Goal: Download file/media: Download file/media

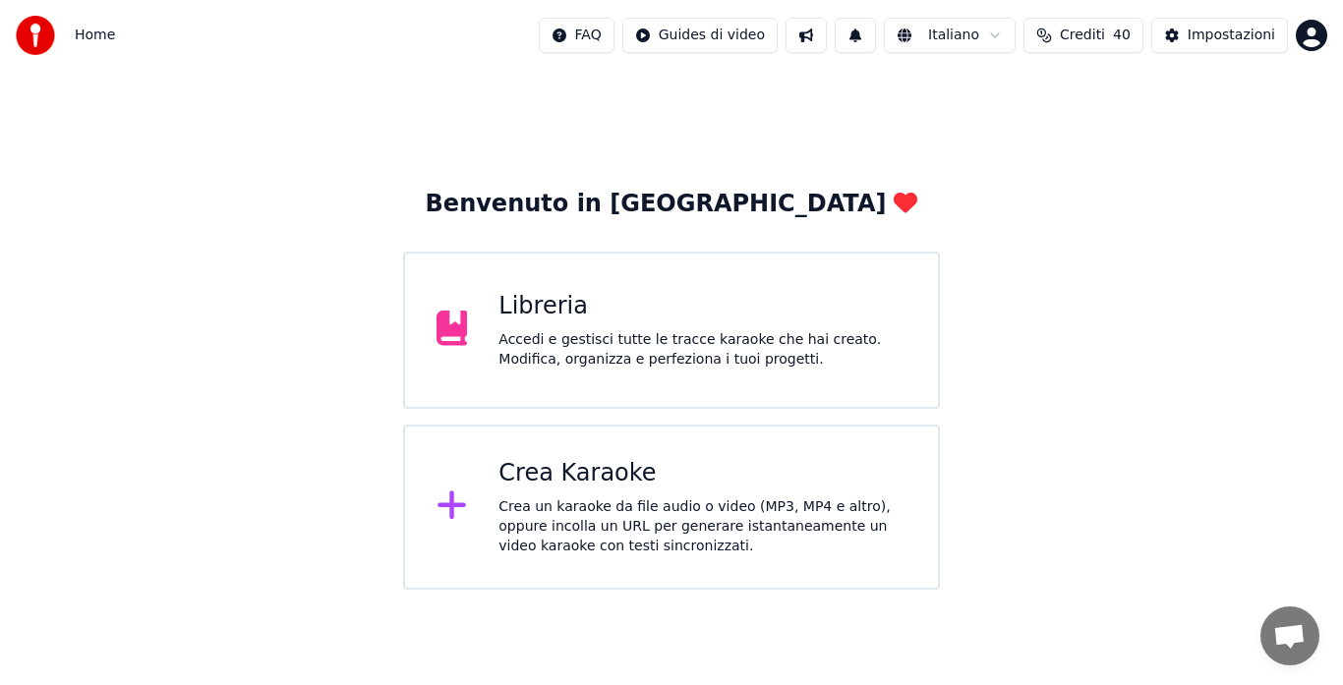
click at [659, 494] on div "Crea Karaoke Crea un karaoke da file audio o video (MP3, MP4 e altro), oppure i…" at bounding box center [702, 507] width 408 height 98
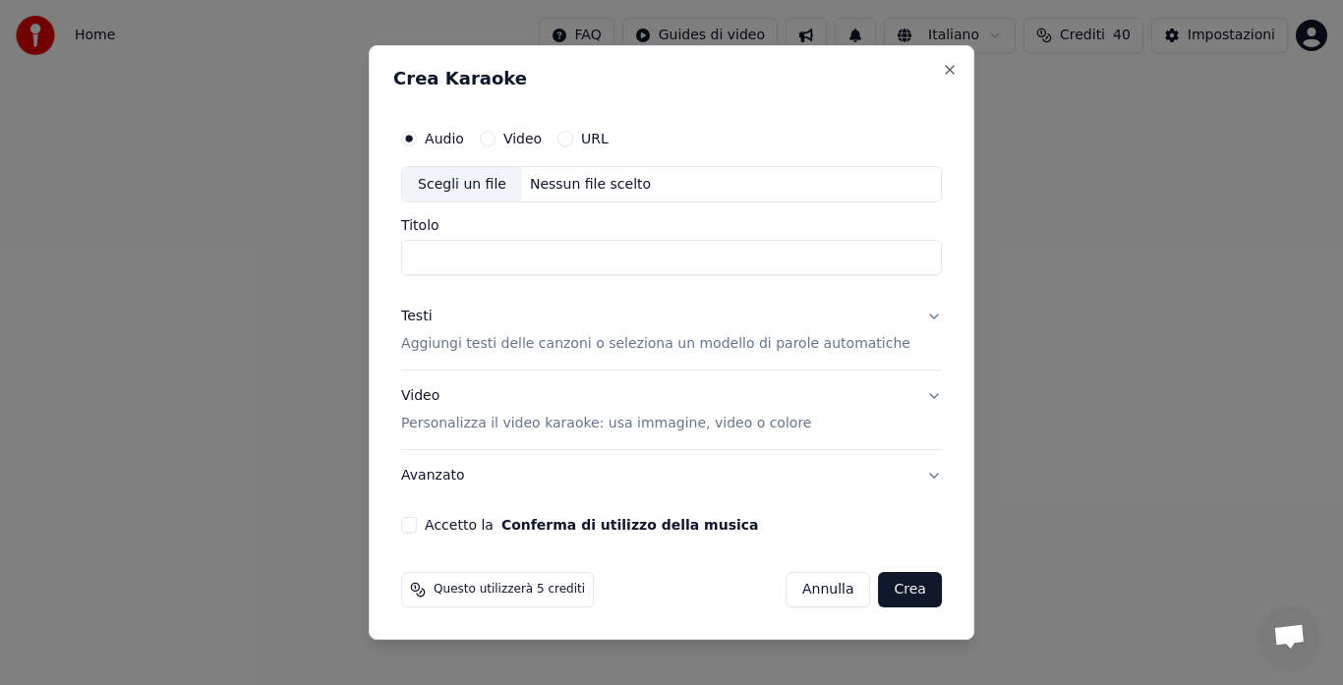
click at [601, 179] on div "Nessun file scelto" at bounding box center [590, 185] width 137 height 20
type input "**********"
click at [581, 263] on input "**********" at bounding box center [671, 258] width 541 height 35
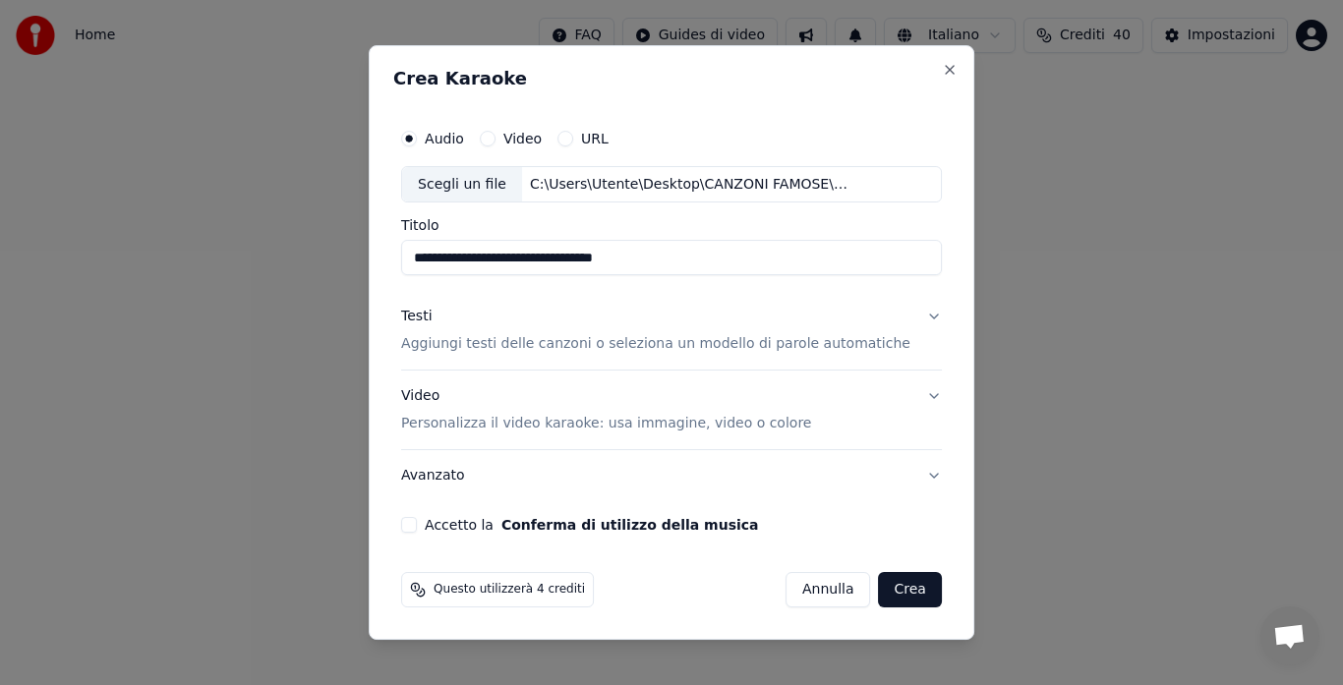
click at [581, 263] on input "**********" at bounding box center [671, 258] width 541 height 35
click at [606, 220] on label "Titolo" at bounding box center [671, 226] width 541 height 14
click at [606, 241] on input "**********" at bounding box center [671, 258] width 541 height 35
click at [641, 591] on div "Questo utilizzerà 4 crediti Annulla Crea" at bounding box center [671, 589] width 541 height 35
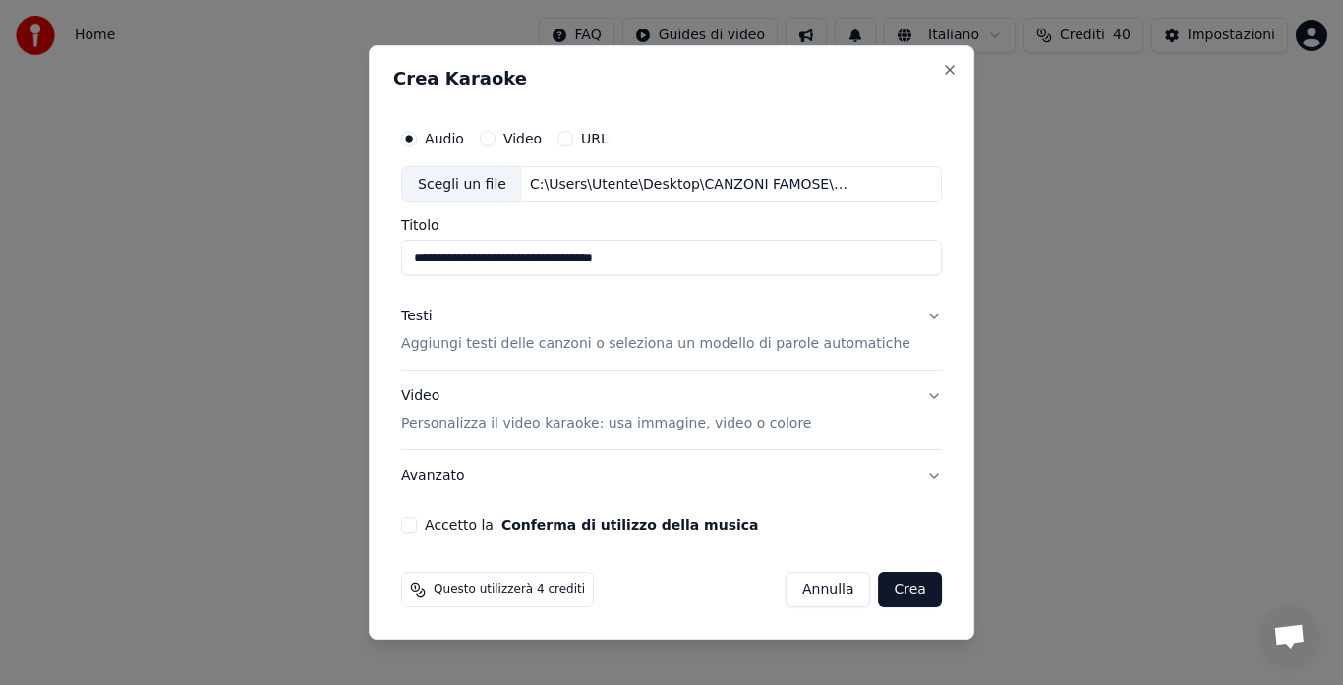
click at [811, 353] on p "Aggiungi testi delle canzoni o seleziona un modello di parole automatiche" at bounding box center [655, 345] width 509 height 20
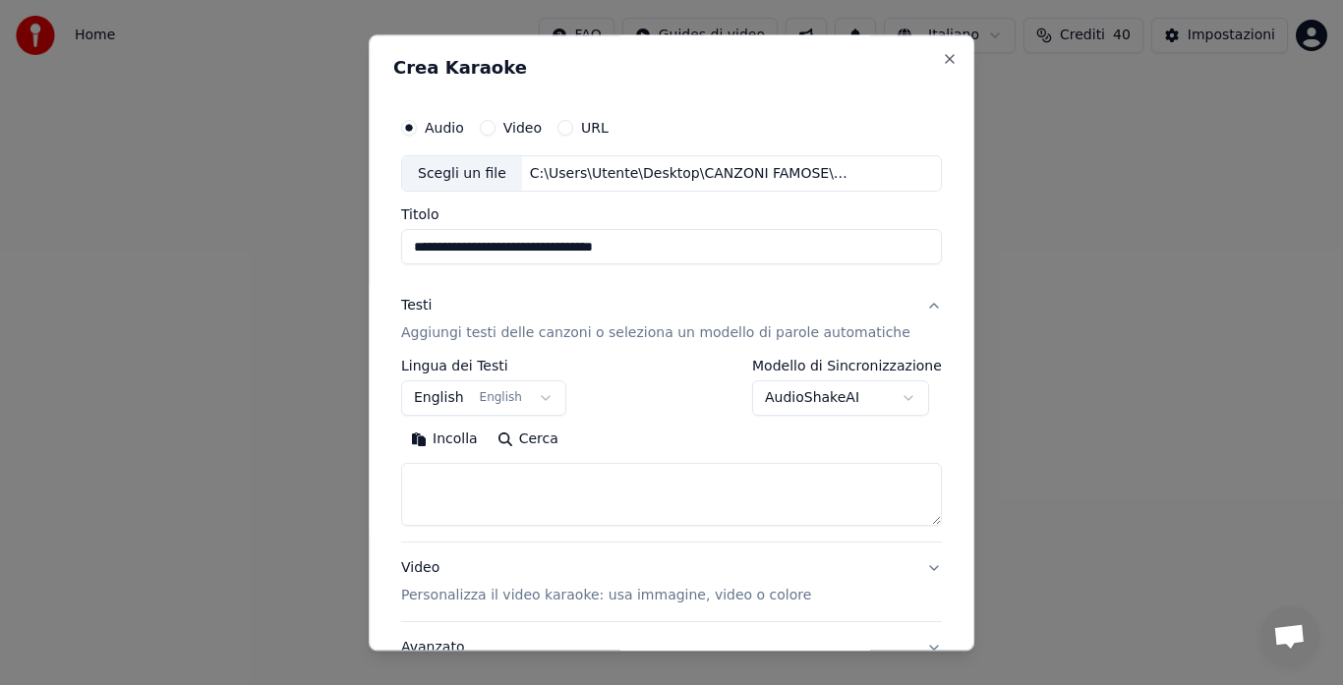
click at [458, 434] on button "Incolla" at bounding box center [444, 440] width 87 height 31
click at [761, 475] on textarea at bounding box center [648, 495] width 494 height 63
type textarea "**********"
click at [909, 564] on button "Video Personalizza il video karaoke: usa immagine, video o colore" at bounding box center [671, 583] width 541 height 79
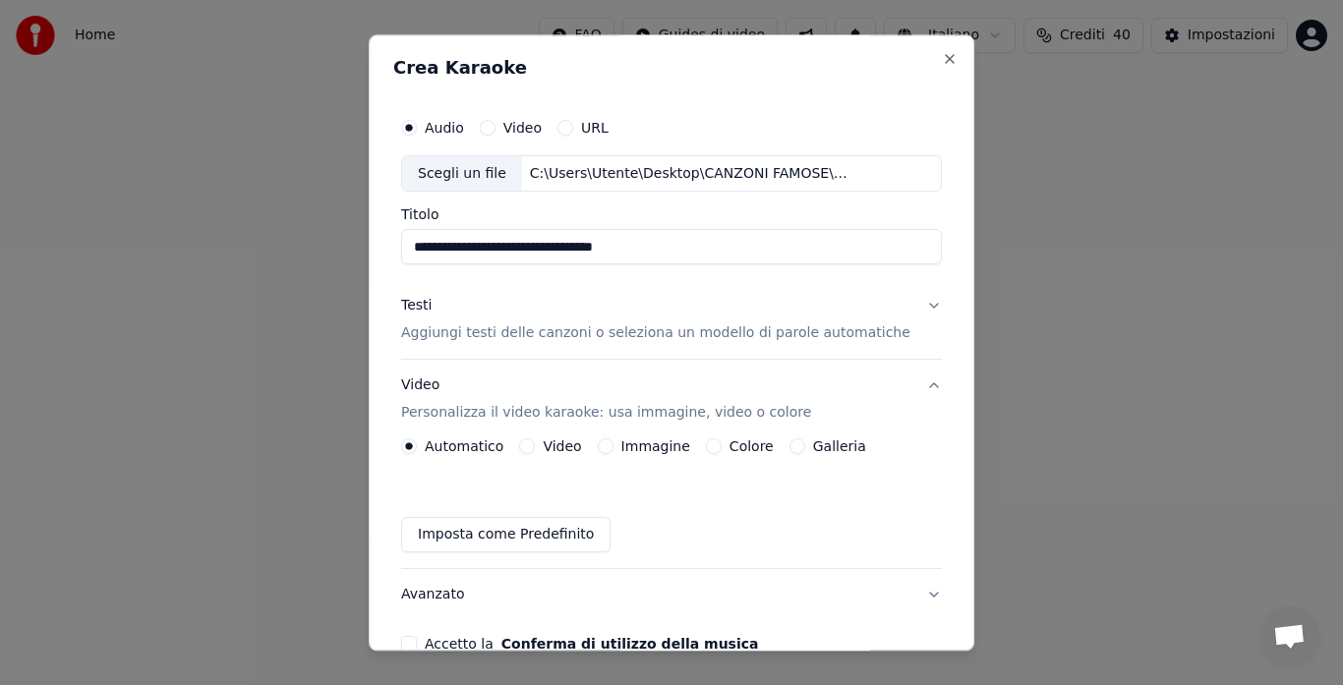
click at [791, 449] on button "Galleria" at bounding box center [797, 447] width 16 height 16
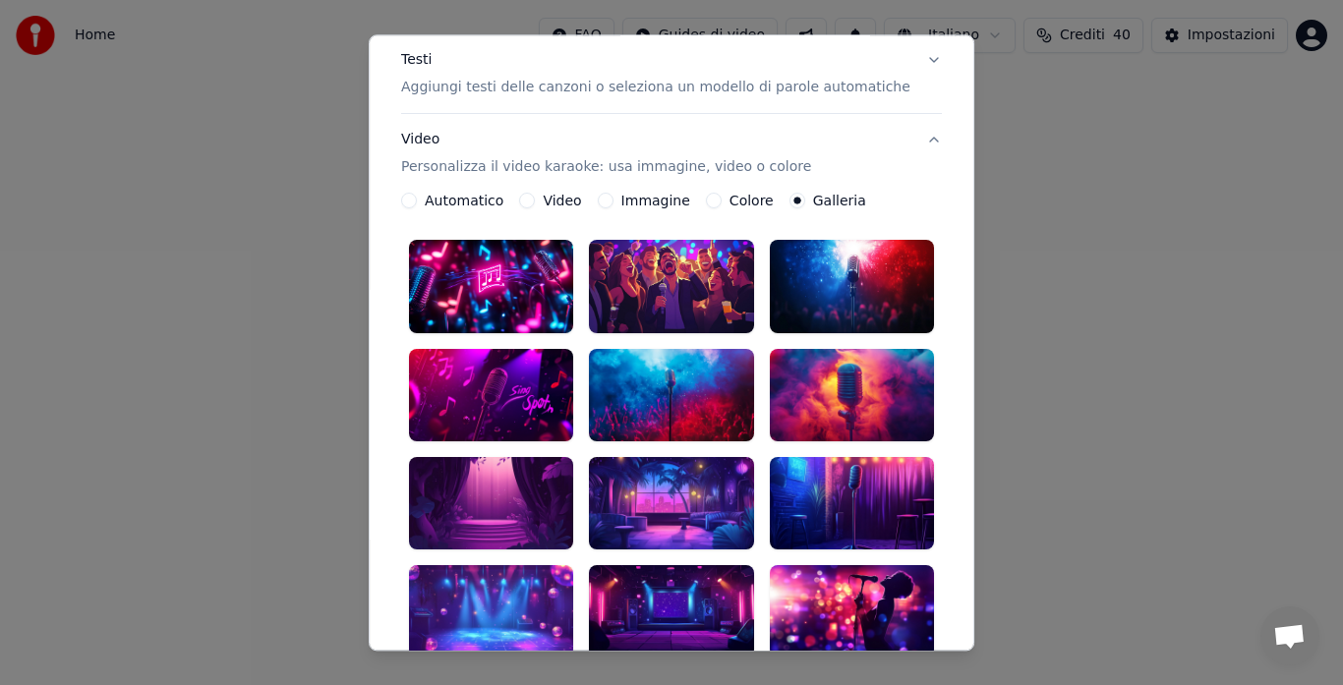
scroll to position [250, 0]
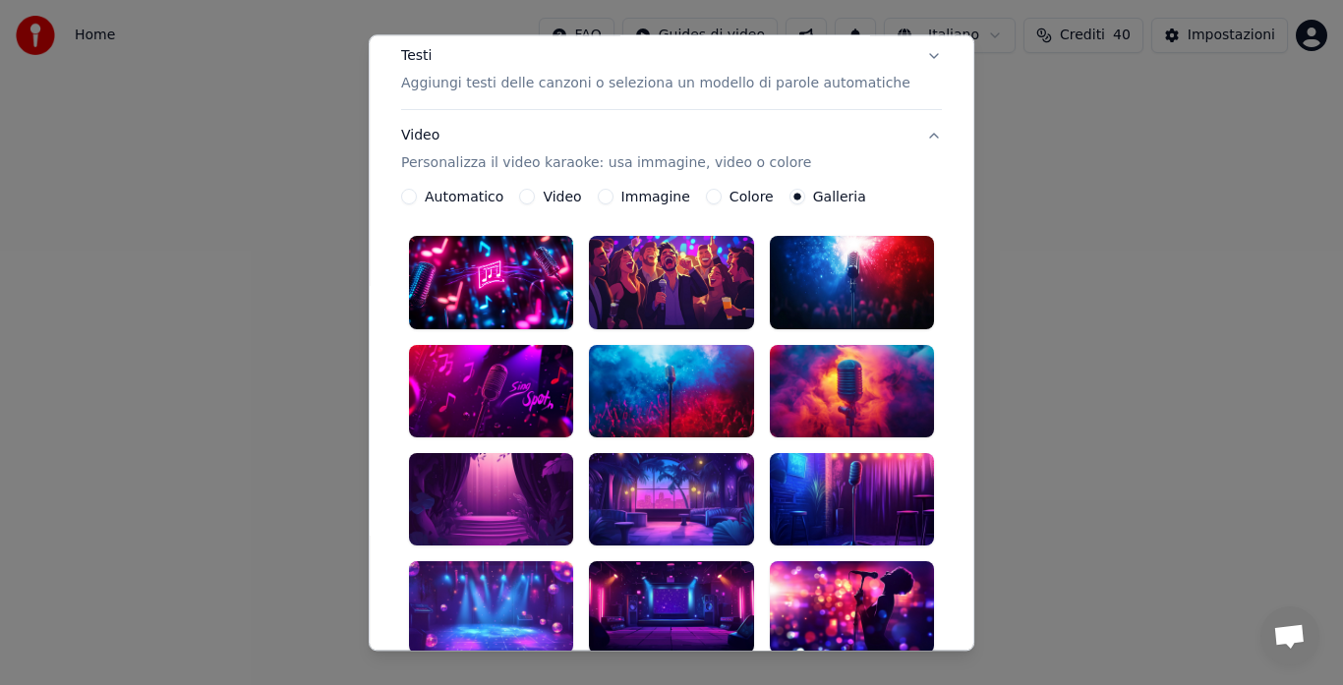
click at [620, 561] on div at bounding box center [671, 607] width 164 height 92
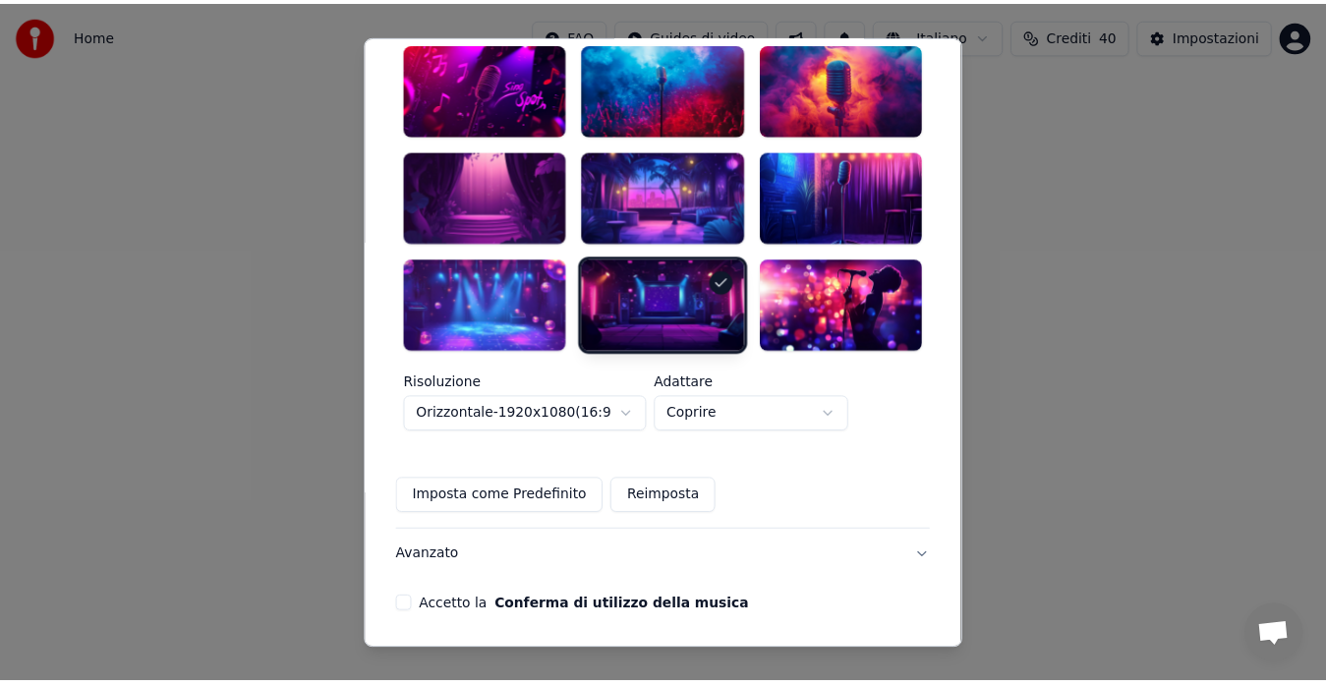
scroll to position [587, 0]
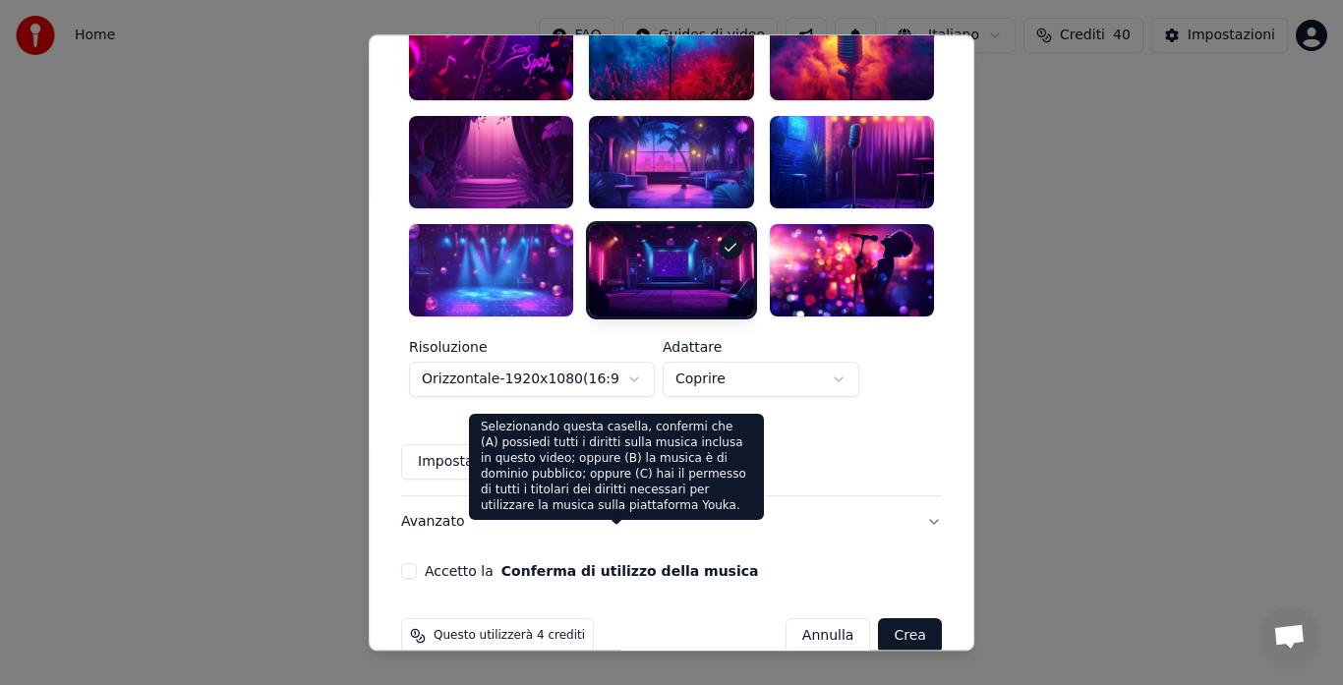
click at [682, 564] on button "Conferma di utilizzo della musica" at bounding box center [630, 571] width 258 height 14
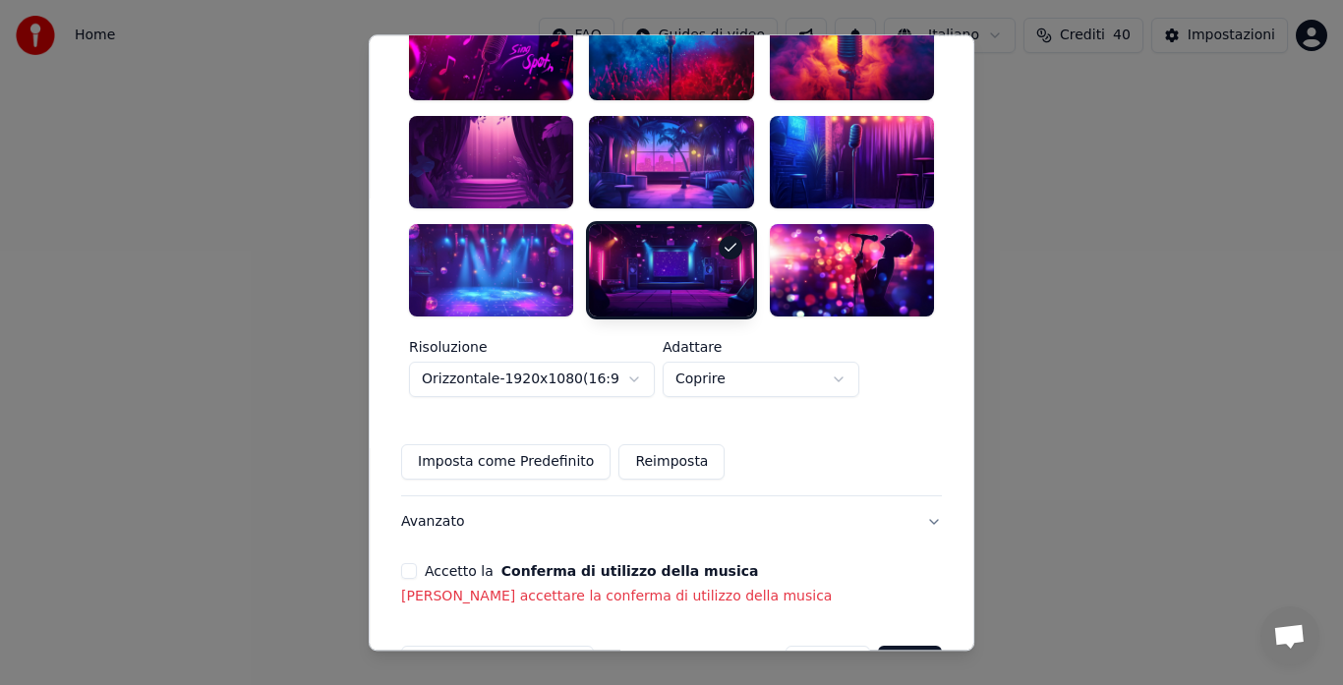
click at [417, 563] on button "Accetto la Conferma di utilizzo della musica" at bounding box center [409, 571] width 16 height 16
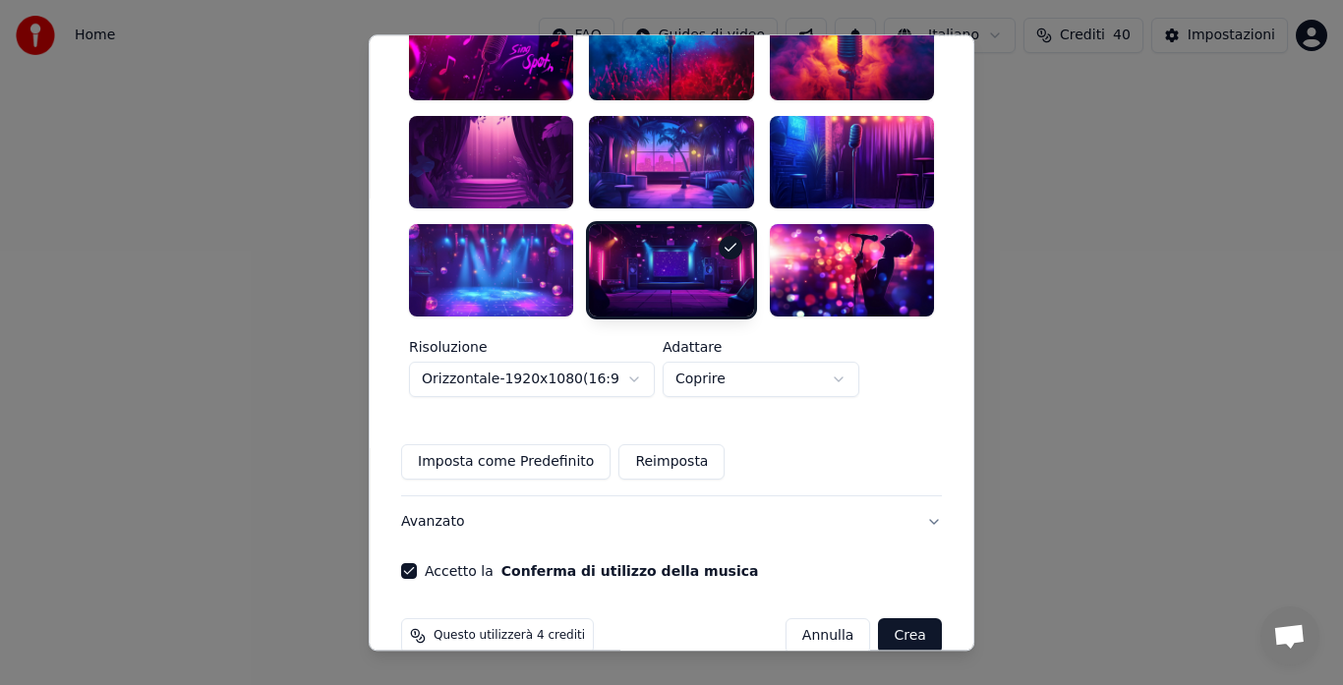
click at [886, 618] on button "Crea" at bounding box center [910, 635] width 63 height 35
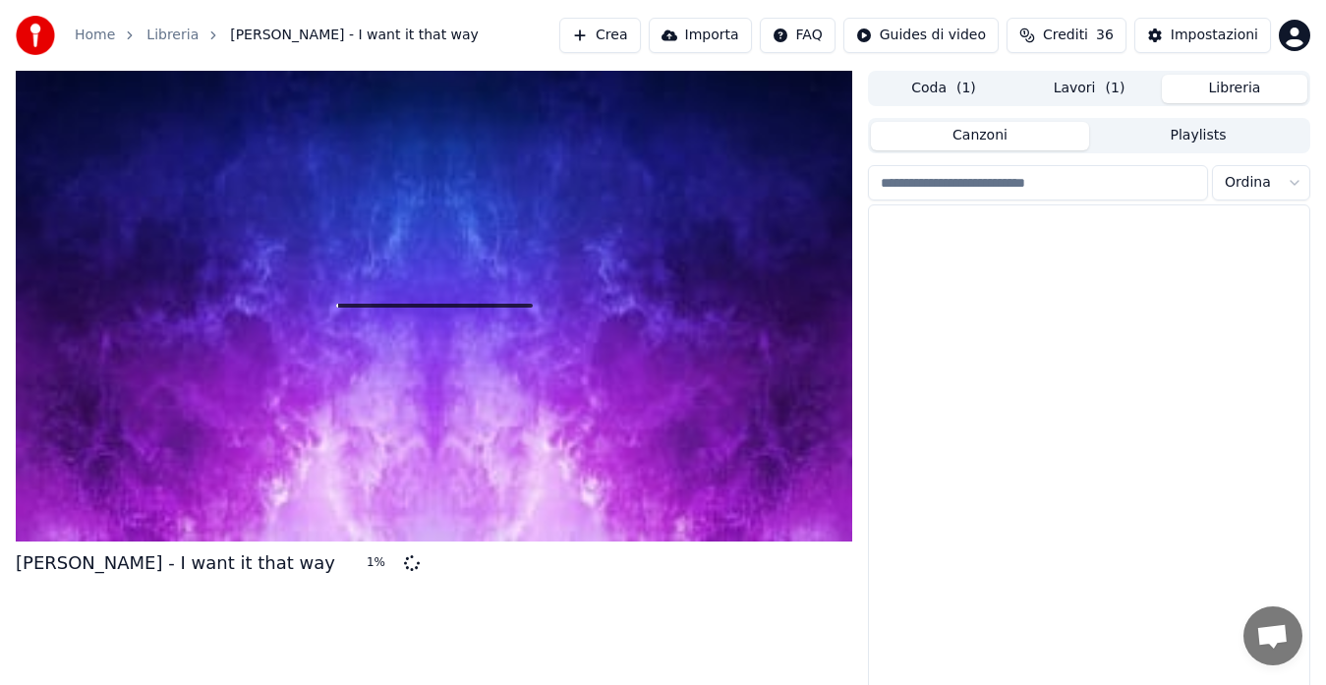
click at [1221, 93] on button "Libreria" at bounding box center [1234, 89] width 145 height 29
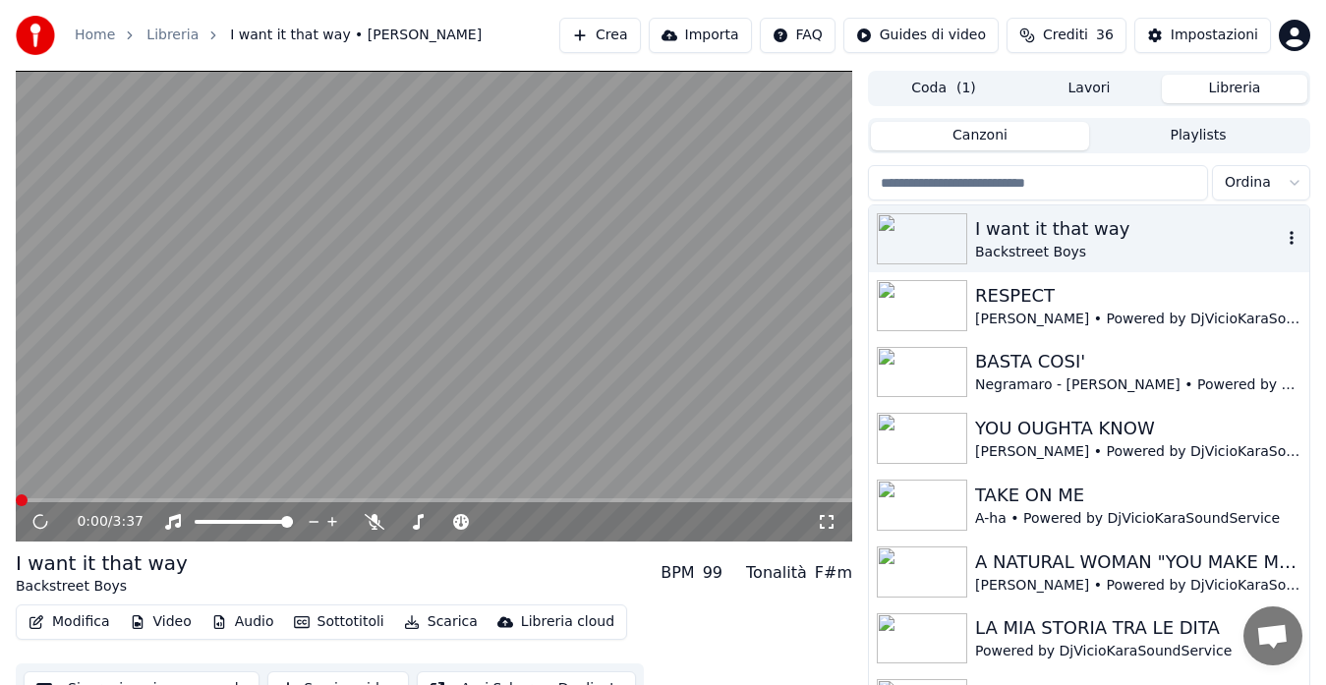
click at [1181, 213] on div "I want it that way Backstreet Boys" at bounding box center [1089, 238] width 440 height 67
click at [44, 498] on span at bounding box center [434, 500] width 836 height 4
click at [133, 495] on video at bounding box center [434, 306] width 836 height 471
click at [16, 499] on span at bounding box center [16, 500] width 0 height 4
click at [374, 521] on icon at bounding box center [375, 522] width 20 height 16
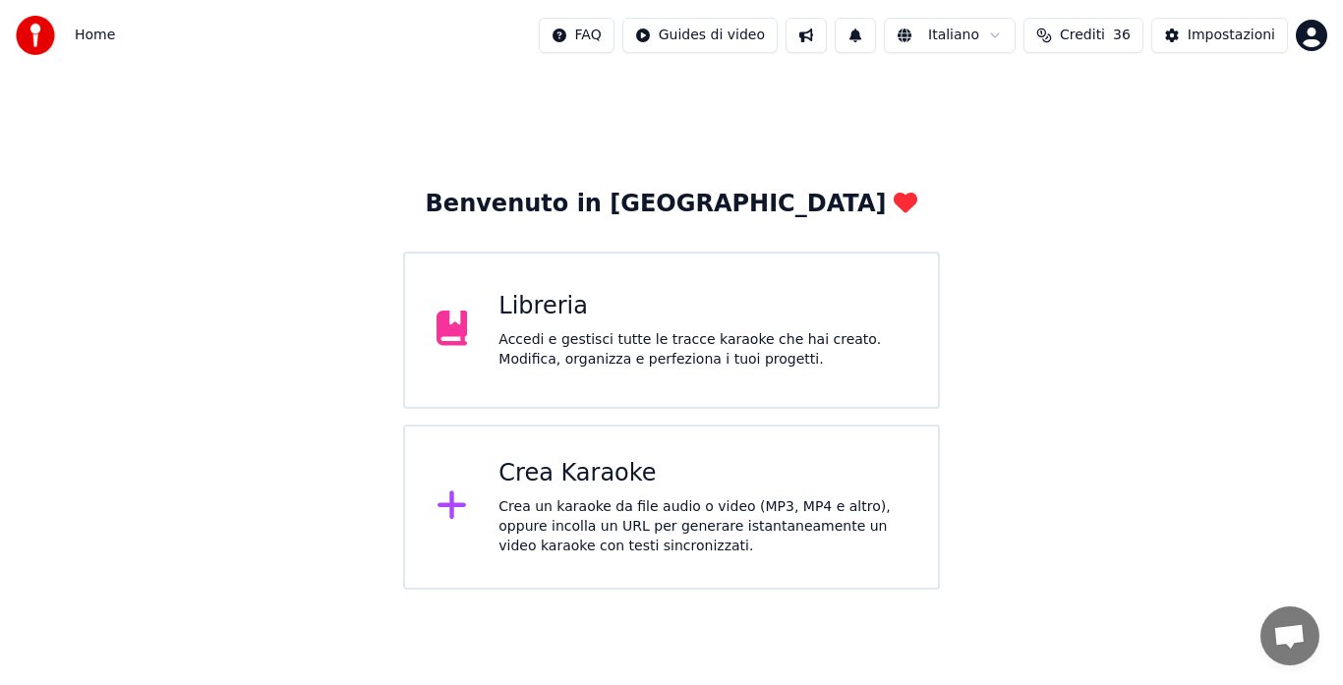
click at [797, 317] on div "Libreria" at bounding box center [702, 306] width 408 height 31
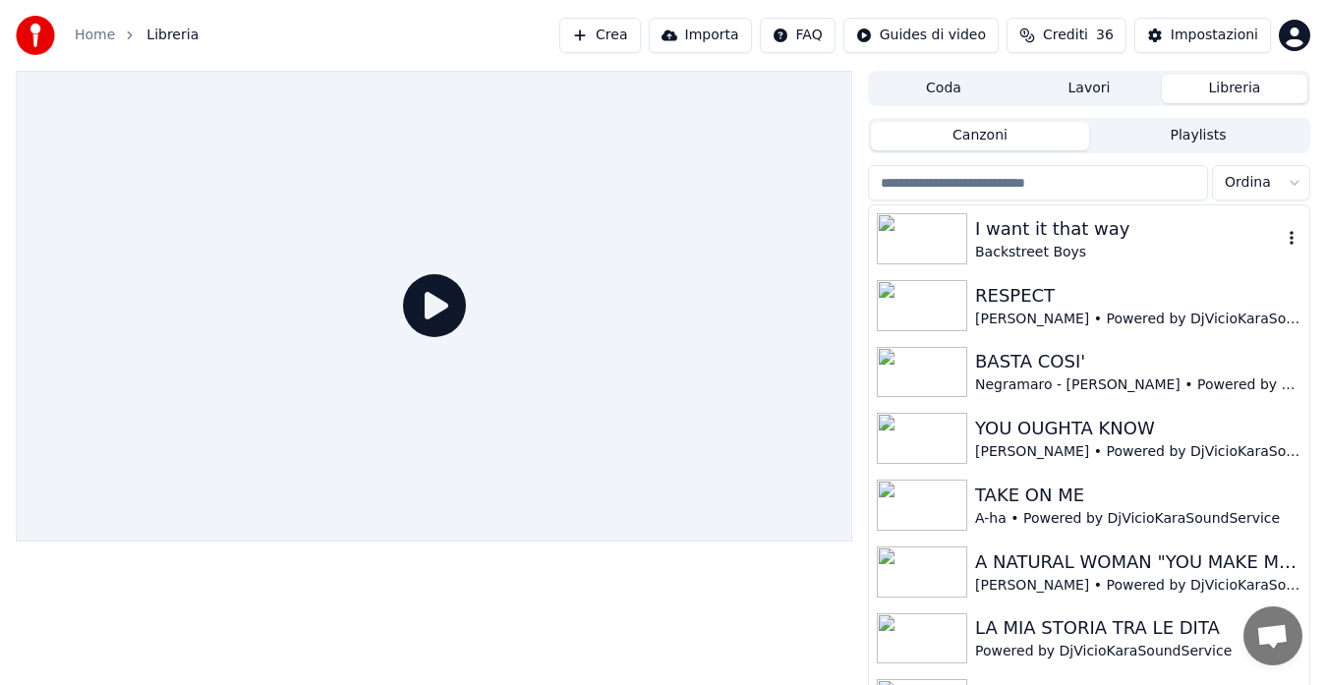
click at [963, 249] on img at bounding box center [922, 238] width 90 height 51
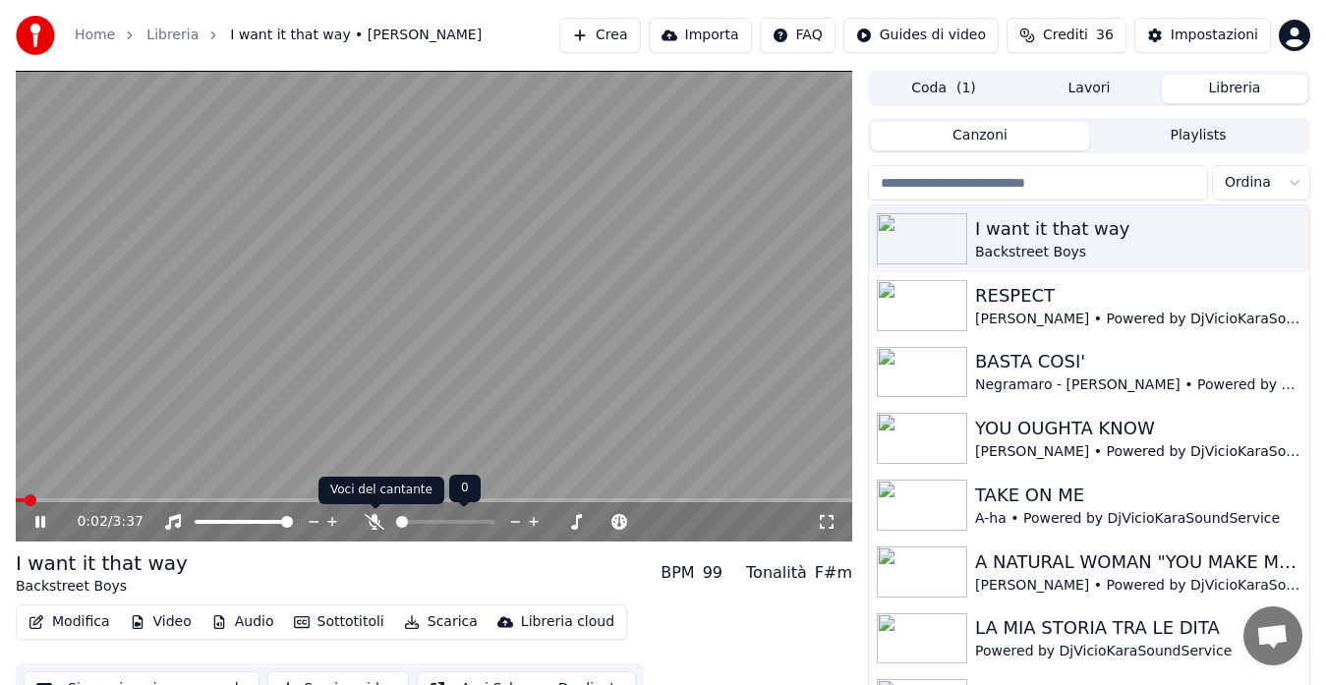
click at [374, 523] on icon at bounding box center [375, 522] width 20 height 16
click at [828, 523] on icon at bounding box center [827, 522] width 20 height 16
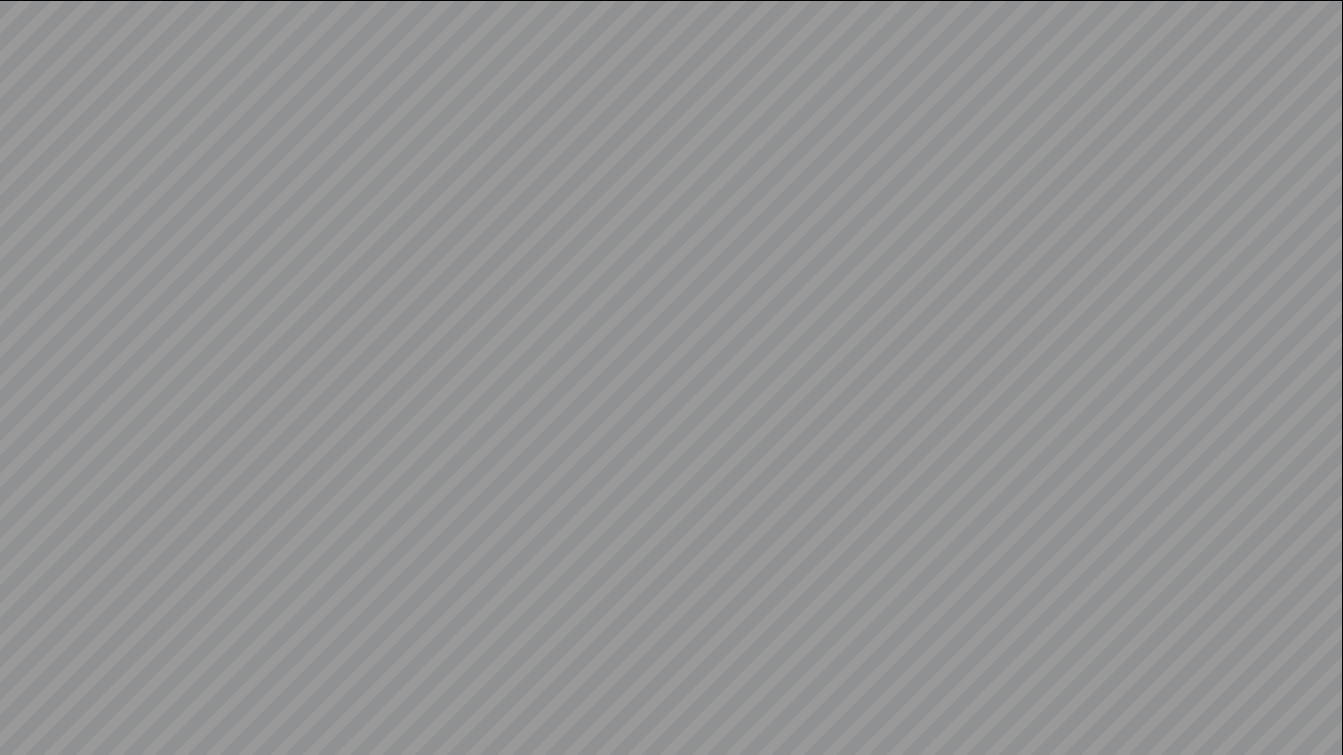
click at [828, 546] on video at bounding box center [671, 377] width 1343 height 755
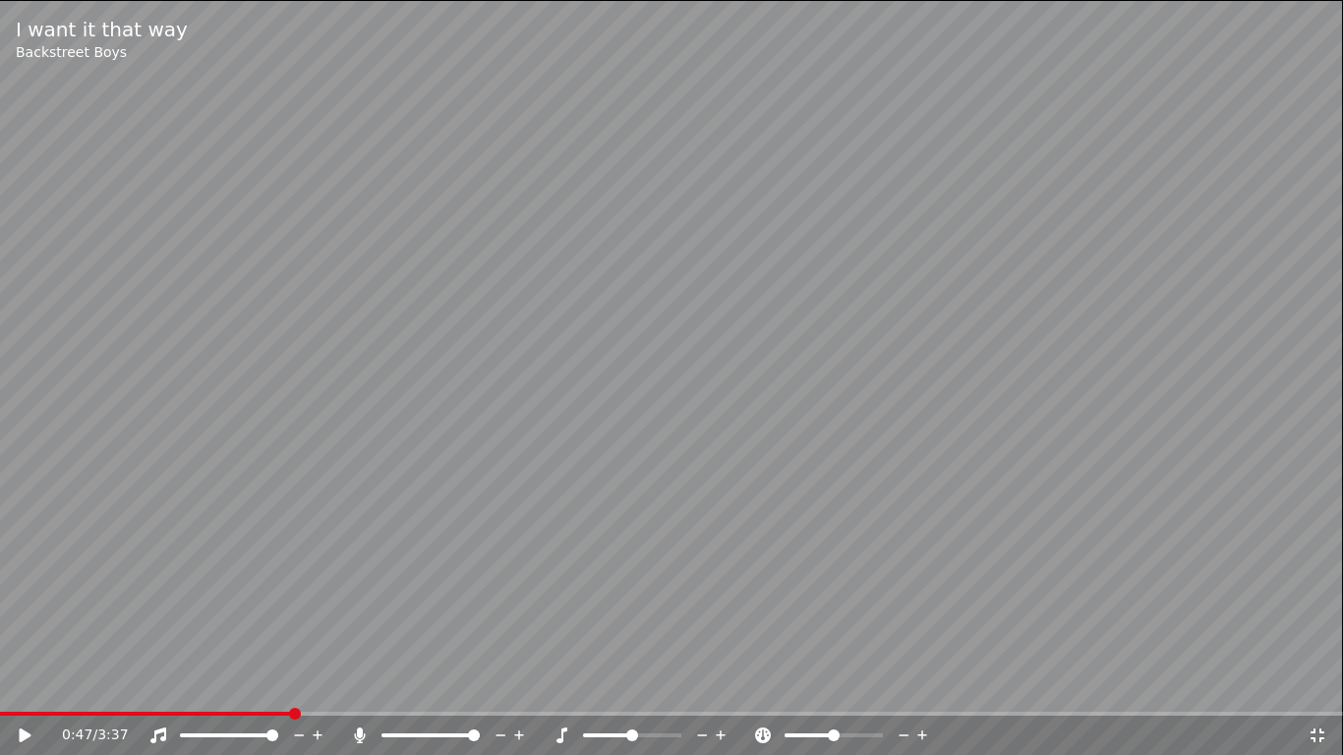
click at [828, 546] on video at bounding box center [671, 377] width 1343 height 755
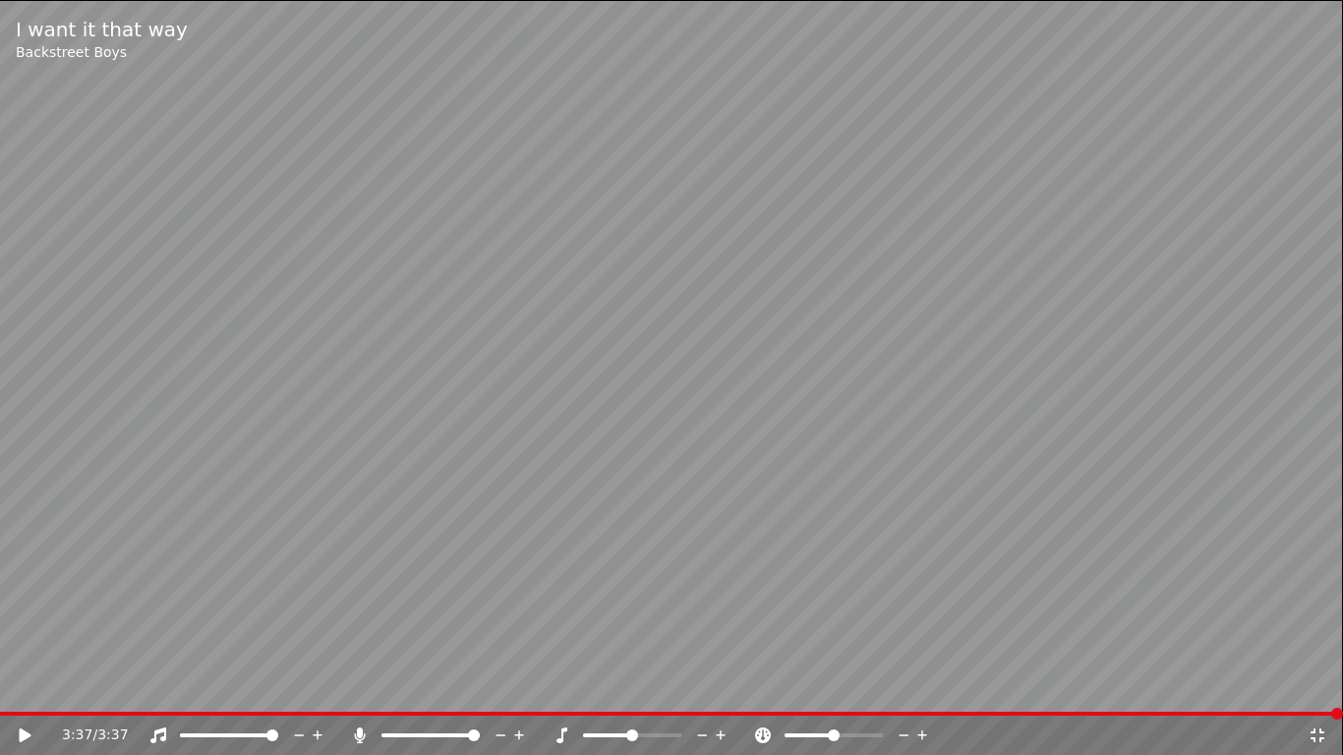
click at [1313, 684] on icon at bounding box center [1317, 735] width 20 height 16
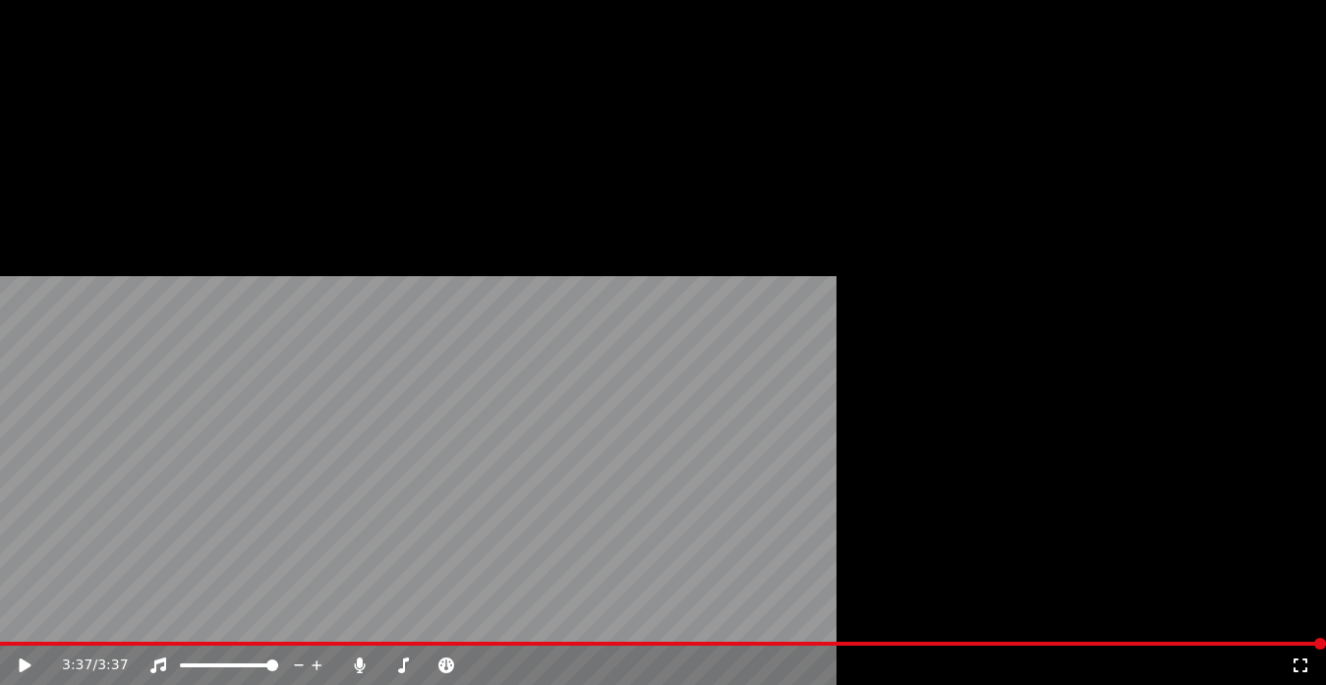
click at [61, 165] on button "Modifica" at bounding box center [69, 152] width 97 height 28
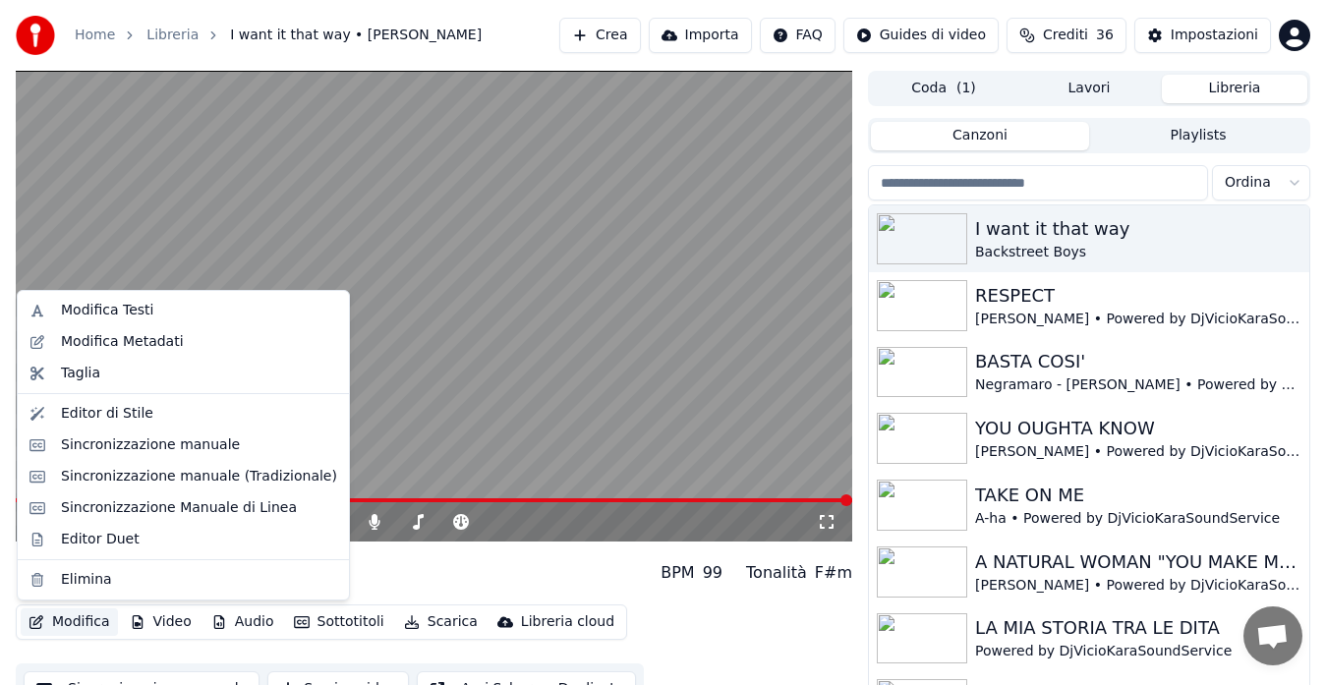
click at [485, 330] on video at bounding box center [434, 306] width 836 height 471
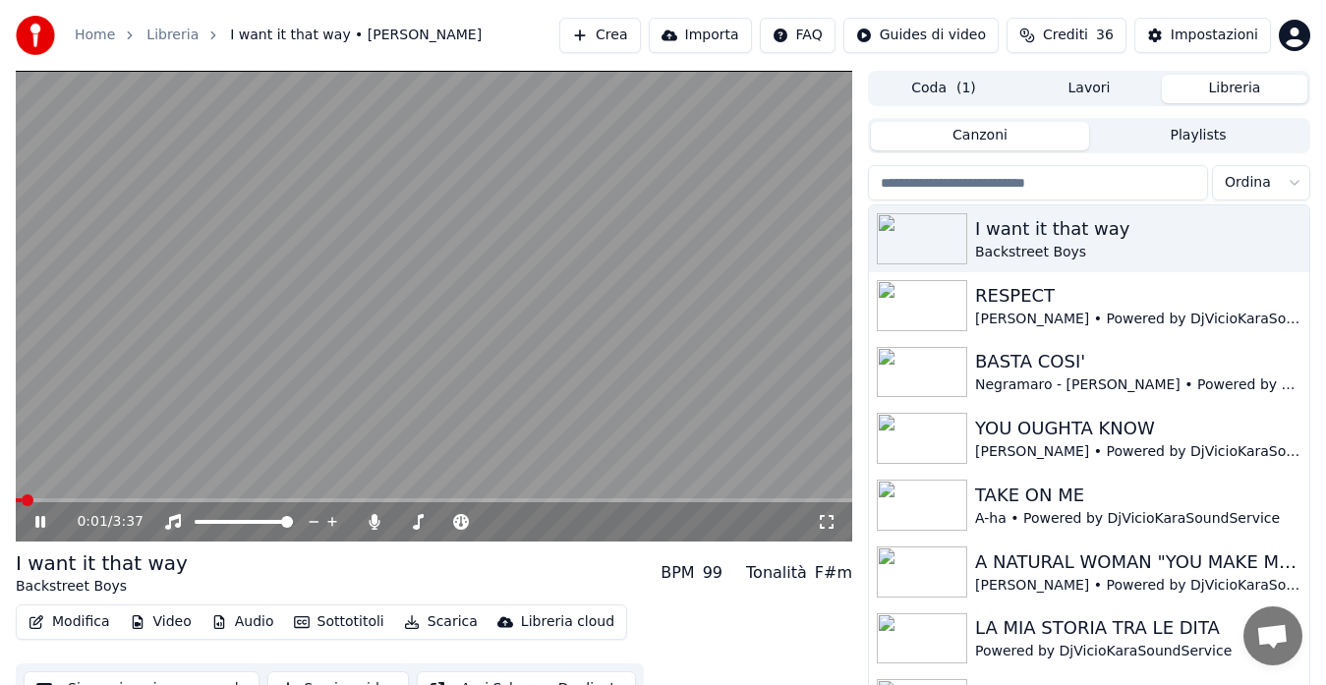
click at [485, 330] on video at bounding box center [434, 306] width 836 height 471
click at [56, 629] on button "Modifica" at bounding box center [69, 622] width 97 height 28
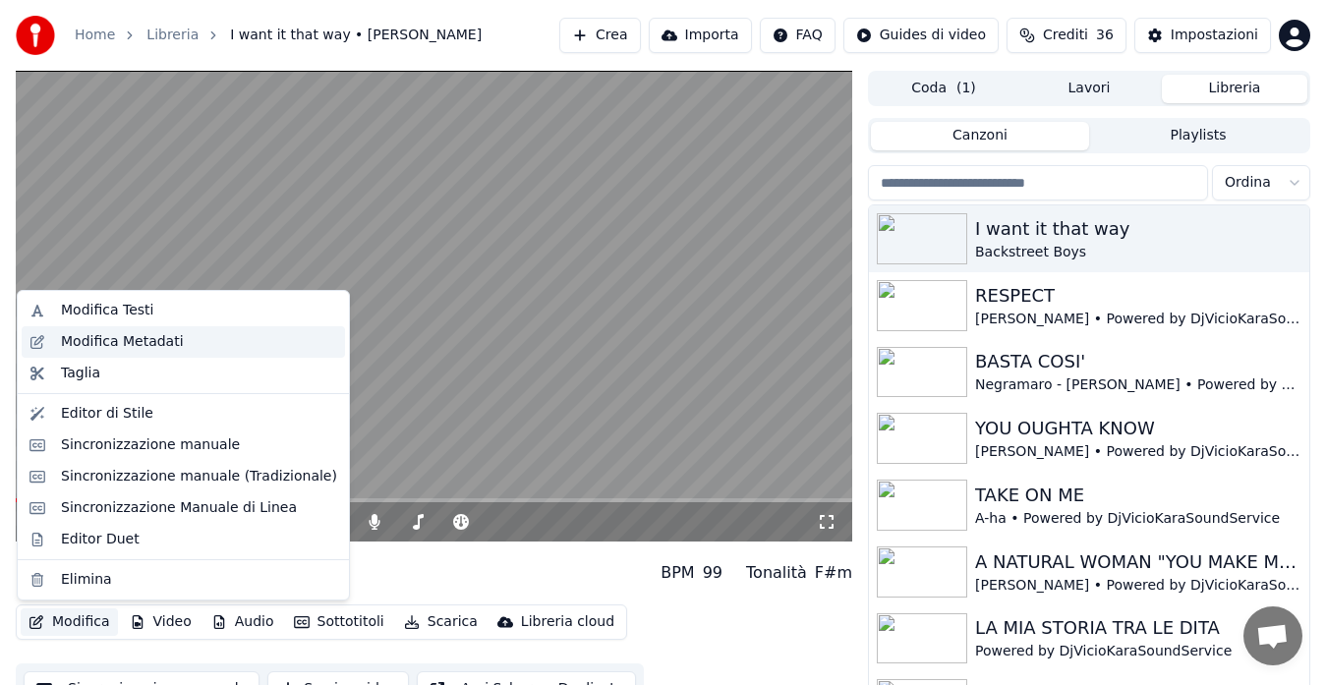
click at [127, 345] on div "Modifica Metadati" at bounding box center [122, 342] width 123 height 20
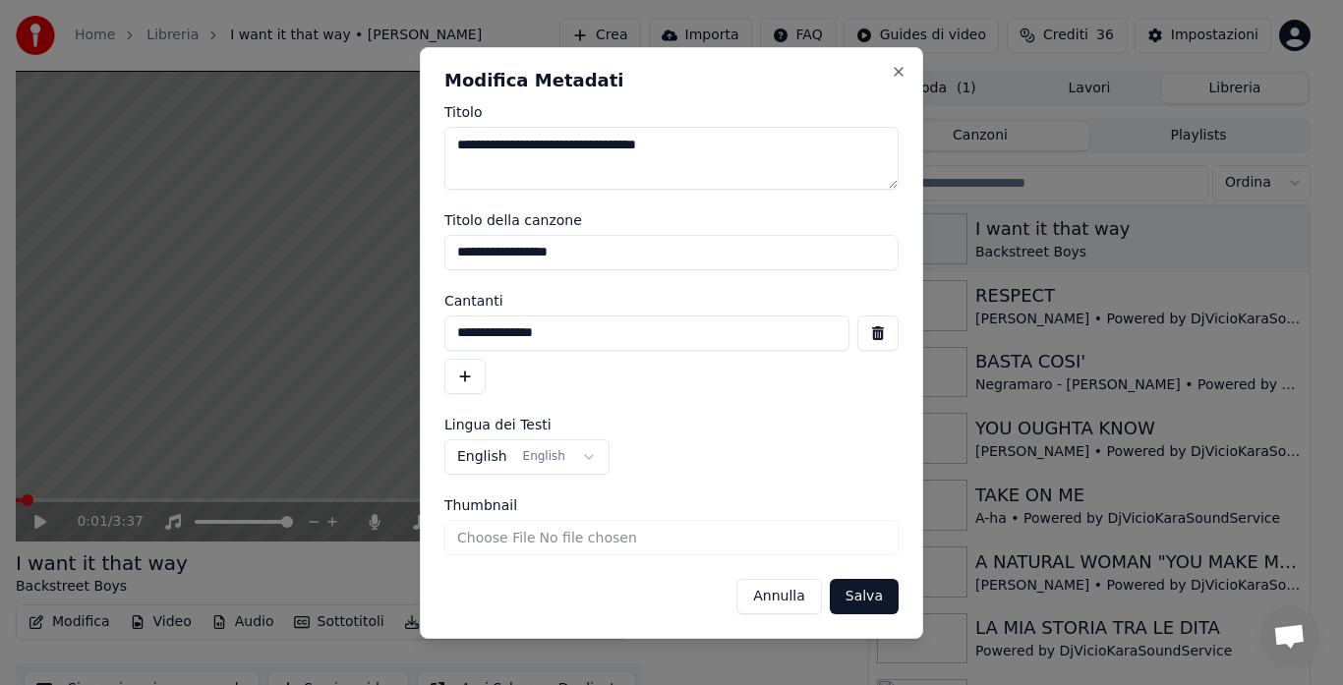
click at [454, 252] on input "**********" at bounding box center [671, 252] width 454 height 35
type input "**********"
click at [457, 380] on button "button" at bounding box center [464, 376] width 41 height 35
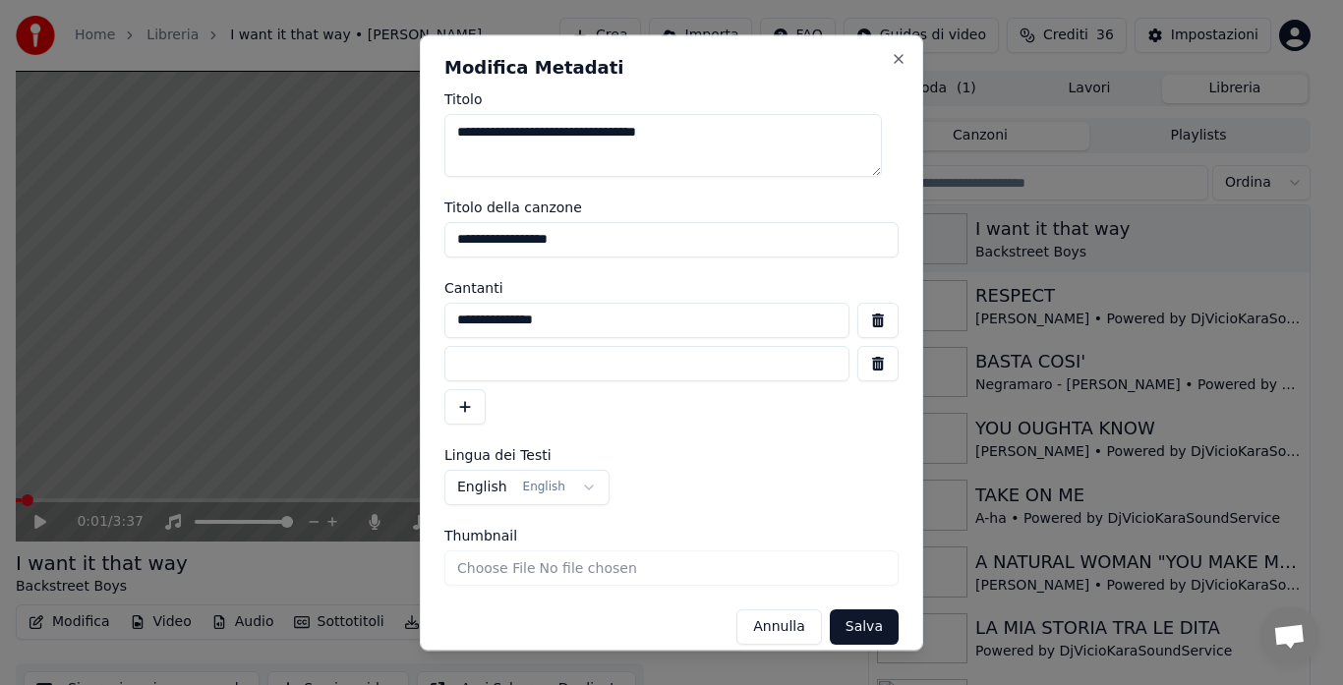
click at [461, 373] on input at bounding box center [646, 363] width 405 height 35
click at [646, 369] on input "**********" at bounding box center [646, 363] width 405 height 35
type input "**********"
click at [854, 630] on button "Salva" at bounding box center [864, 626] width 69 height 35
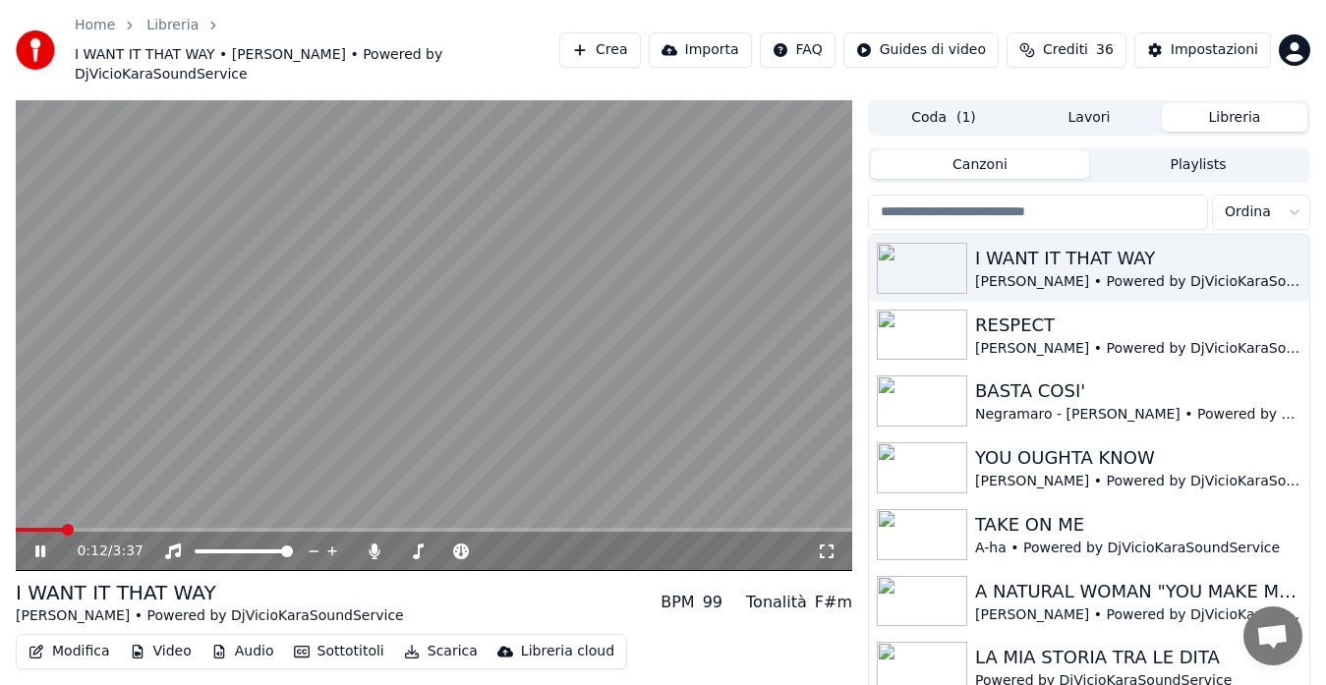
click at [63, 638] on button "Modifica" at bounding box center [69, 652] width 97 height 28
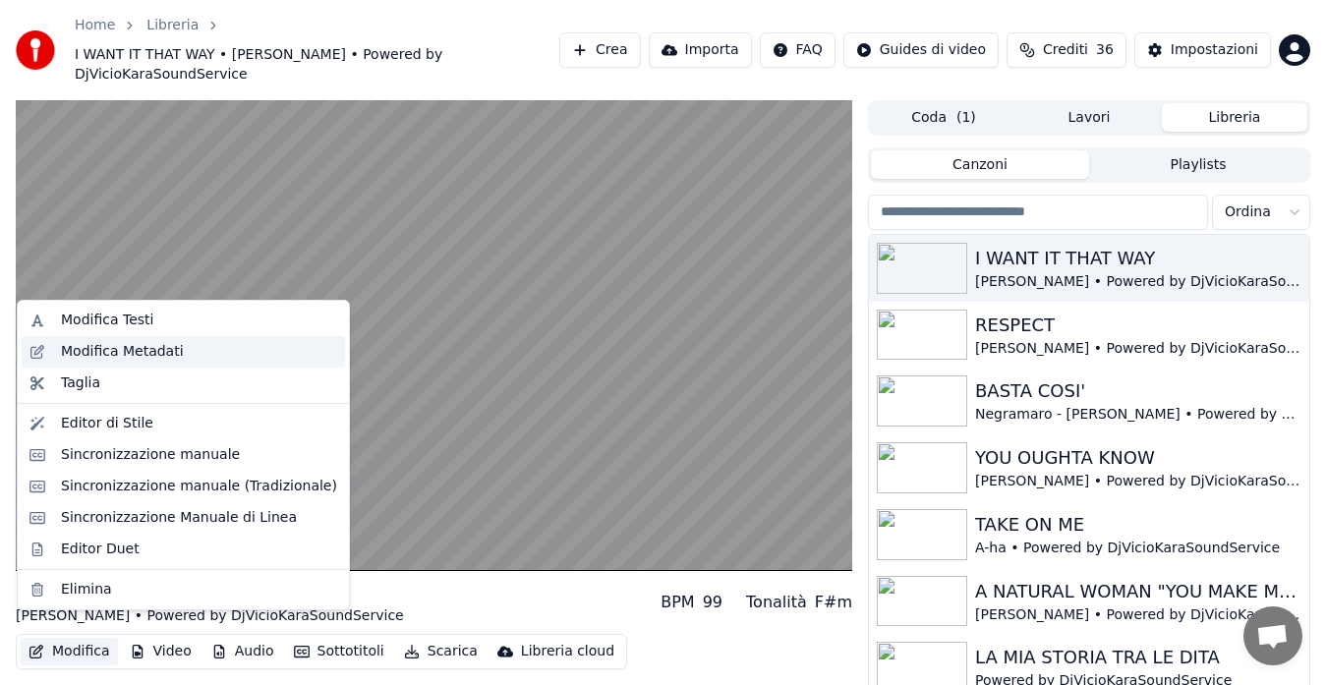
click at [154, 358] on div "Modifica Metadati" at bounding box center [122, 352] width 123 height 20
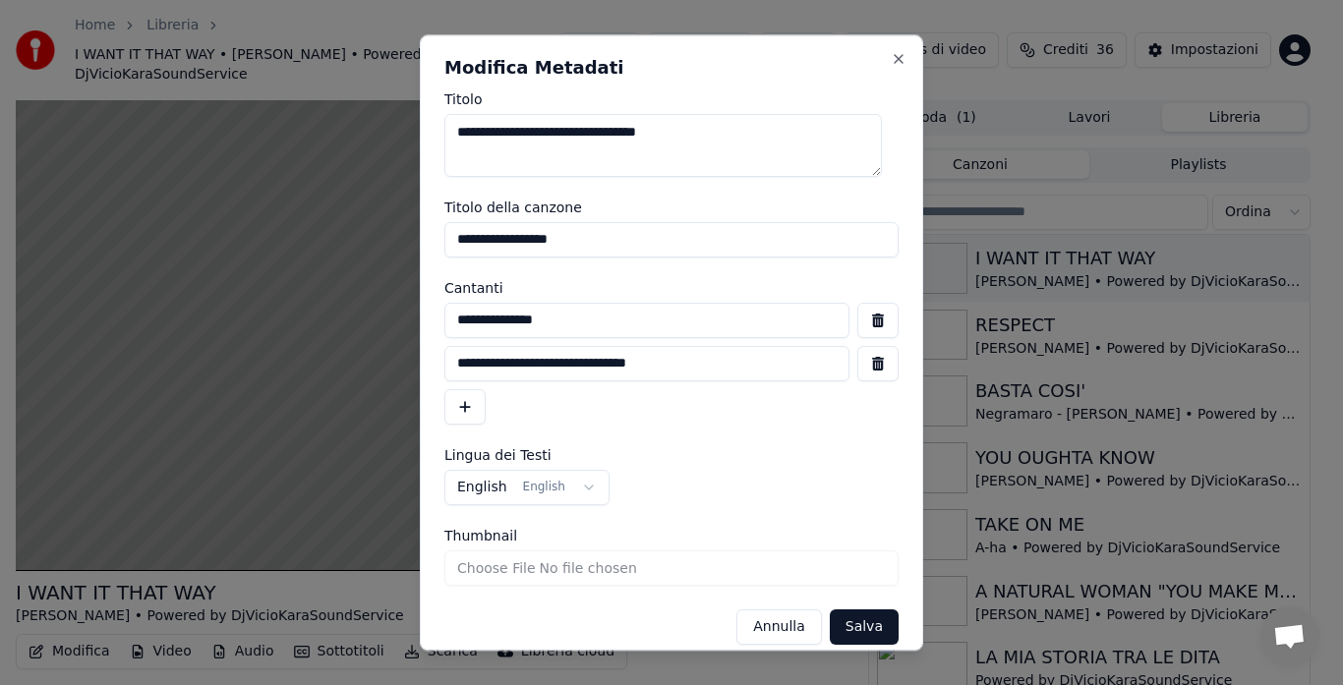
click at [457, 317] on input "**********" at bounding box center [646, 320] width 405 height 35
click at [582, 322] on input "**********" at bounding box center [646, 320] width 405 height 35
type input "**********"
click at [854, 630] on button "Salva" at bounding box center [864, 626] width 69 height 35
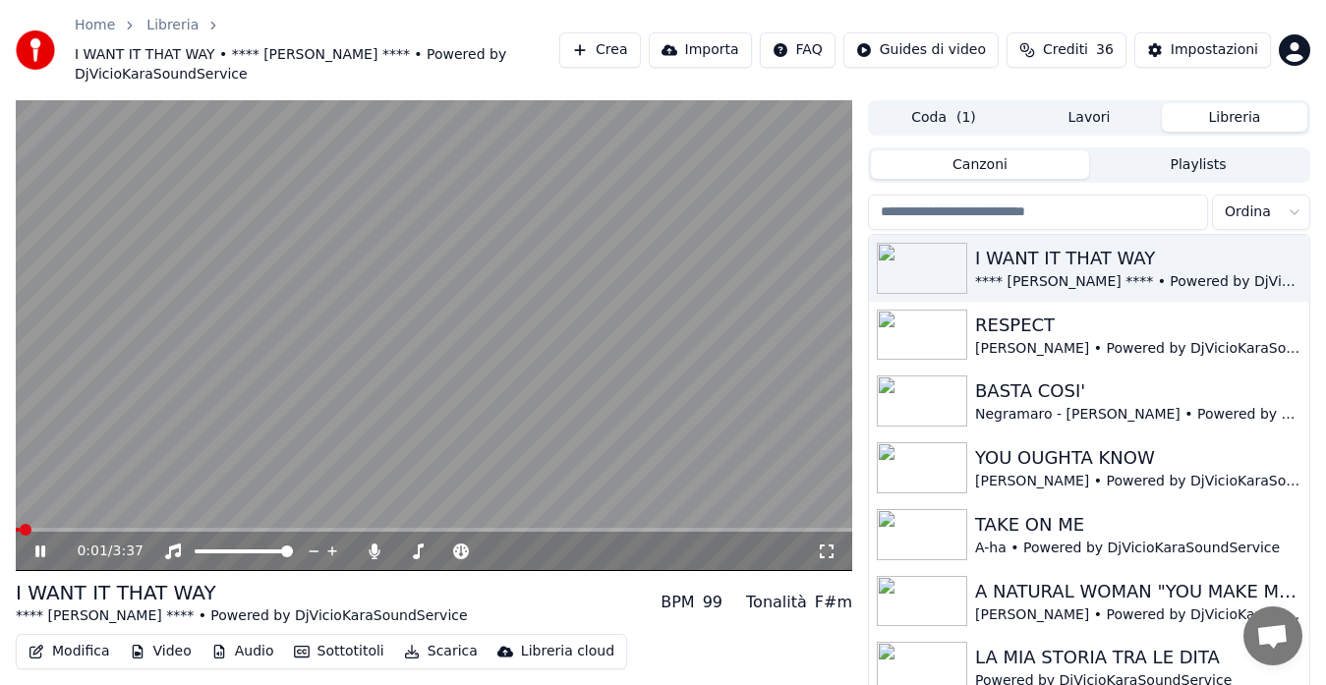
click at [20, 530] on span at bounding box center [18, 530] width 4 height 4
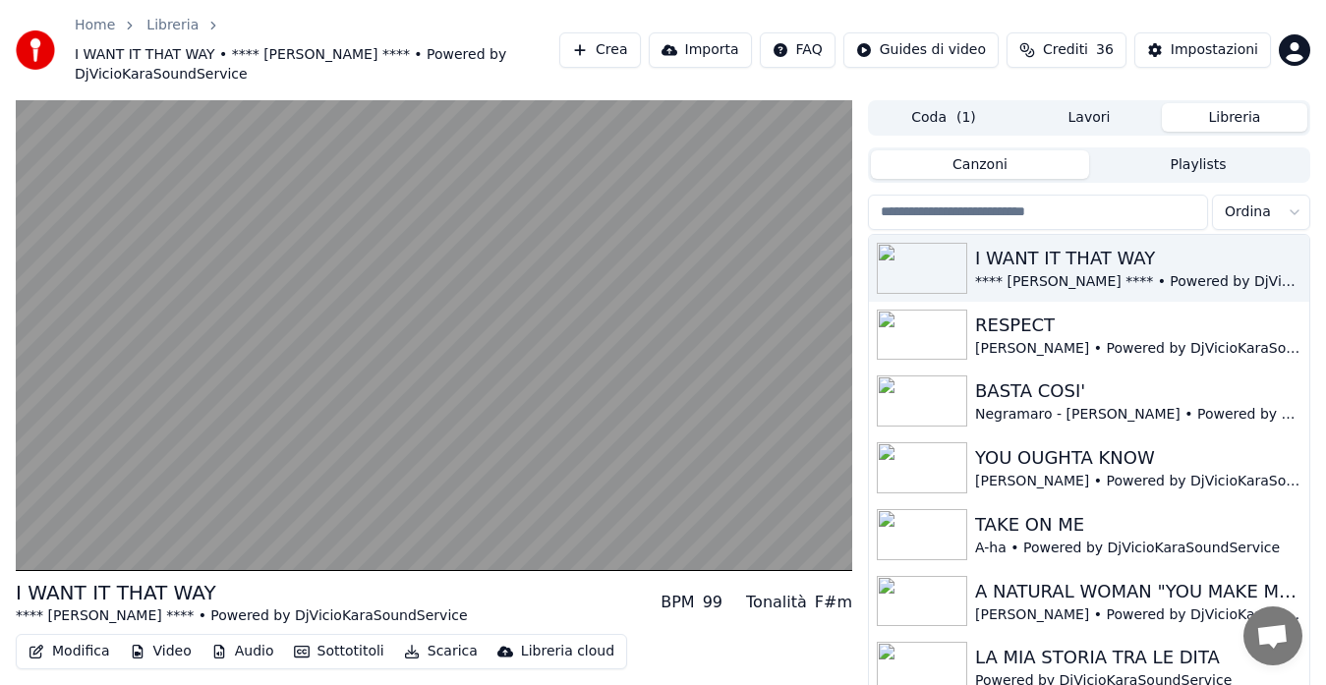
click at [78, 660] on button "Modifica" at bounding box center [69, 652] width 97 height 28
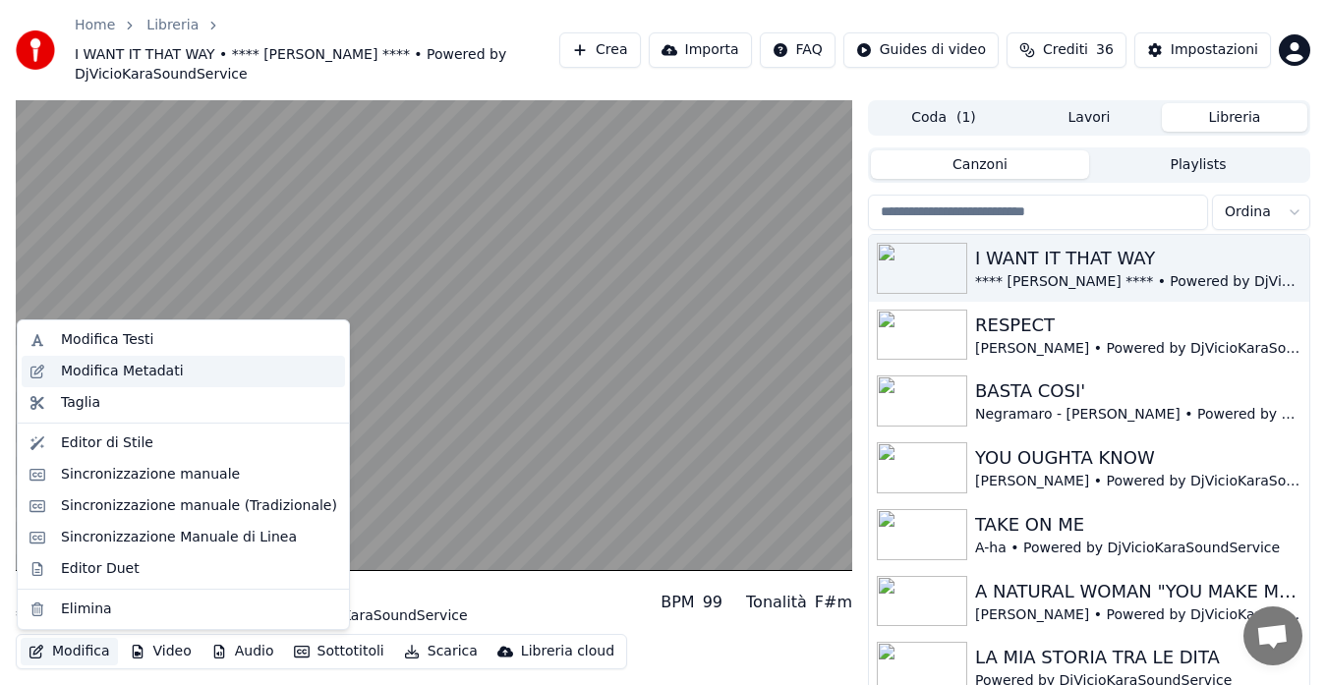
click at [128, 371] on div "Modifica Metadati" at bounding box center [122, 372] width 123 height 20
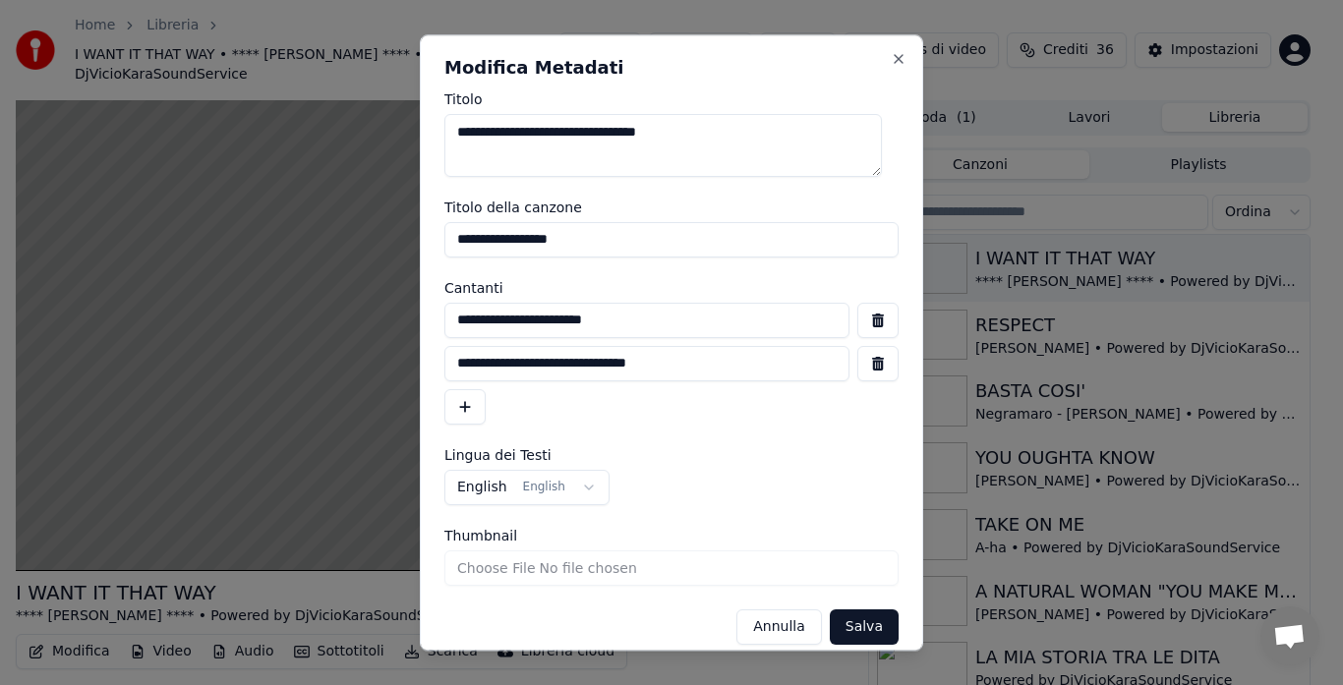
drag, startPoint x: 484, startPoint y: 318, endPoint x: 288, endPoint y: 354, distance: 198.8
click at [288, 354] on body "Home Libreria I WANT IT THAT WAY • **** [PERSON_NAME] **** • Powered by DjVicio…" at bounding box center [663, 342] width 1326 height 685
click at [618, 322] on input "**********" at bounding box center [646, 320] width 405 height 35
type input "**********"
click at [649, 281] on label "Cantanti" at bounding box center [671, 288] width 454 height 14
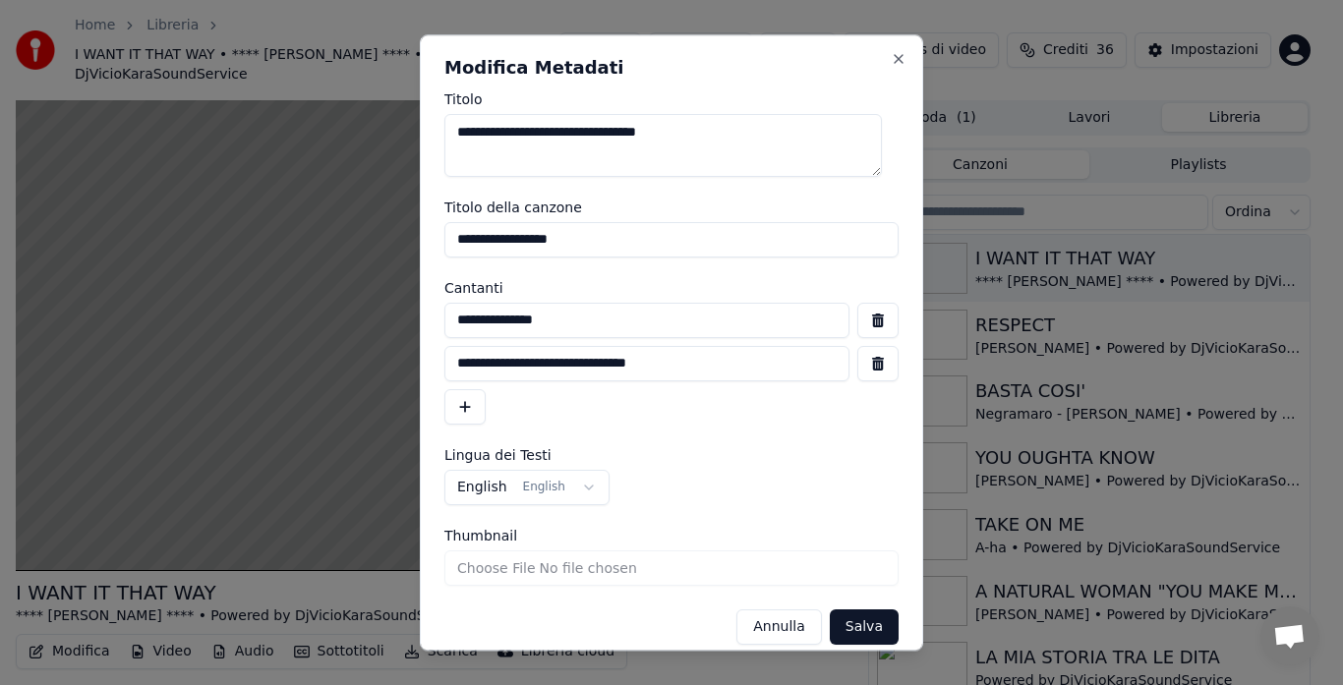
click at [859, 630] on button "Salva" at bounding box center [864, 626] width 69 height 35
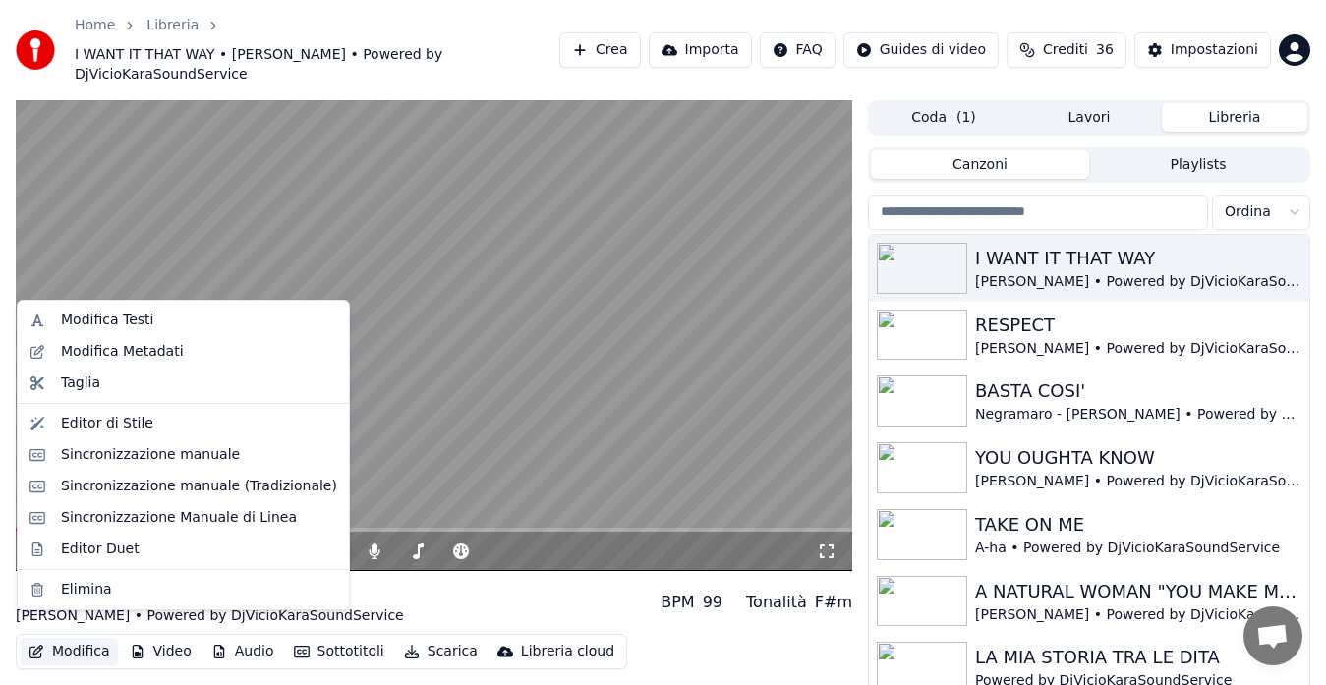
click at [57, 638] on button "Modifica" at bounding box center [69, 652] width 97 height 28
click at [111, 432] on div "Editor di Stile" at bounding box center [107, 424] width 92 height 20
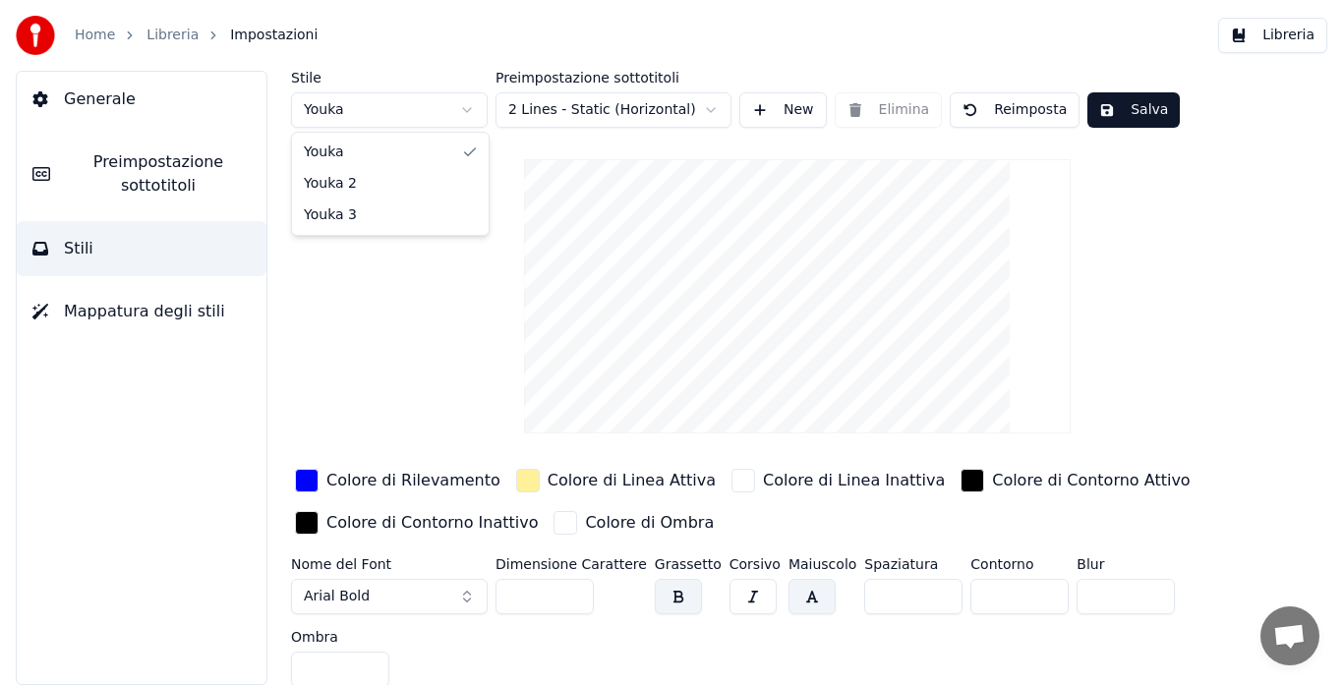
click at [433, 109] on html "Home Libreria Impostazioni Libreria Generale Preimpostazione sottotitoli Stili …" at bounding box center [671, 342] width 1343 height 685
type input "*"
click at [1118, 105] on button "Salva" at bounding box center [1133, 109] width 92 height 35
click at [1238, 37] on button "Libreria" at bounding box center [1272, 35] width 109 height 35
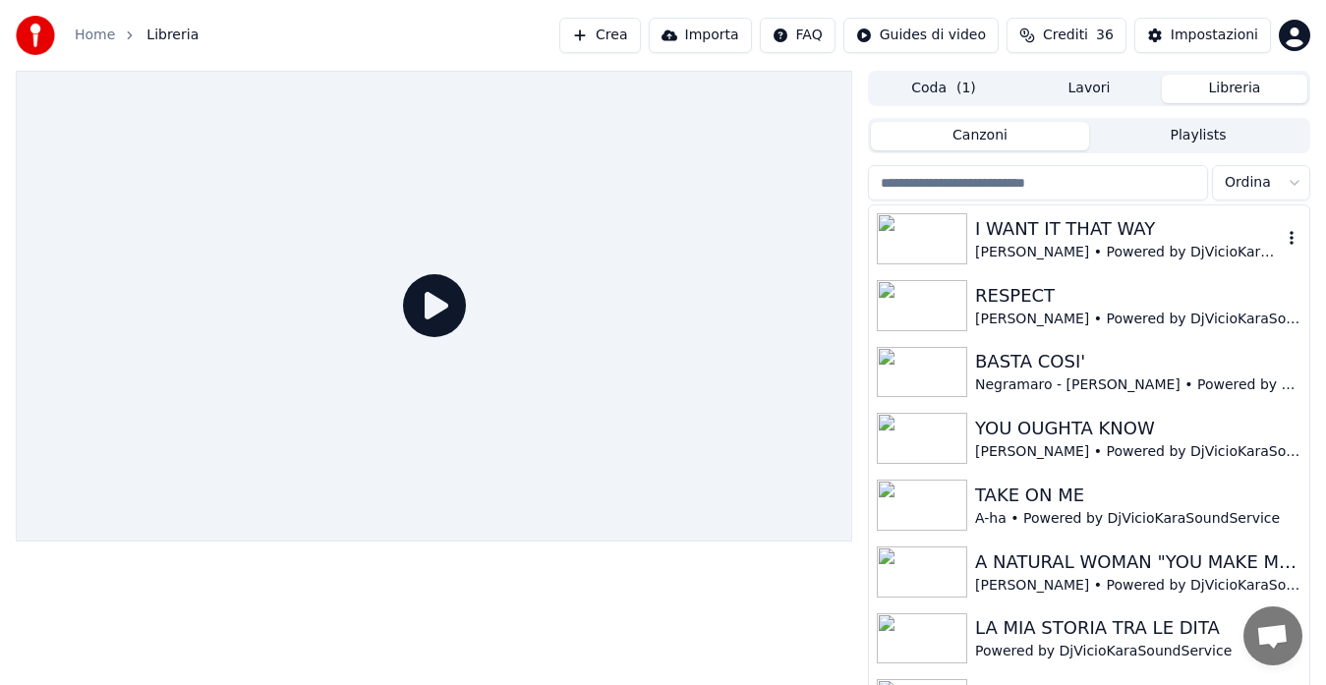
click at [1074, 246] on div "[PERSON_NAME] • Powered by DjVicioKaraSoundService" at bounding box center [1128, 253] width 307 height 20
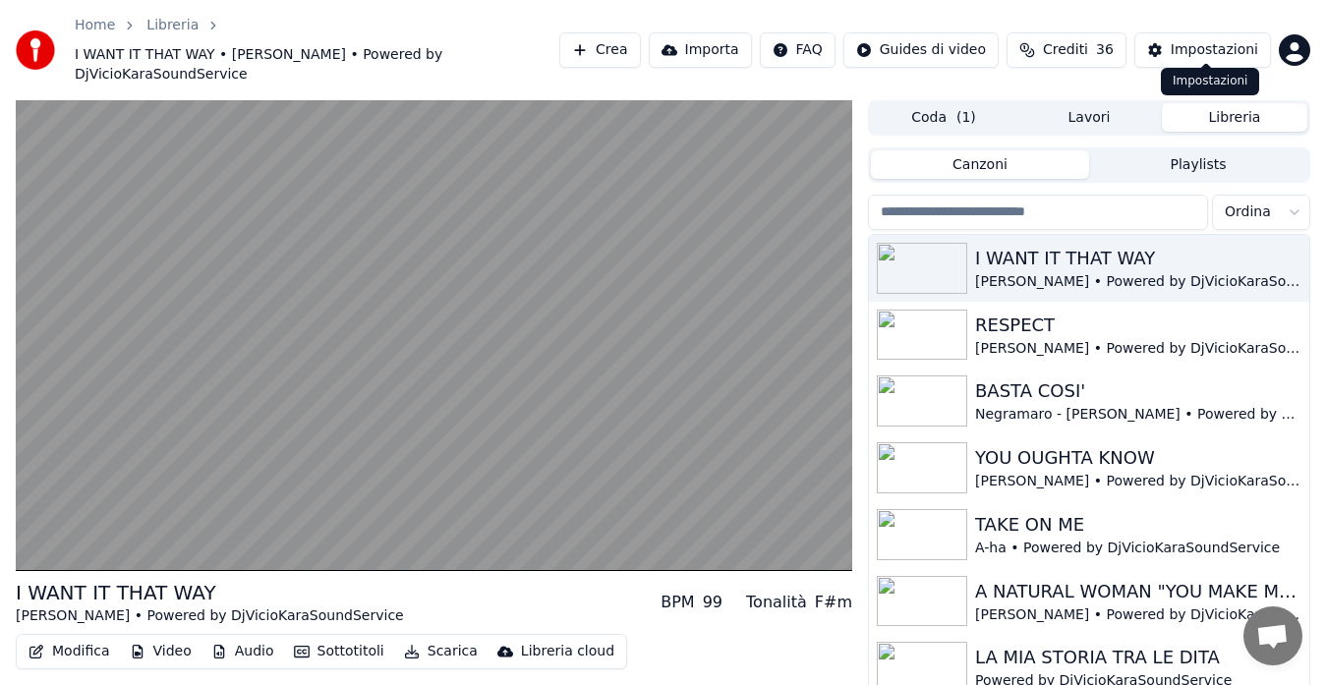
click at [1193, 40] on div "Impostazioni" at bounding box center [1214, 50] width 87 height 20
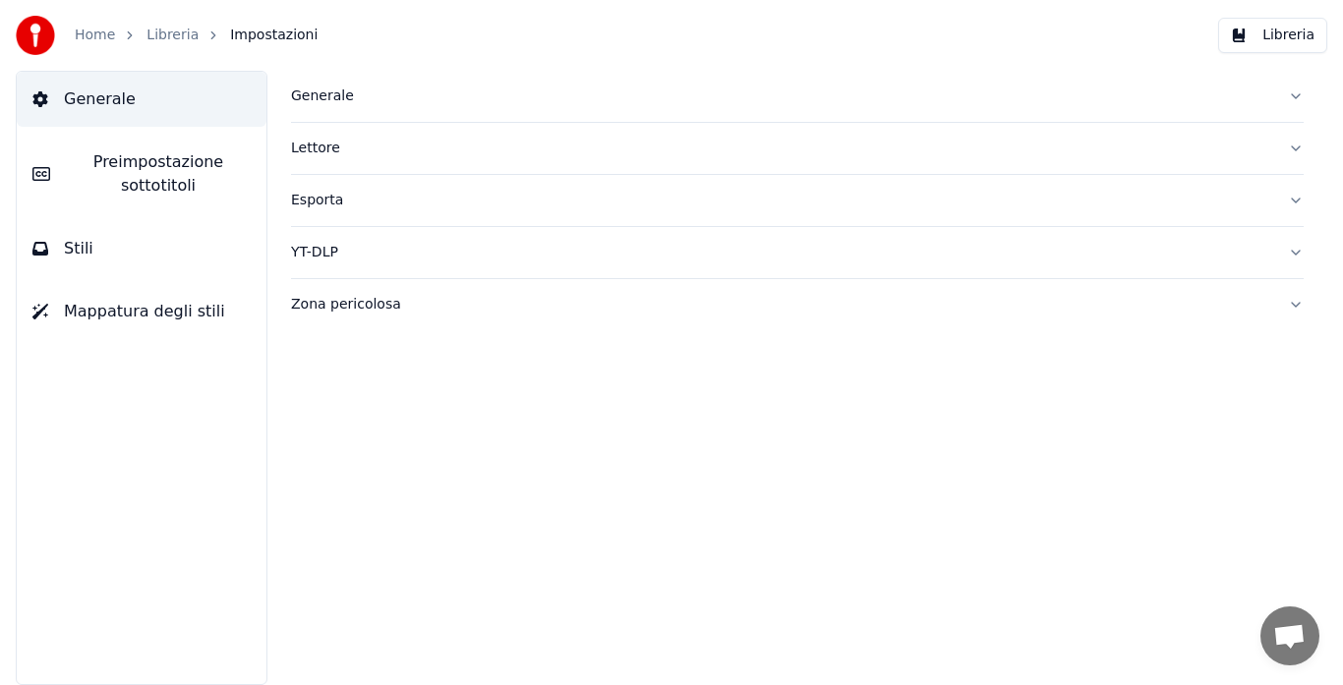
click at [306, 96] on div "Generale" at bounding box center [781, 97] width 981 height 20
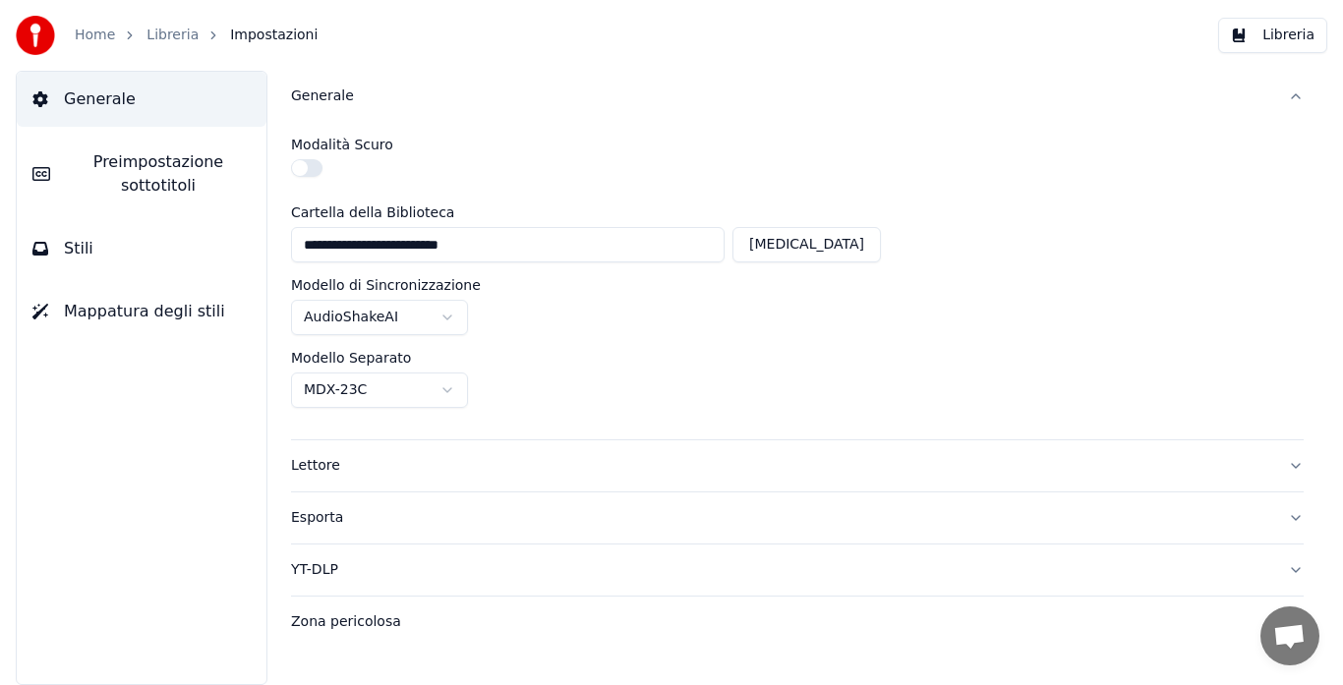
click at [309, 459] on div "Lettore" at bounding box center [781, 466] width 981 height 20
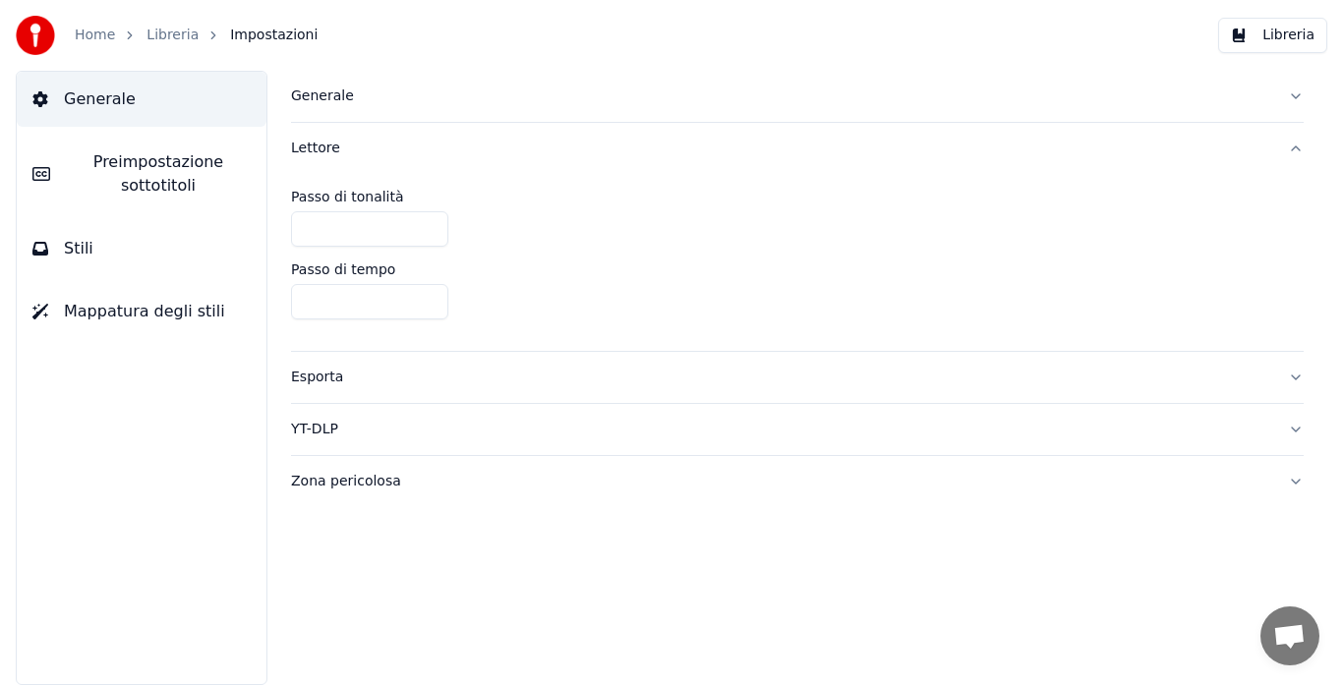
click at [317, 376] on div "Esporta" at bounding box center [781, 378] width 981 height 20
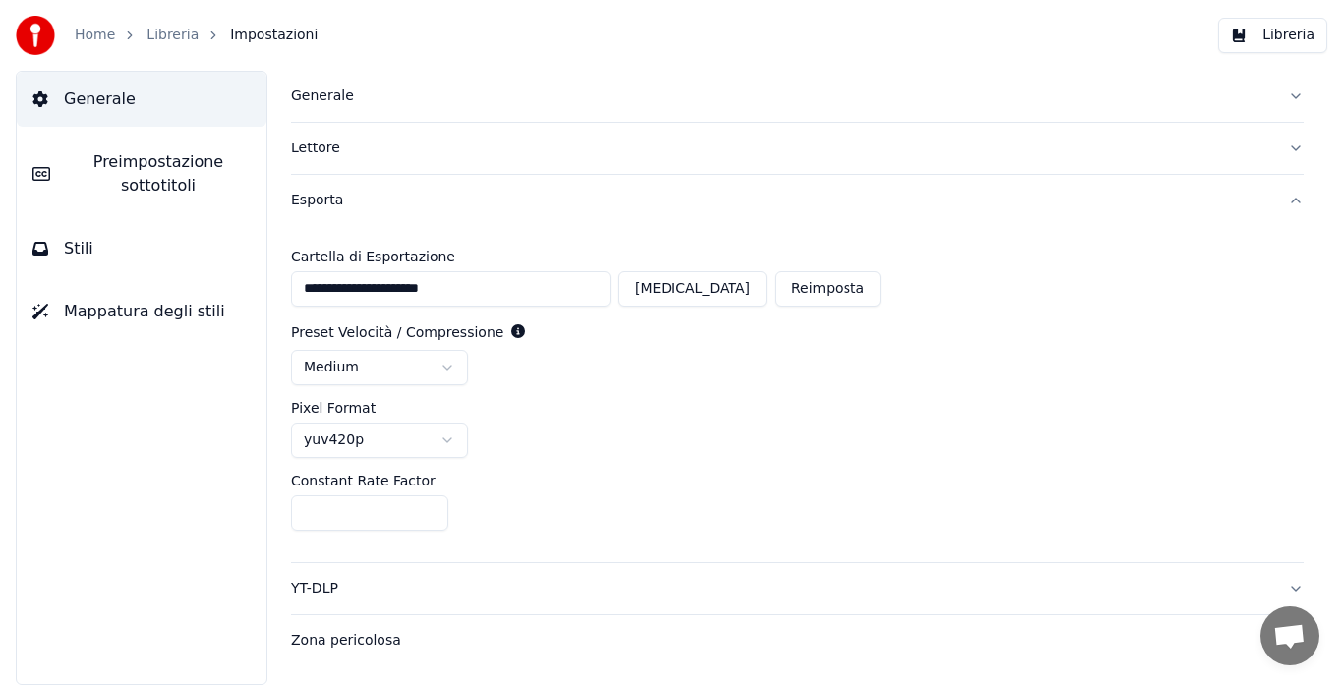
click at [322, 587] on div "YT-DLP" at bounding box center [781, 589] width 981 height 20
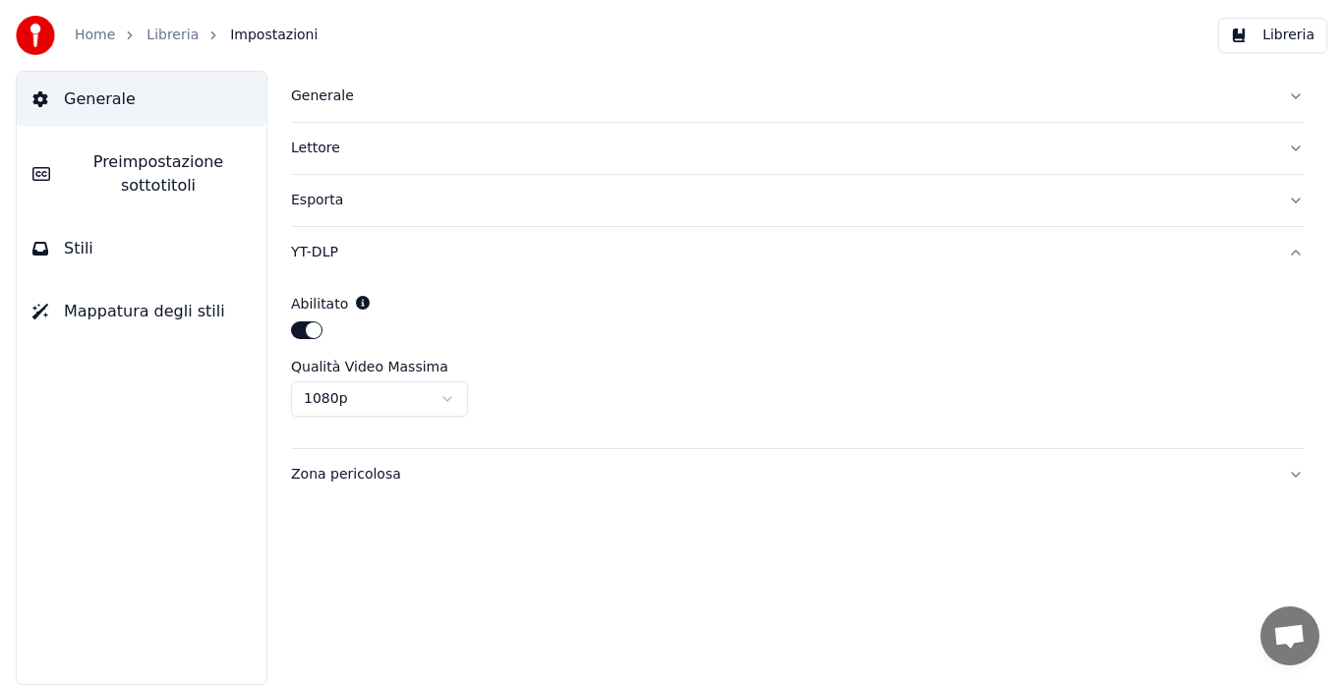
click at [375, 385] on html "Home Libreria Impostazioni Libreria Generale Preimpostazione sottotitoli Stili …" at bounding box center [671, 342] width 1343 height 685
click at [132, 170] on span "Preimpostazione sottotitoli" at bounding box center [158, 173] width 185 height 47
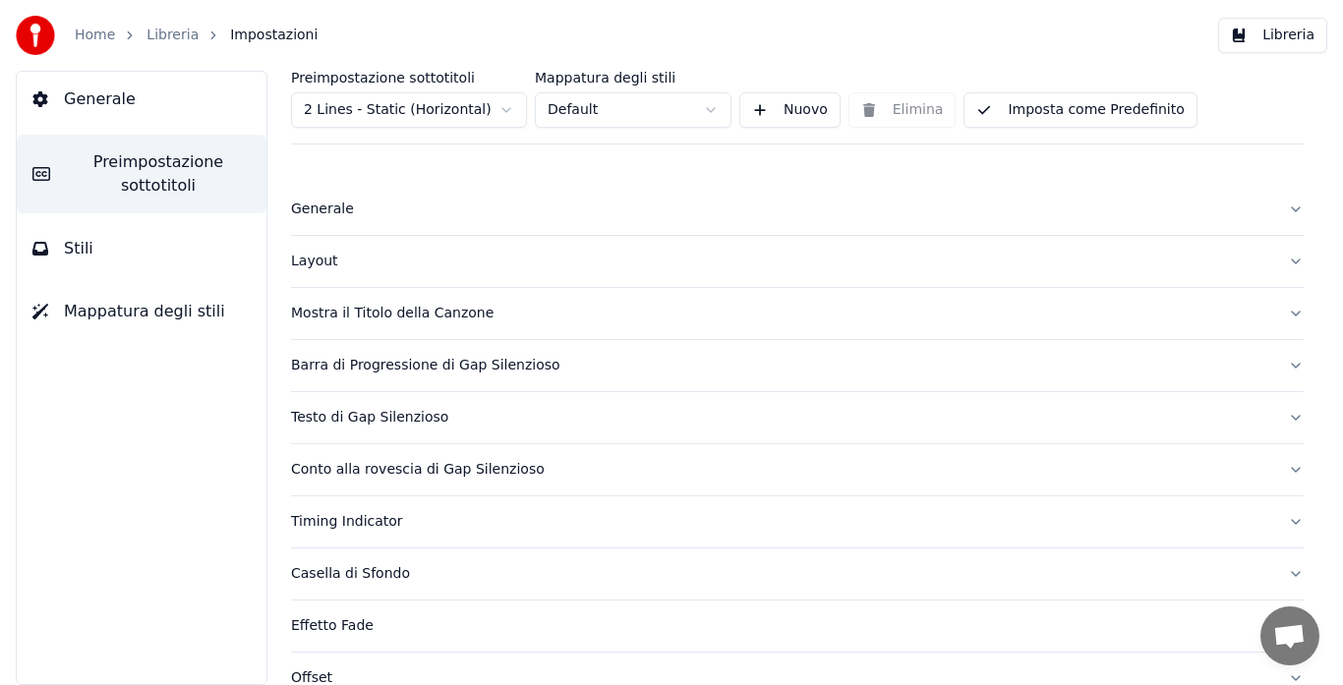
click at [305, 207] on div "Generale" at bounding box center [781, 210] width 981 height 20
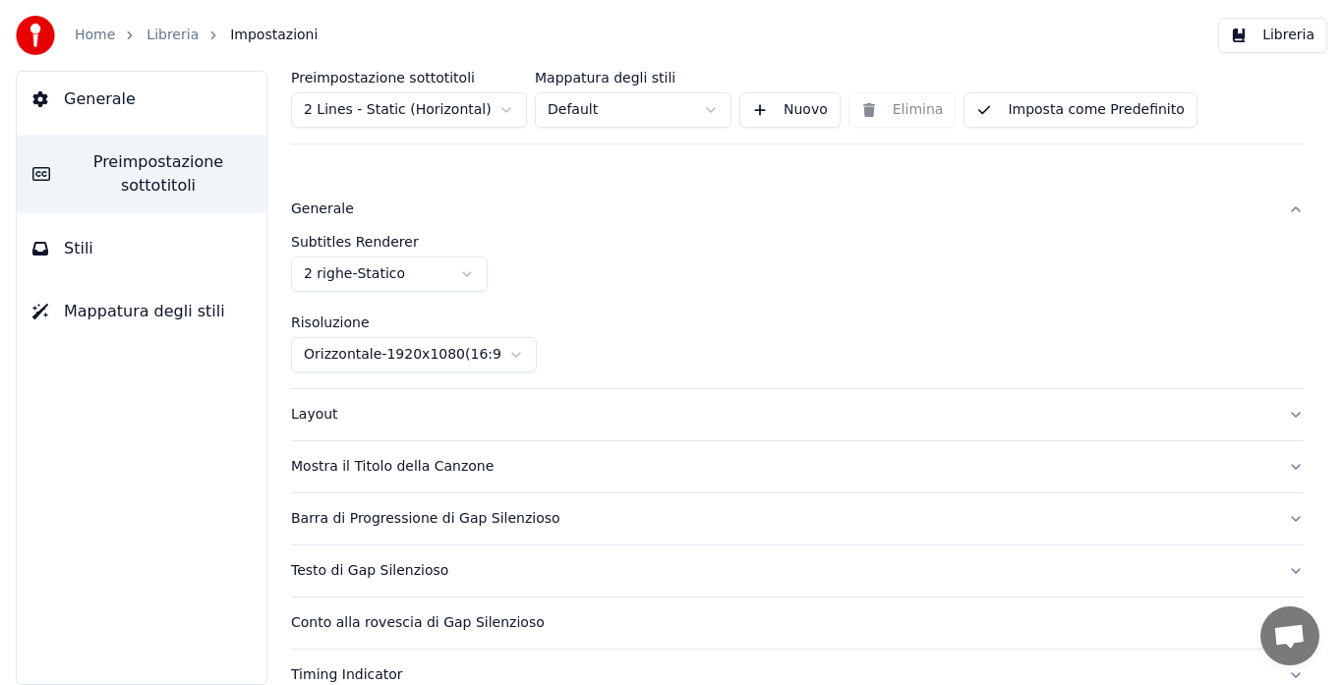
click at [306, 410] on div "Layout" at bounding box center [781, 415] width 981 height 20
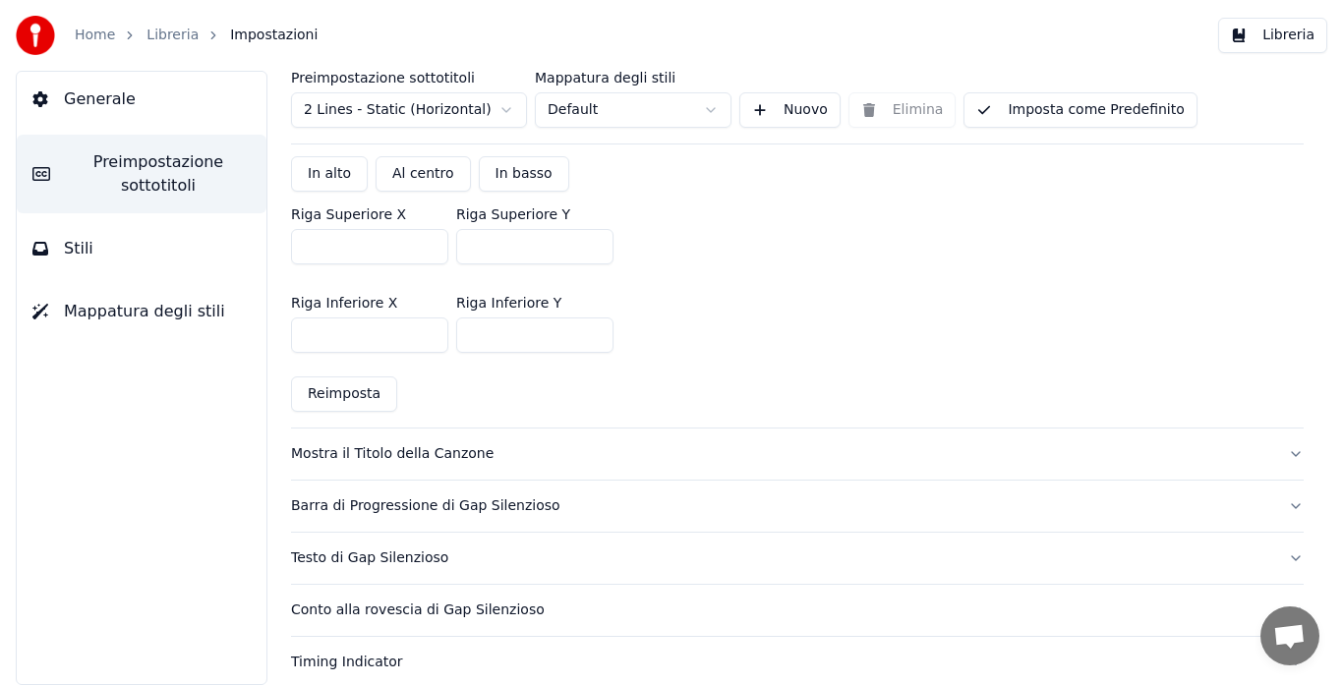
scroll to position [520, 0]
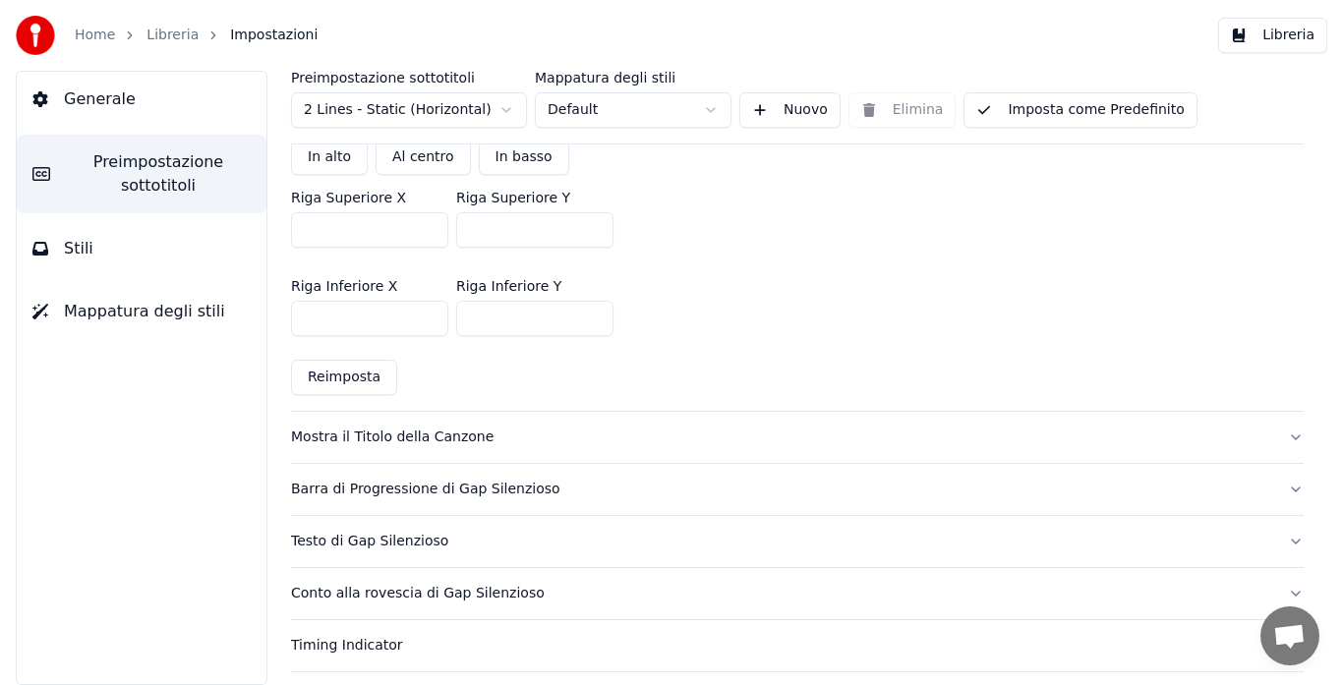
click at [452, 437] on div "Mostra il Titolo della Canzone" at bounding box center [781, 438] width 981 height 20
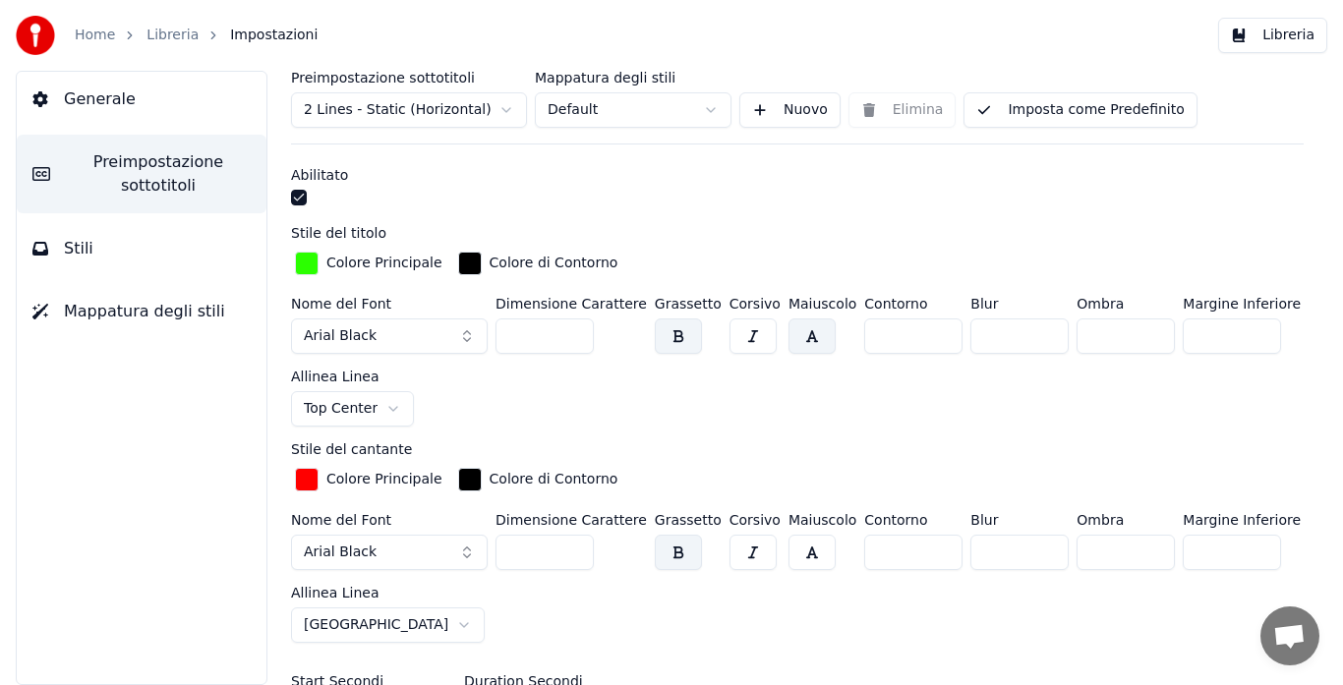
click at [574, 546] on input "***" at bounding box center [544, 552] width 98 height 35
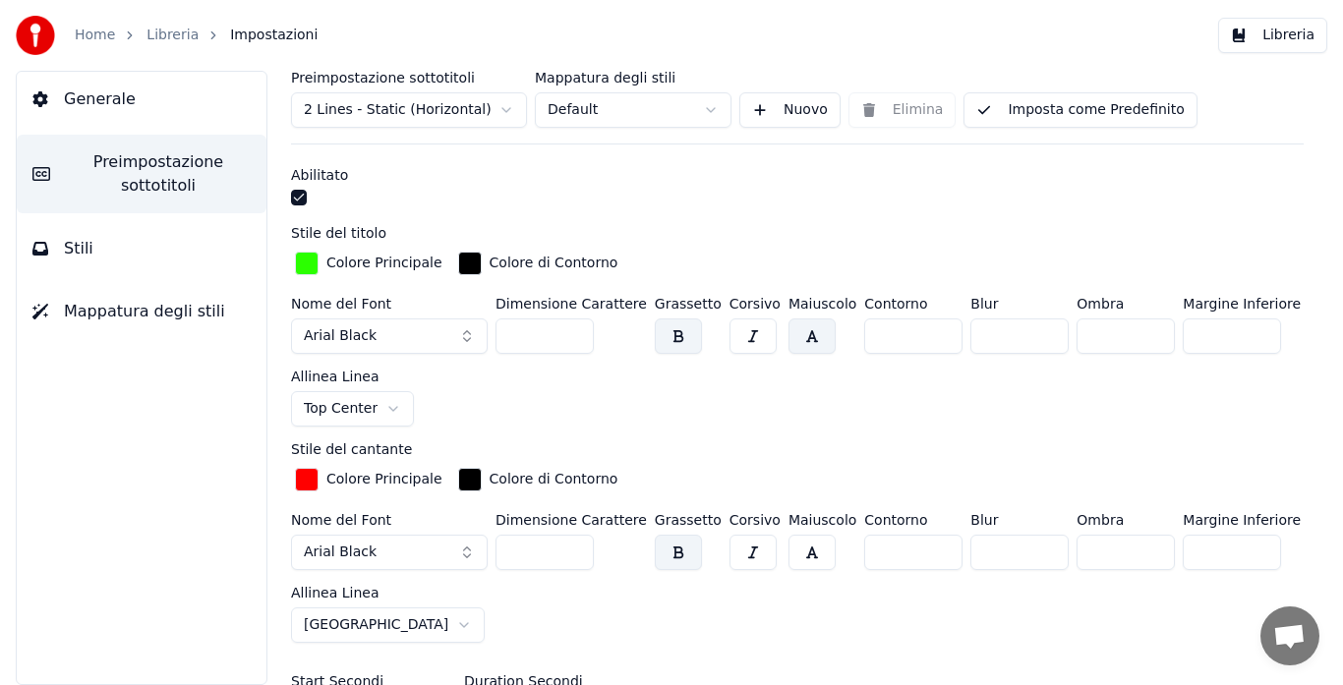
click at [574, 546] on input "***" at bounding box center [544, 552] width 98 height 35
type input "***"
click at [574, 546] on input "***" at bounding box center [544, 552] width 98 height 35
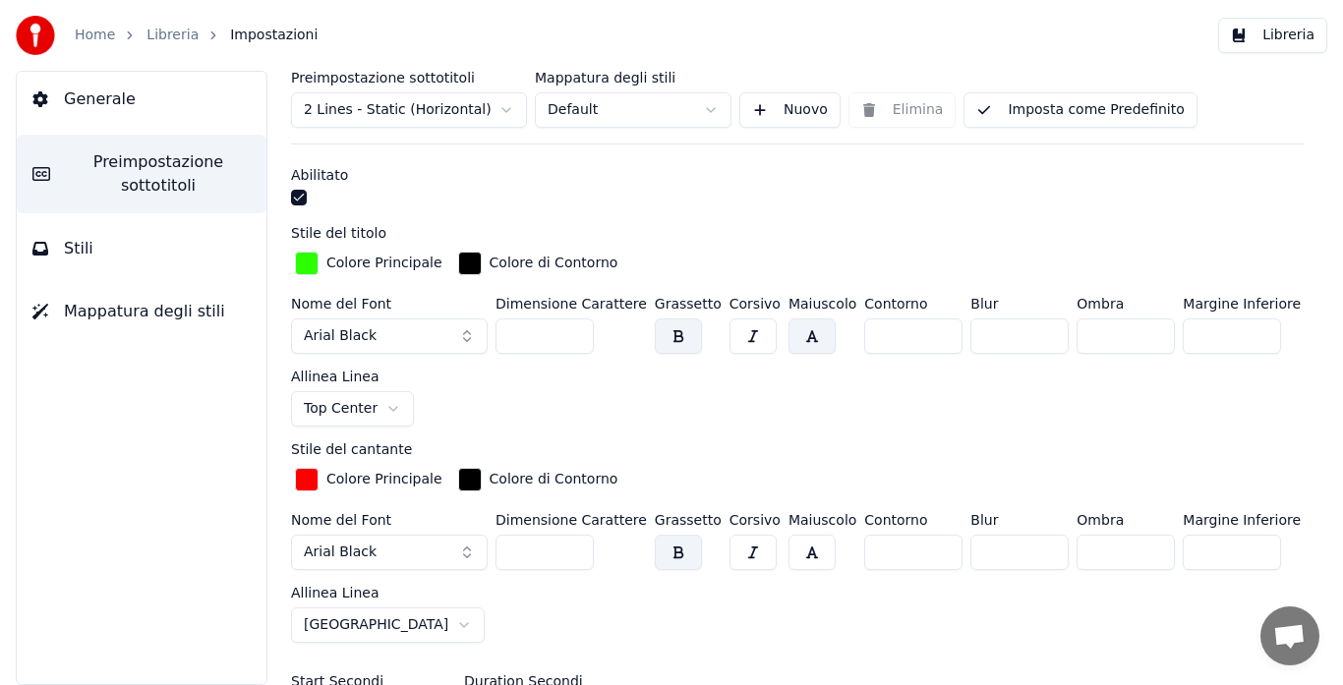
click at [1101, 107] on button "Imposta come Predefinito" at bounding box center [1079, 109] width 233 height 35
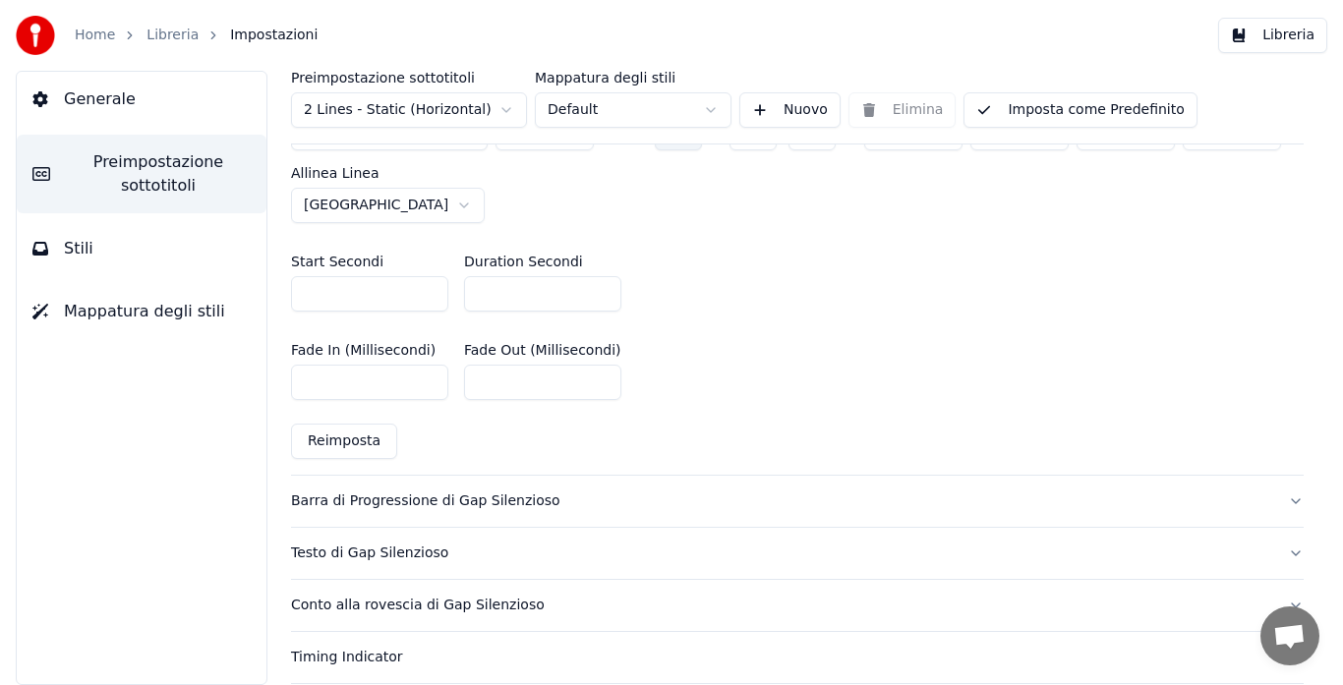
scroll to position [950, 0]
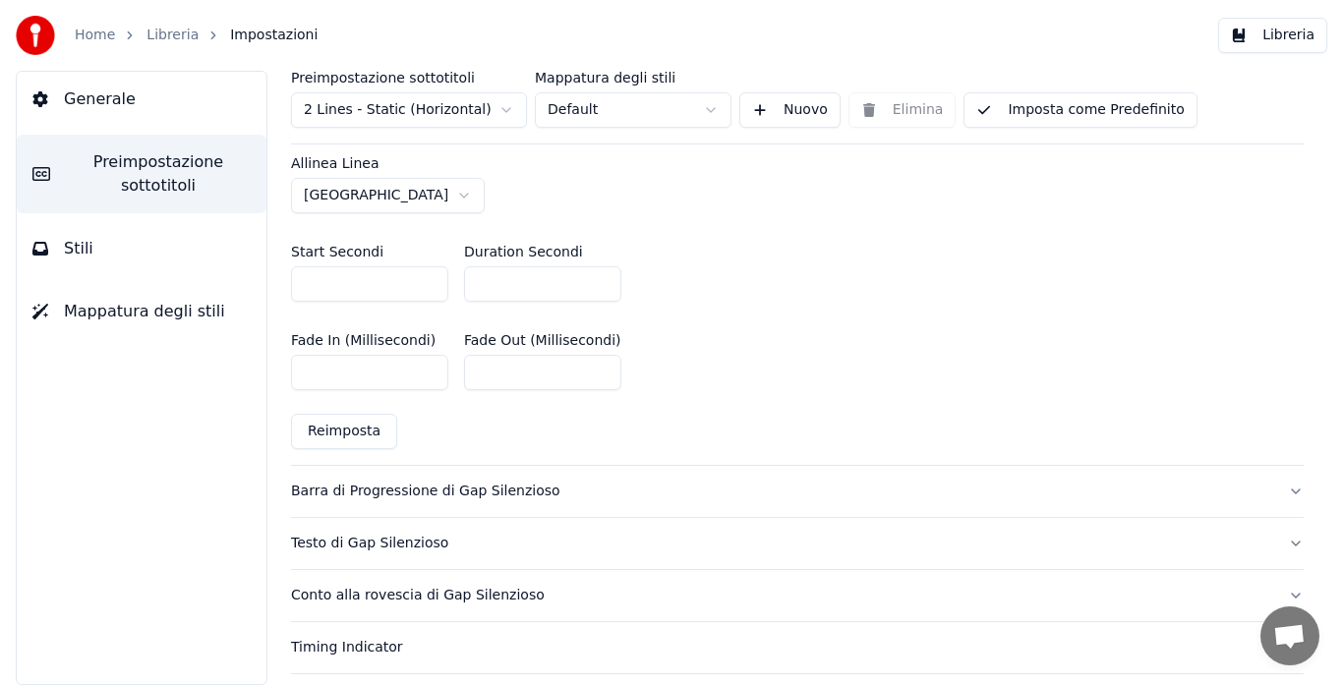
click at [388, 537] on div "Testo di Gap Silenzioso" at bounding box center [781, 544] width 981 height 20
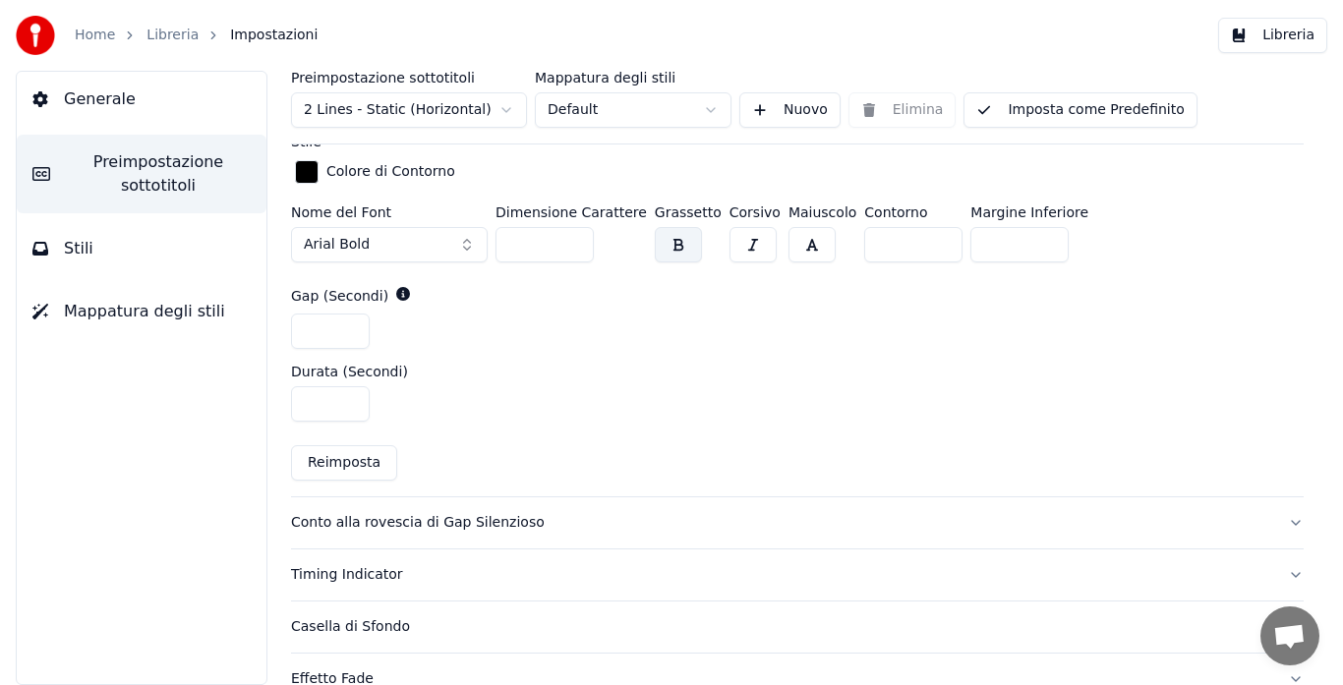
scroll to position [807, 0]
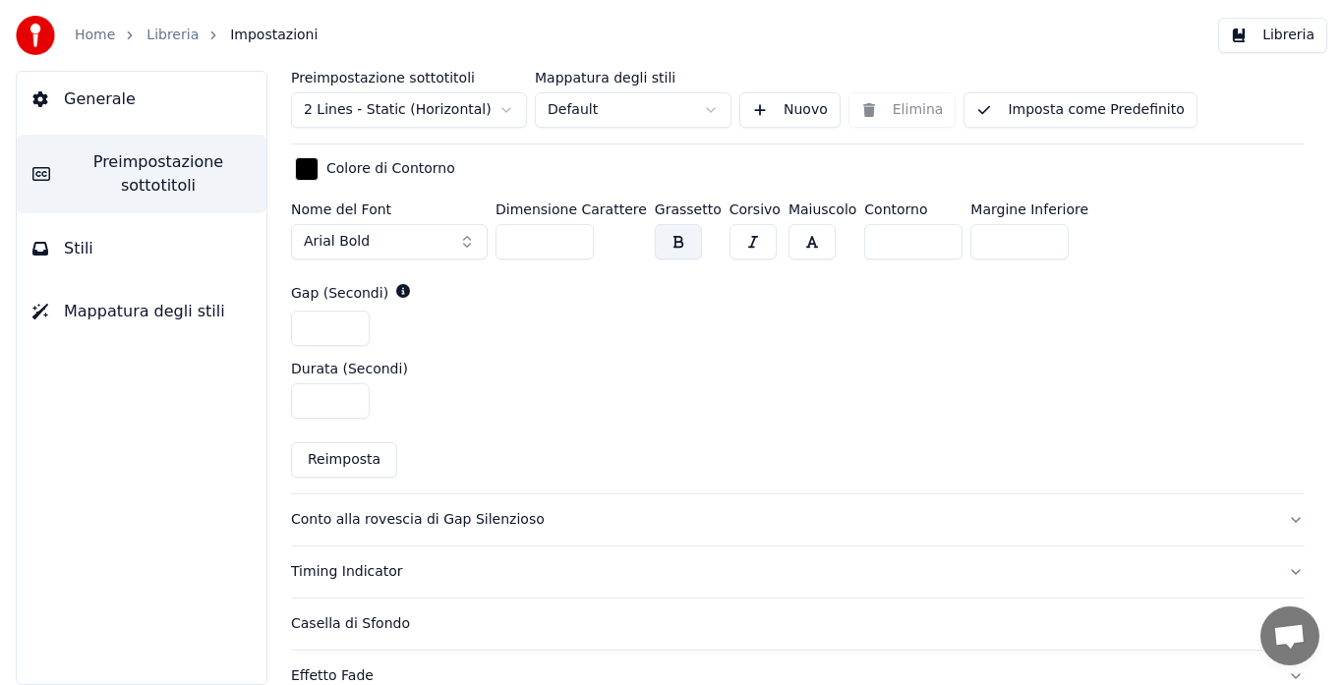
click at [406, 520] on div "Conto alla rovescia di Gap Silenzioso" at bounding box center [781, 520] width 981 height 20
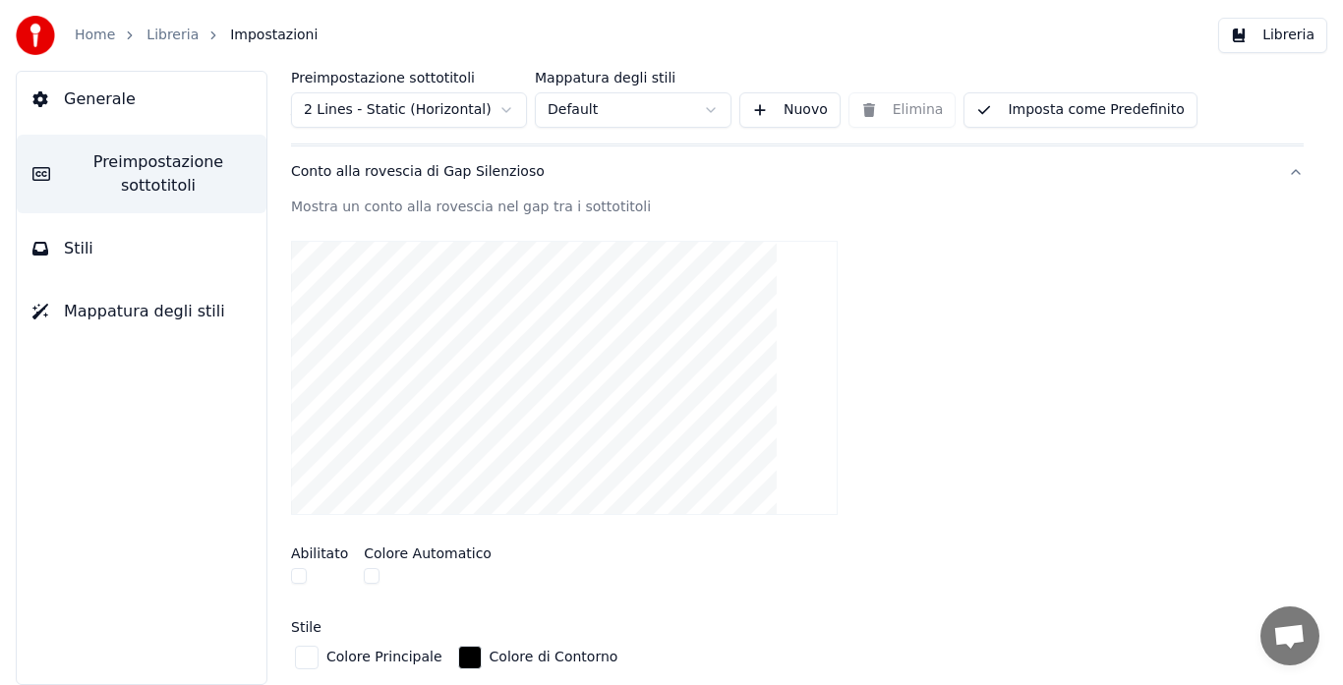
scroll to position [210, 0]
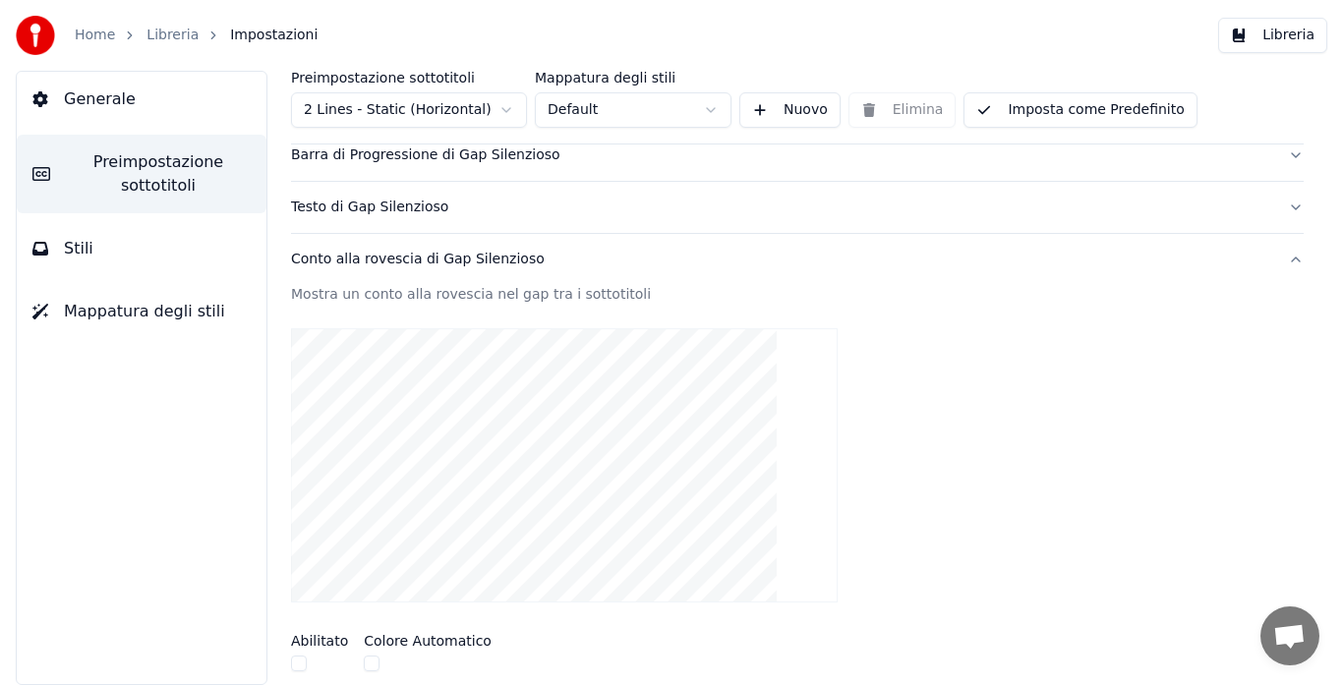
click at [449, 156] on div "Barra di Progressione di Gap Silenzioso" at bounding box center [781, 155] width 981 height 20
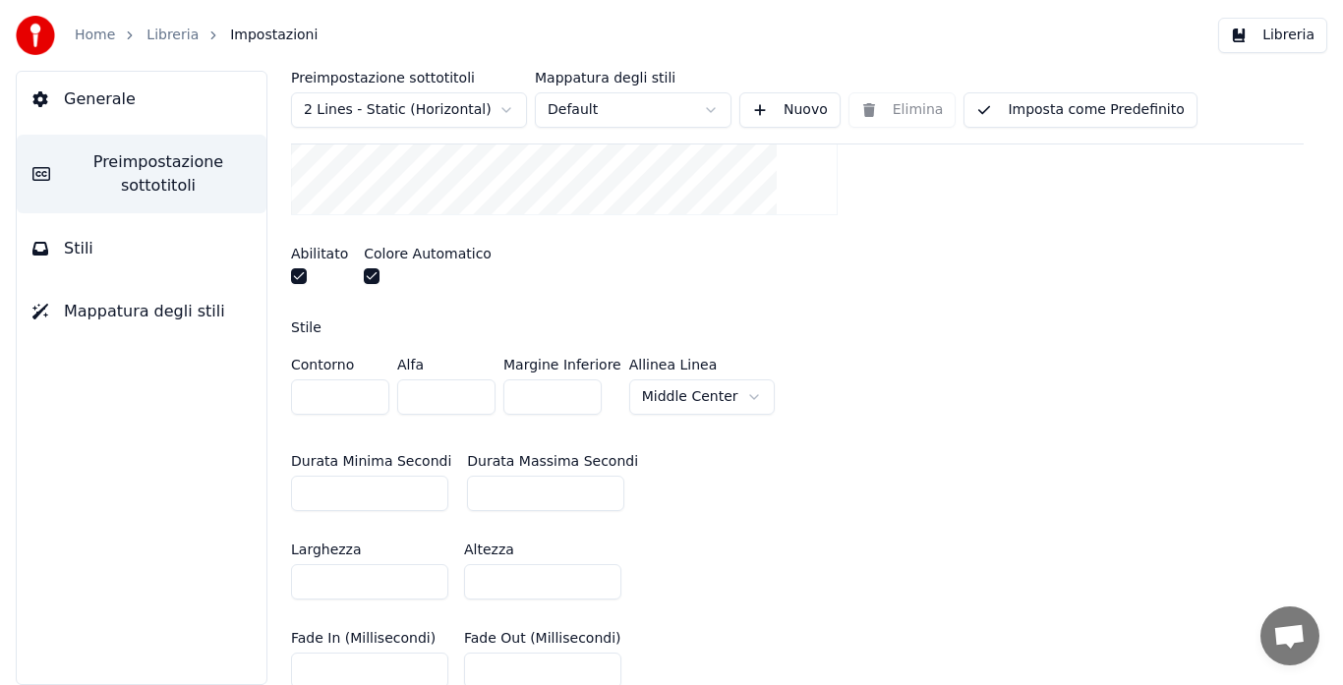
scroll to position [503, 0]
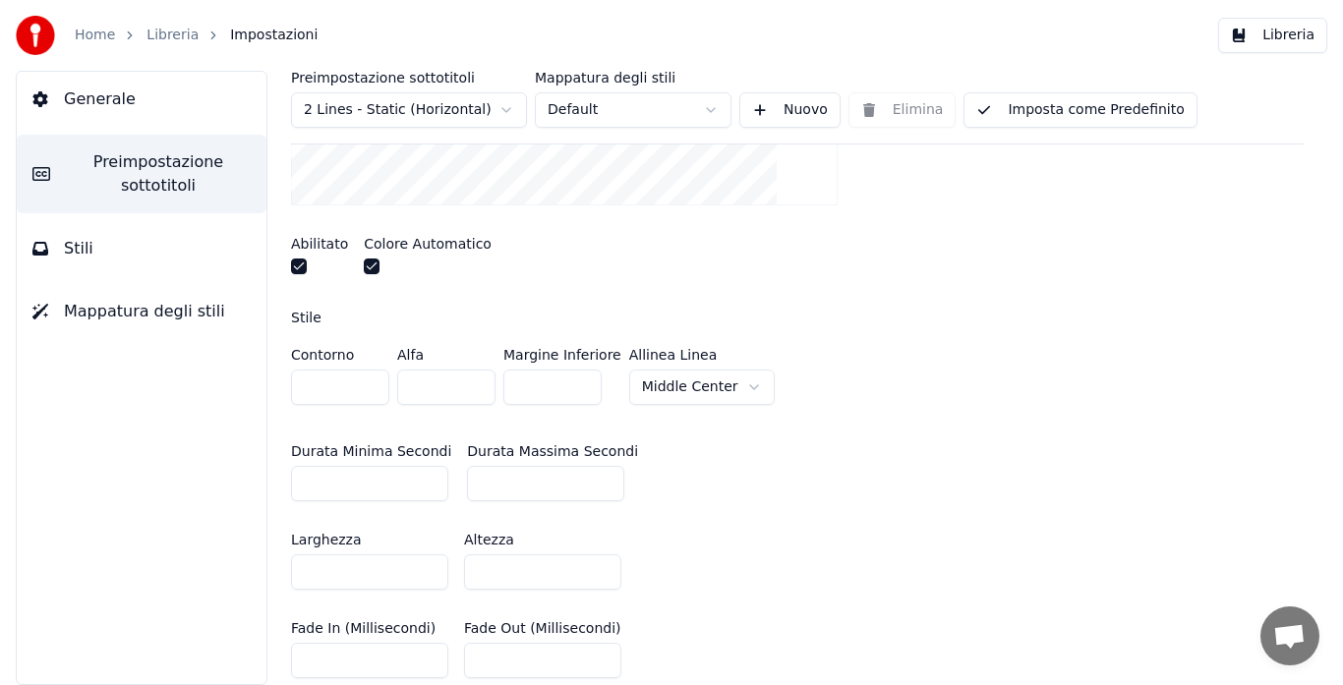
click at [54, 249] on button "Stili" at bounding box center [142, 248] width 250 height 55
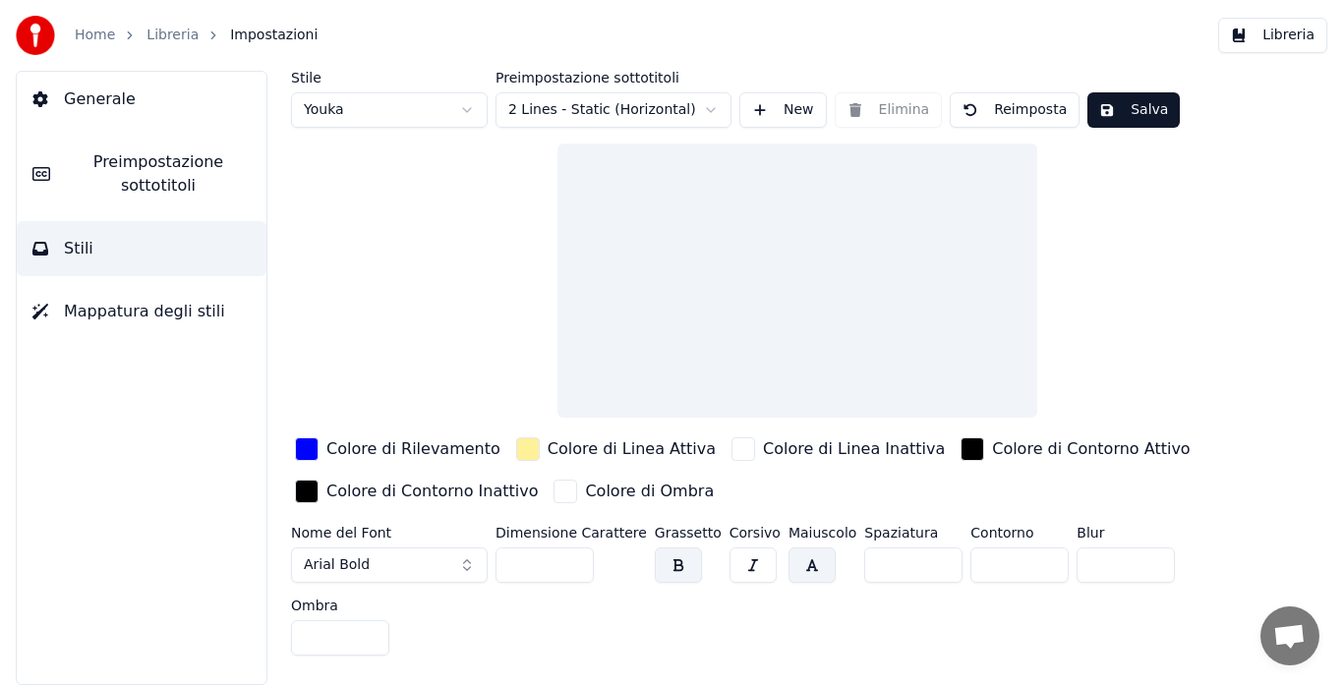
scroll to position [0, 0]
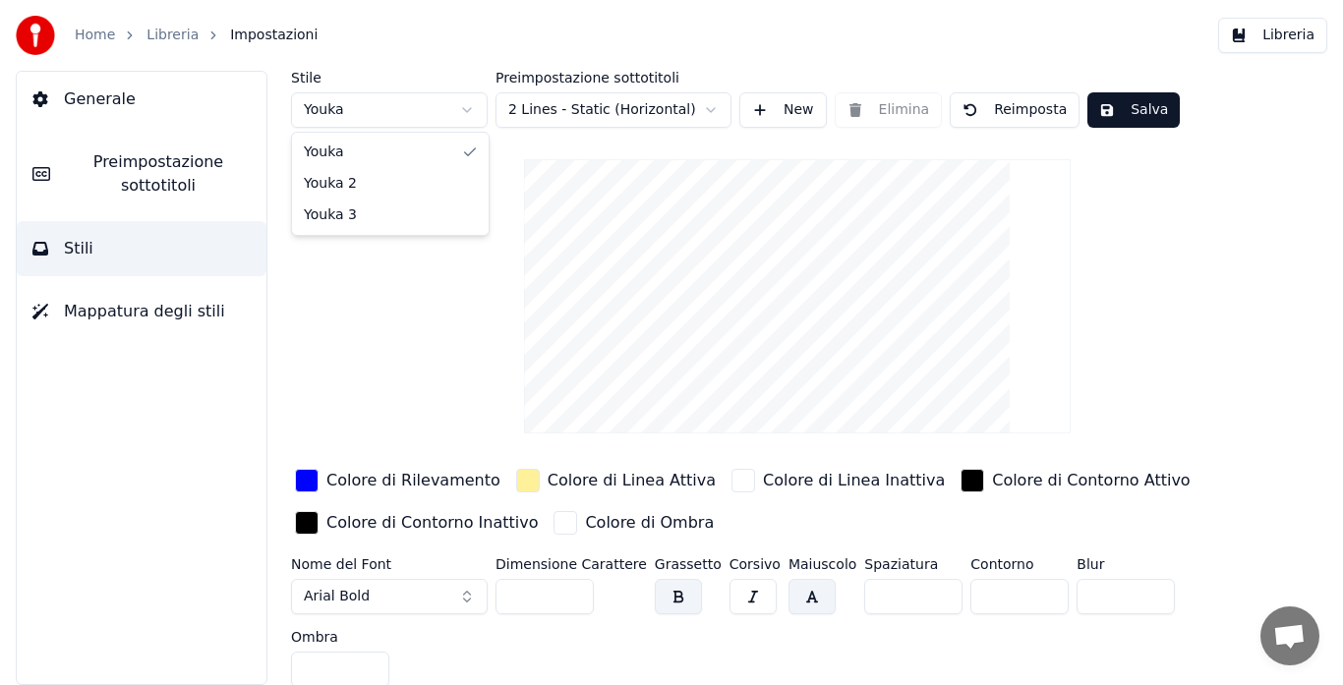
click at [336, 103] on html "Home Libreria Impostazioni Libreria Generale Preimpostazione sottotitoli Stili …" at bounding box center [671, 342] width 1343 height 685
type input "*"
click at [307, 490] on div "button" at bounding box center [307, 481] width 24 height 24
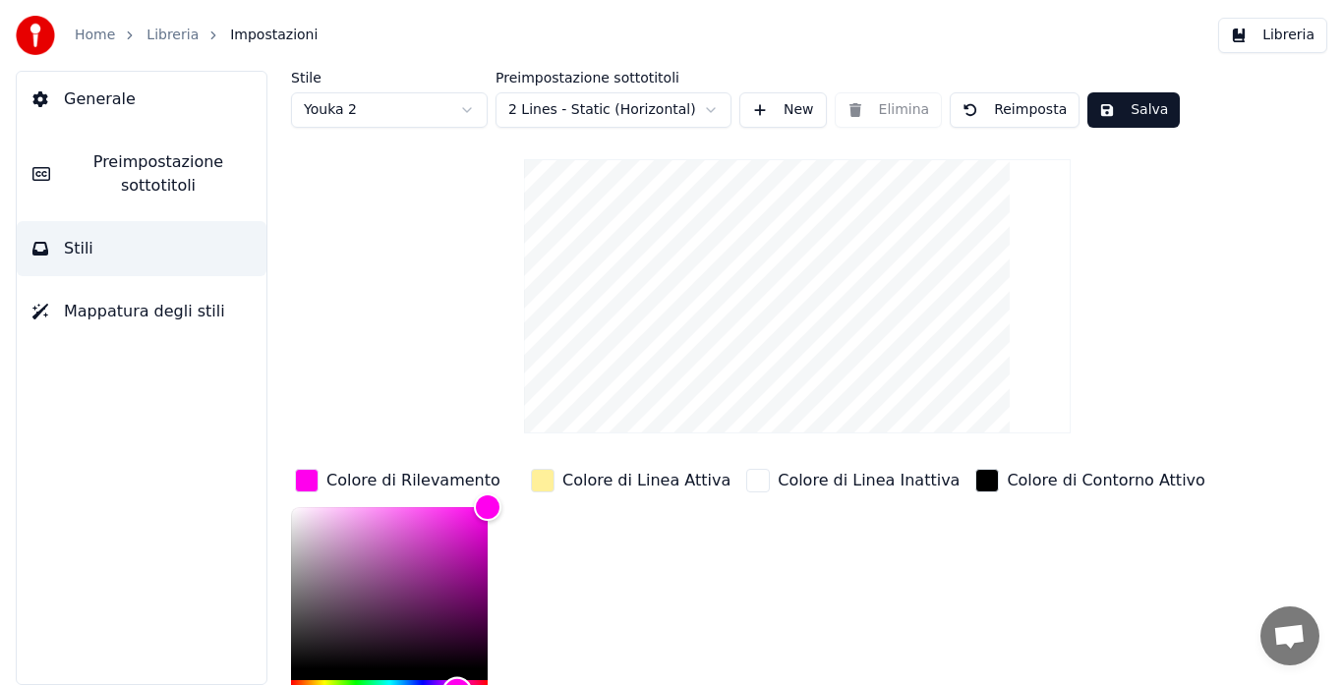
type input "*******"
click at [425, 680] on div "Hue" at bounding box center [389, 692] width 197 height 24
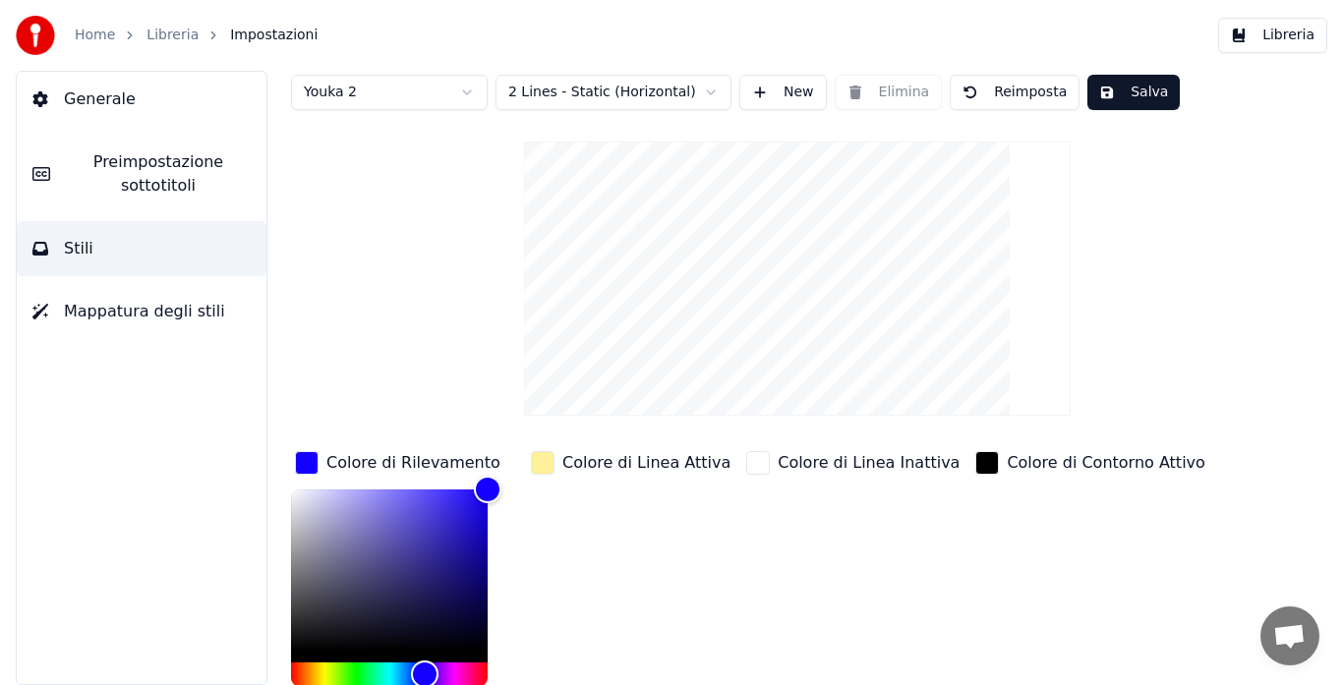
click at [1264, 34] on button "Libreria" at bounding box center [1272, 35] width 109 height 35
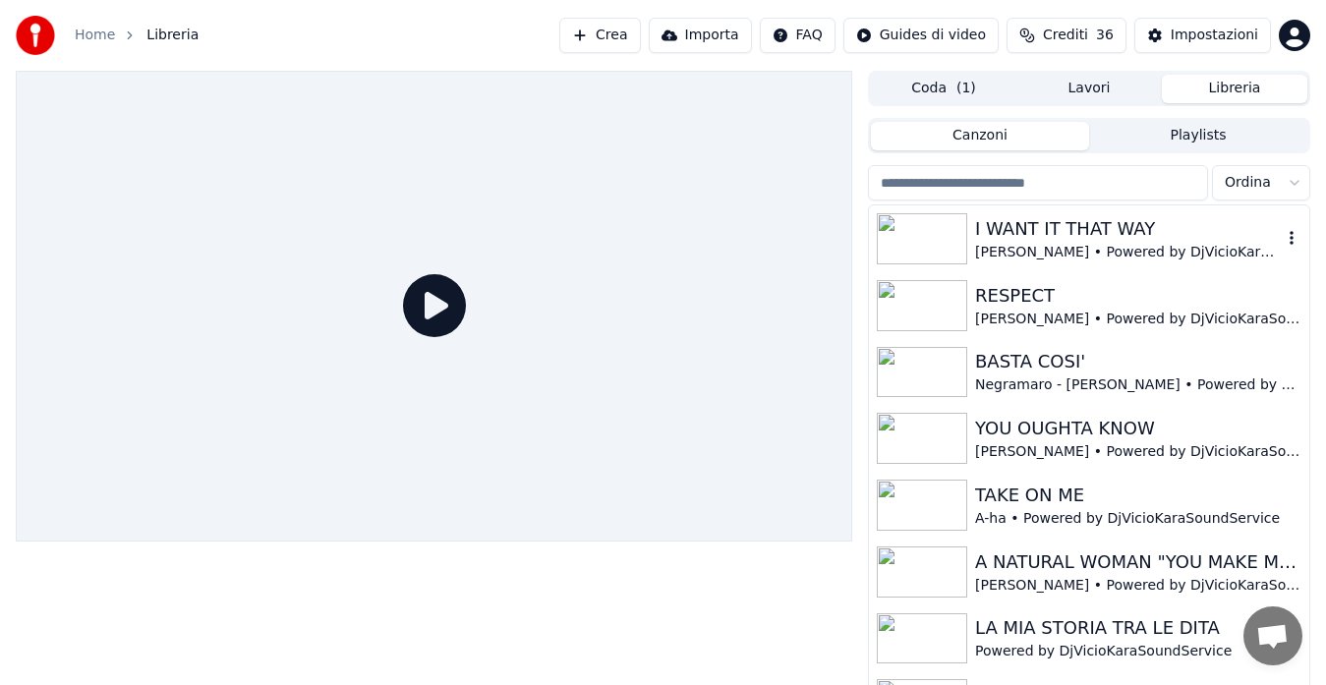
click at [1159, 223] on div "I WANT IT THAT WAY" at bounding box center [1128, 229] width 307 height 28
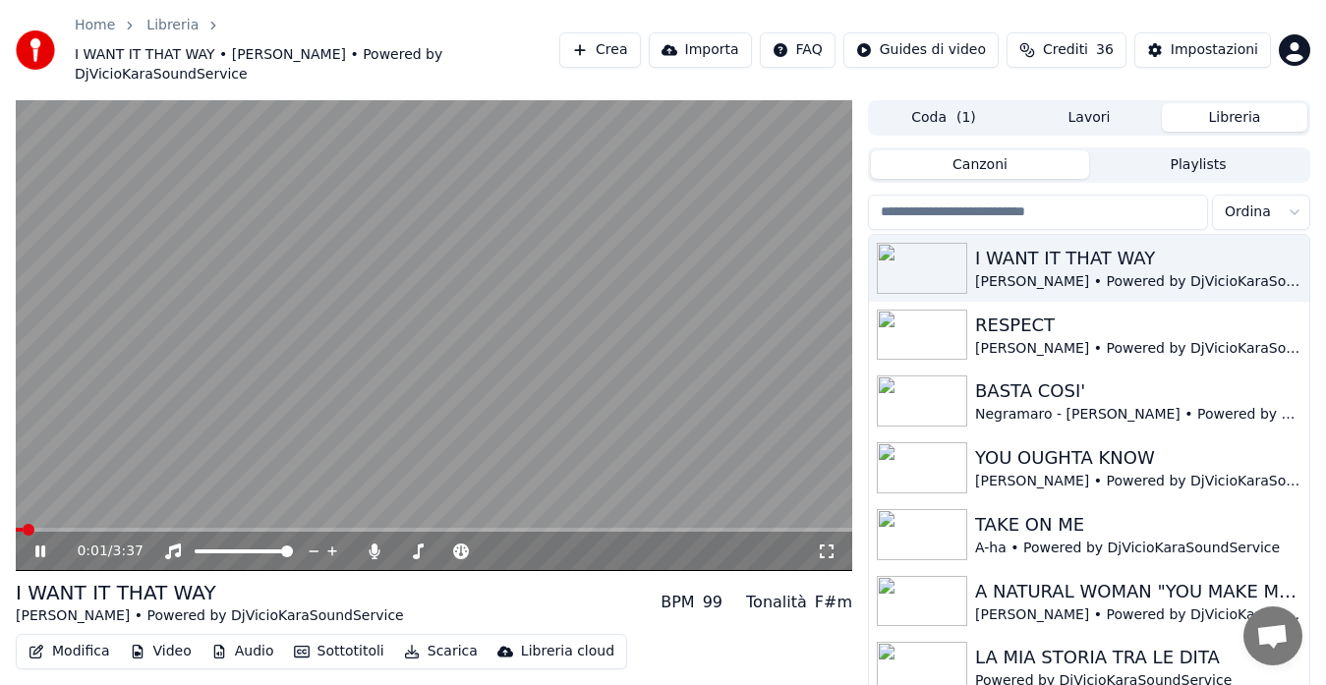
click at [826, 544] on icon at bounding box center [827, 552] width 20 height 16
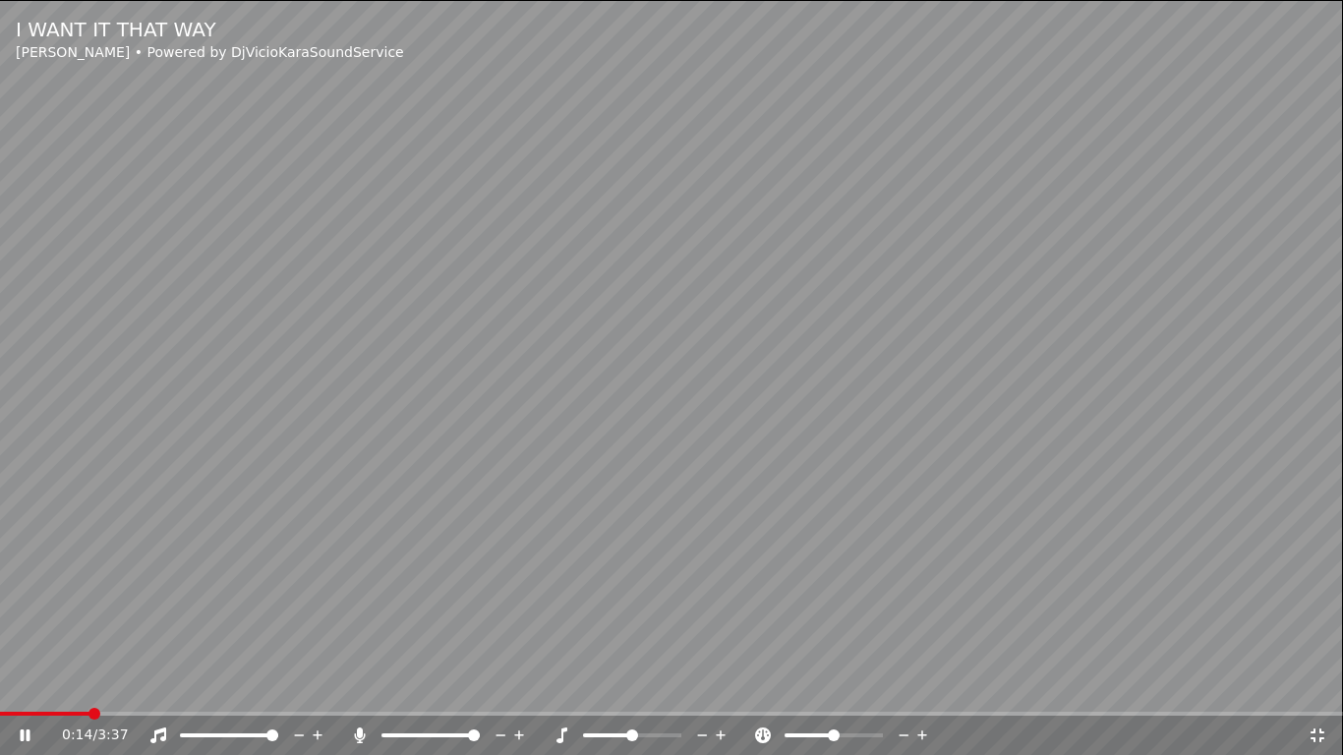
click at [1311, 684] on div "0:14 / 3:37" at bounding box center [671, 735] width 1327 height 20
click at [1315, 684] on icon at bounding box center [1317, 735] width 14 height 14
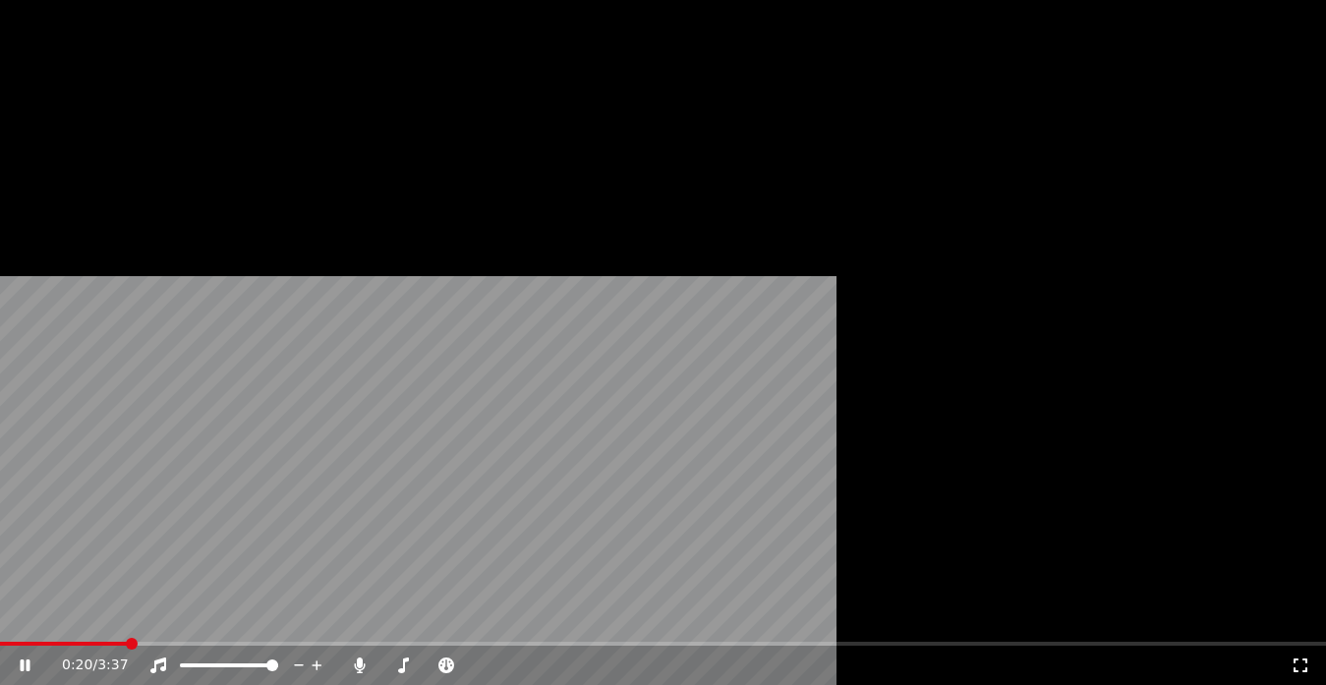
click at [74, 195] on button "Modifica" at bounding box center [69, 181] width 97 height 28
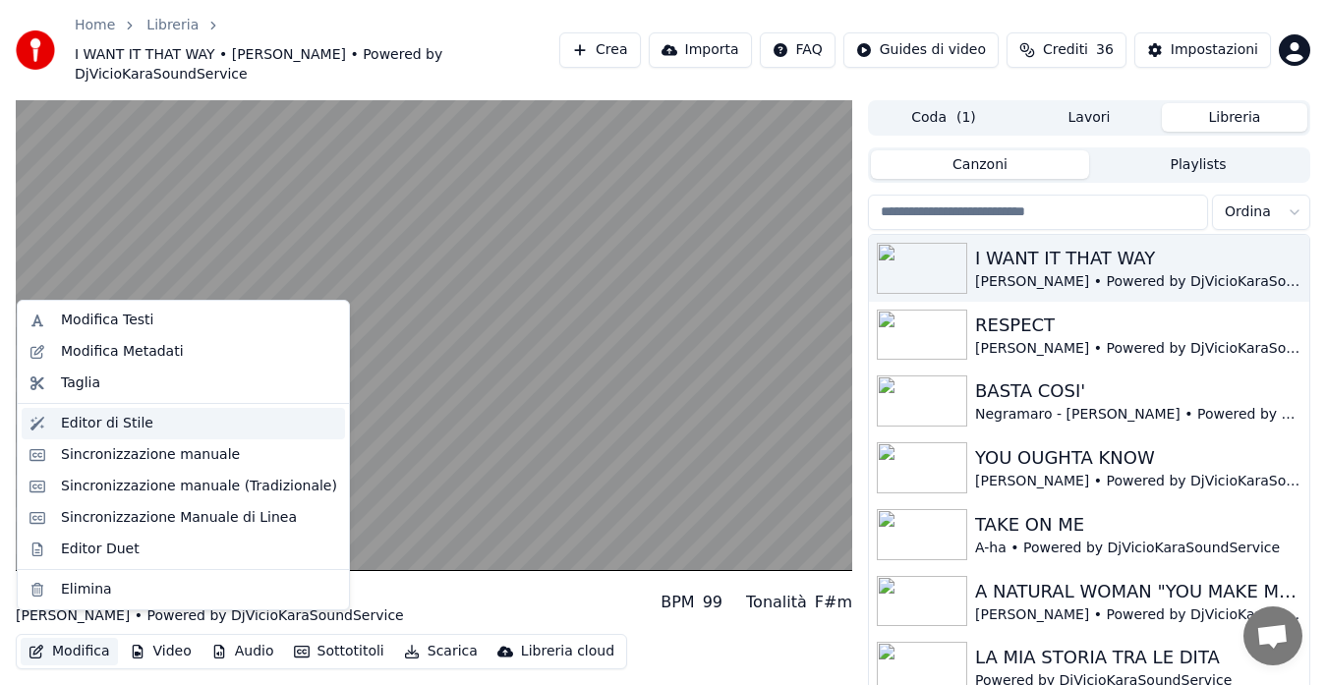
click at [133, 421] on div "Editor di Stile" at bounding box center [107, 424] width 92 height 20
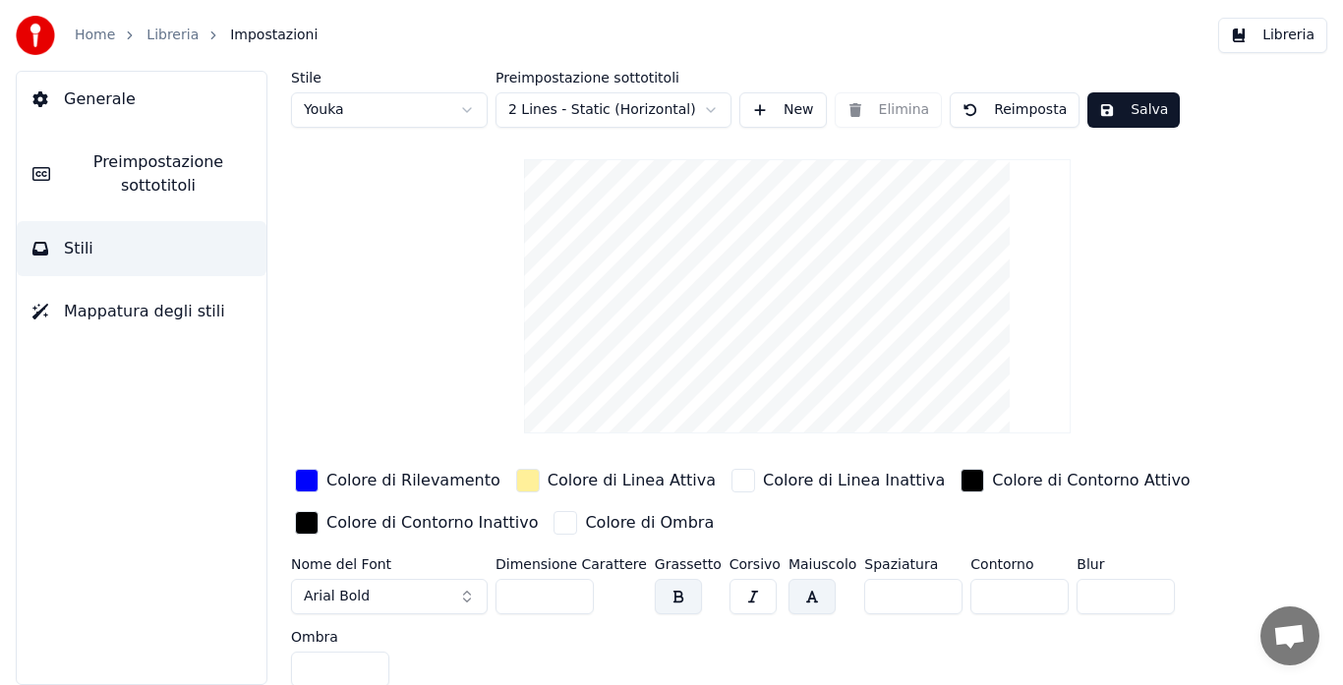
click at [130, 163] on span "Preimpostazione sottotitoli" at bounding box center [158, 173] width 185 height 47
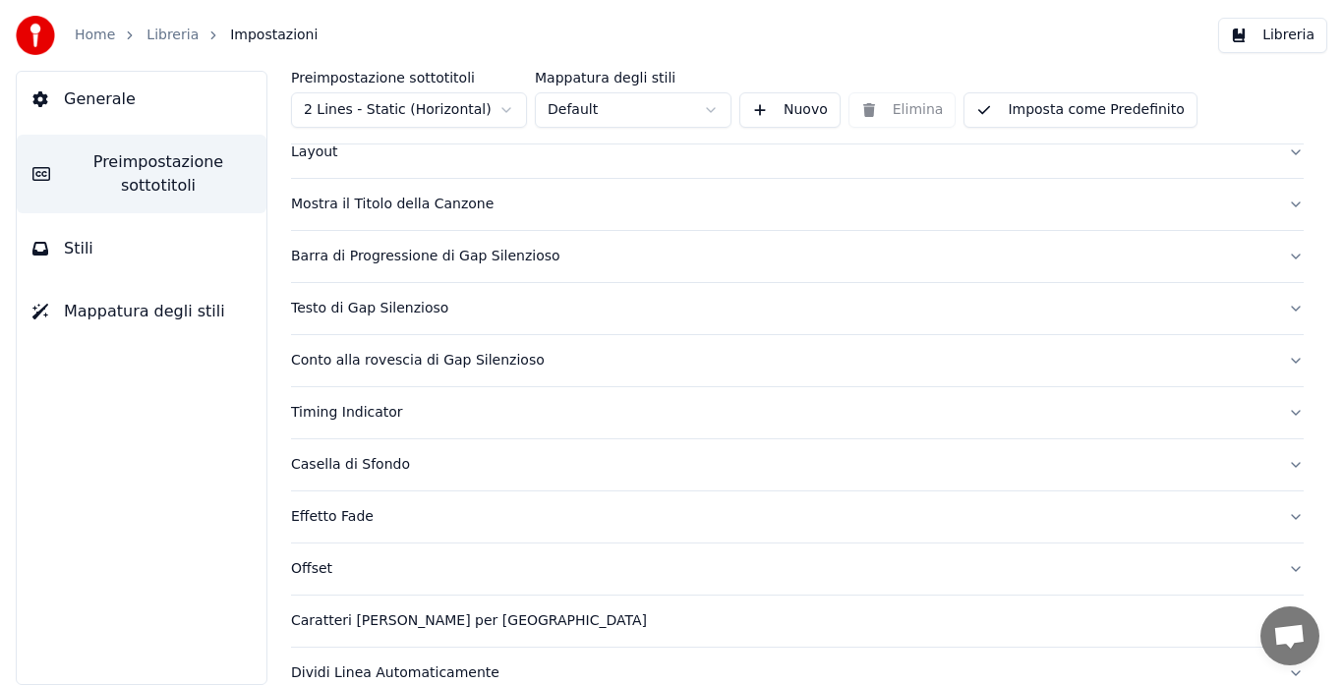
scroll to position [117, 0]
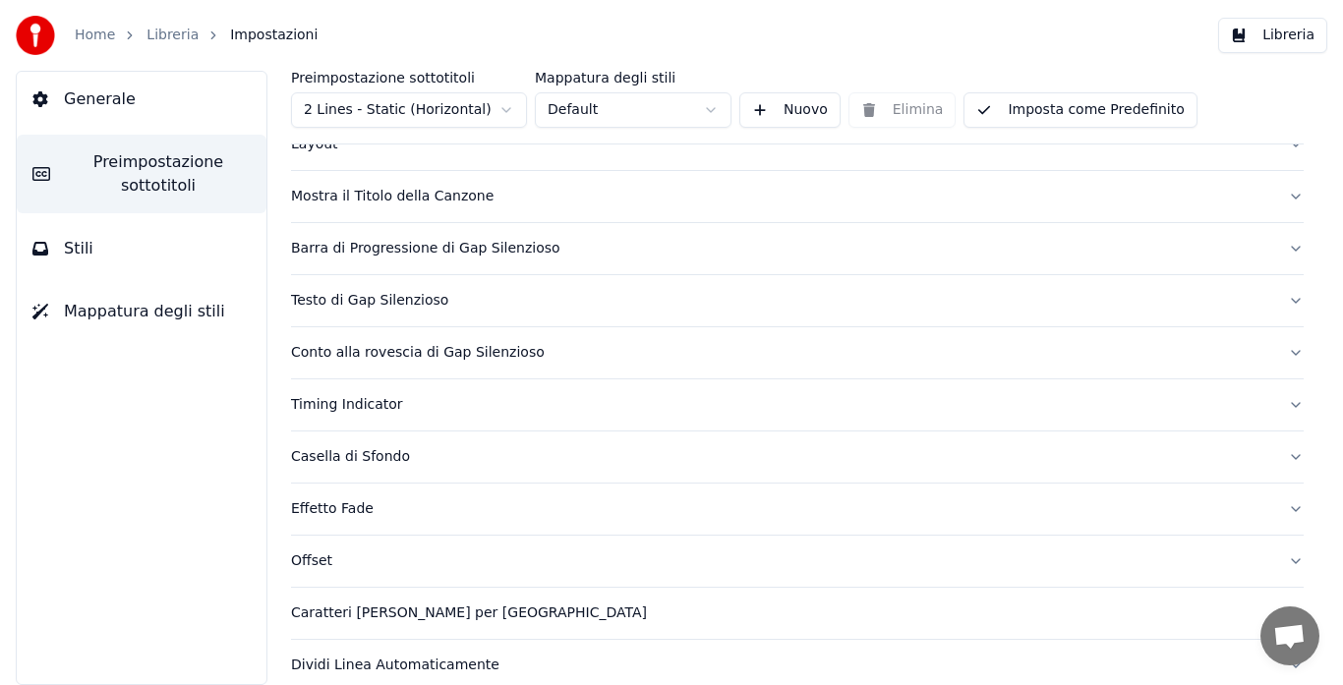
click at [459, 198] on div "Mostra il Titolo della Canzone" at bounding box center [781, 197] width 981 height 20
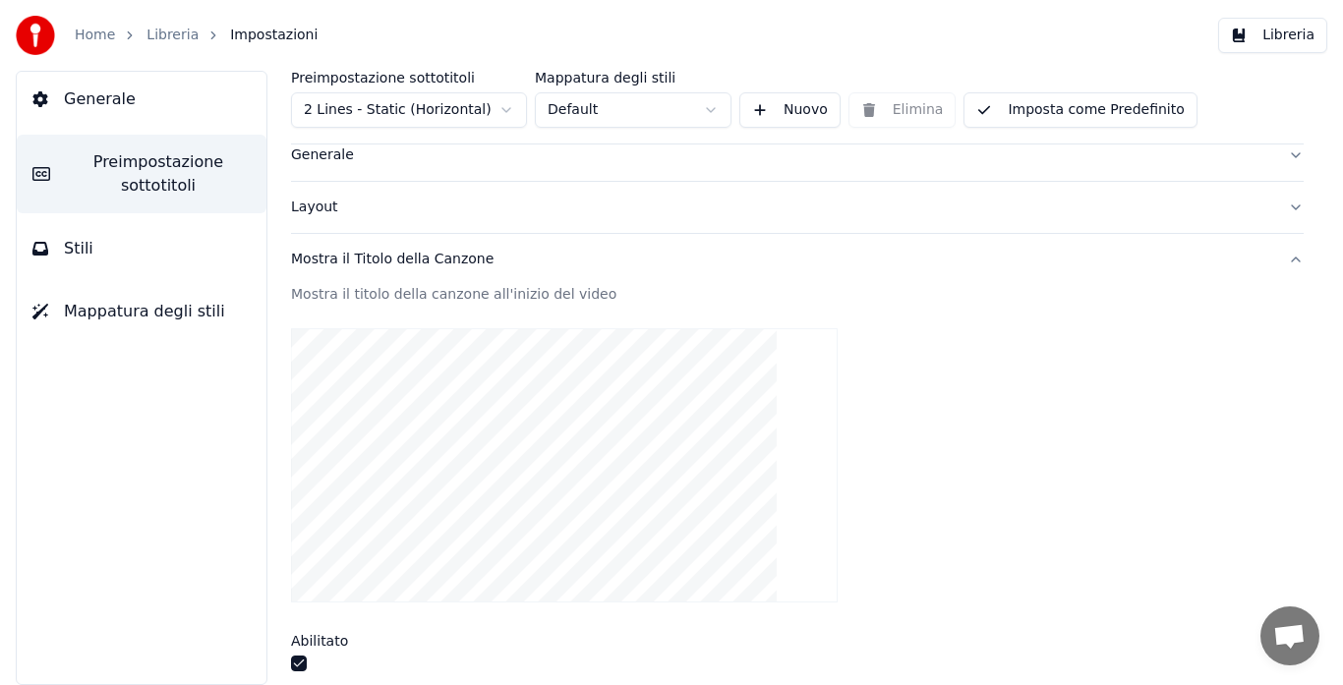
scroll to position [10, 0]
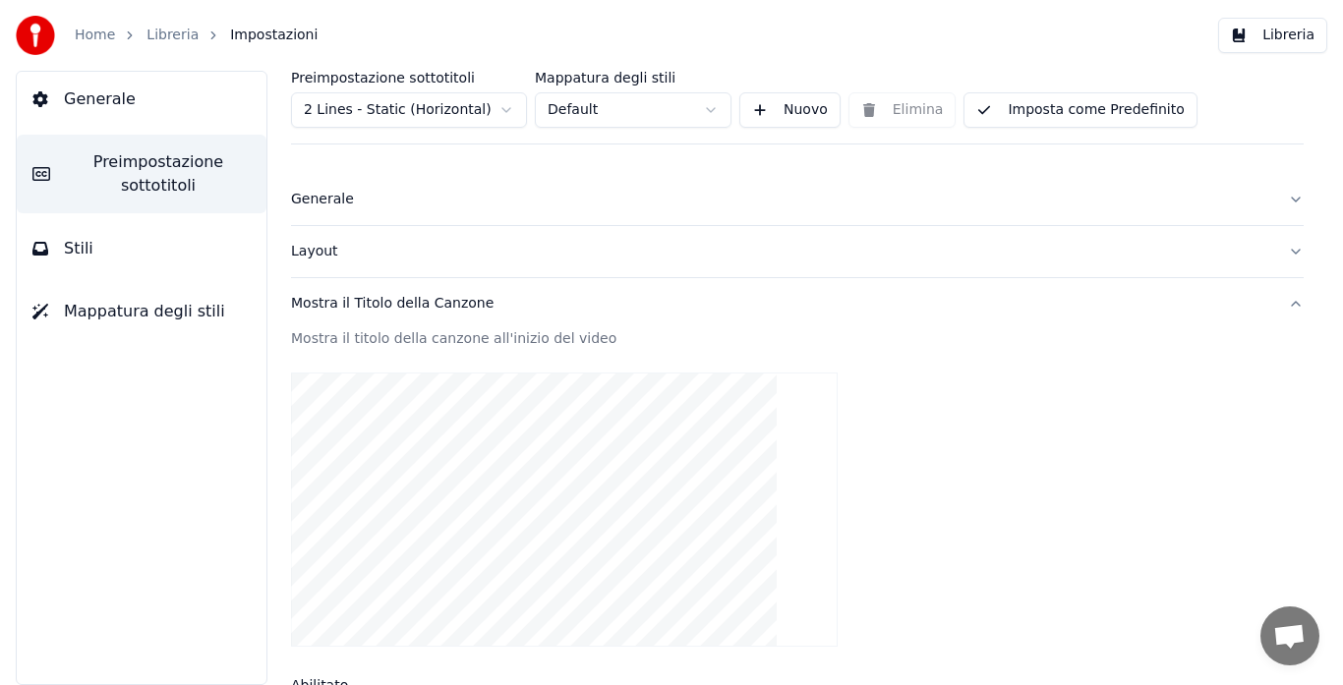
click at [1071, 104] on button "Imposta come Predefinito" at bounding box center [1079, 109] width 233 height 35
click at [309, 260] on div "Layout" at bounding box center [781, 252] width 981 height 20
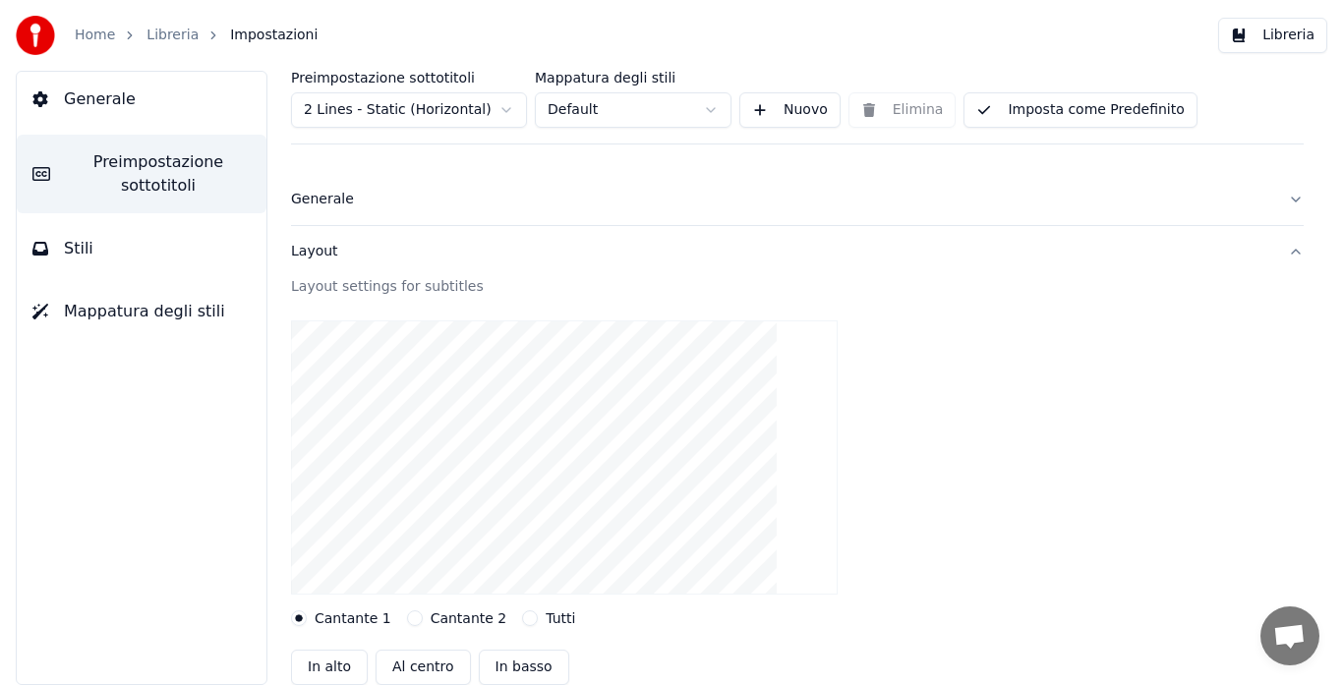
click at [174, 309] on span "Mappatura degli stili" at bounding box center [144, 312] width 161 height 24
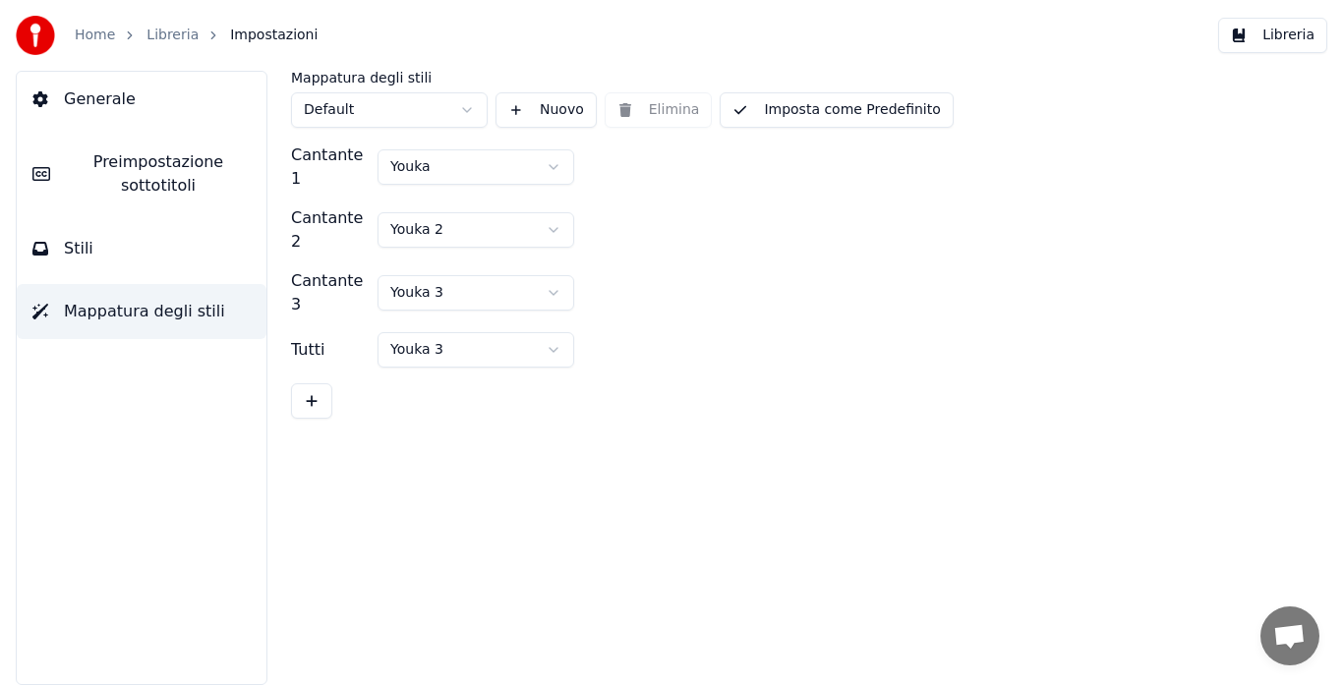
scroll to position [0, 0]
click at [170, 270] on button "Stili" at bounding box center [142, 248] width 250 height 55
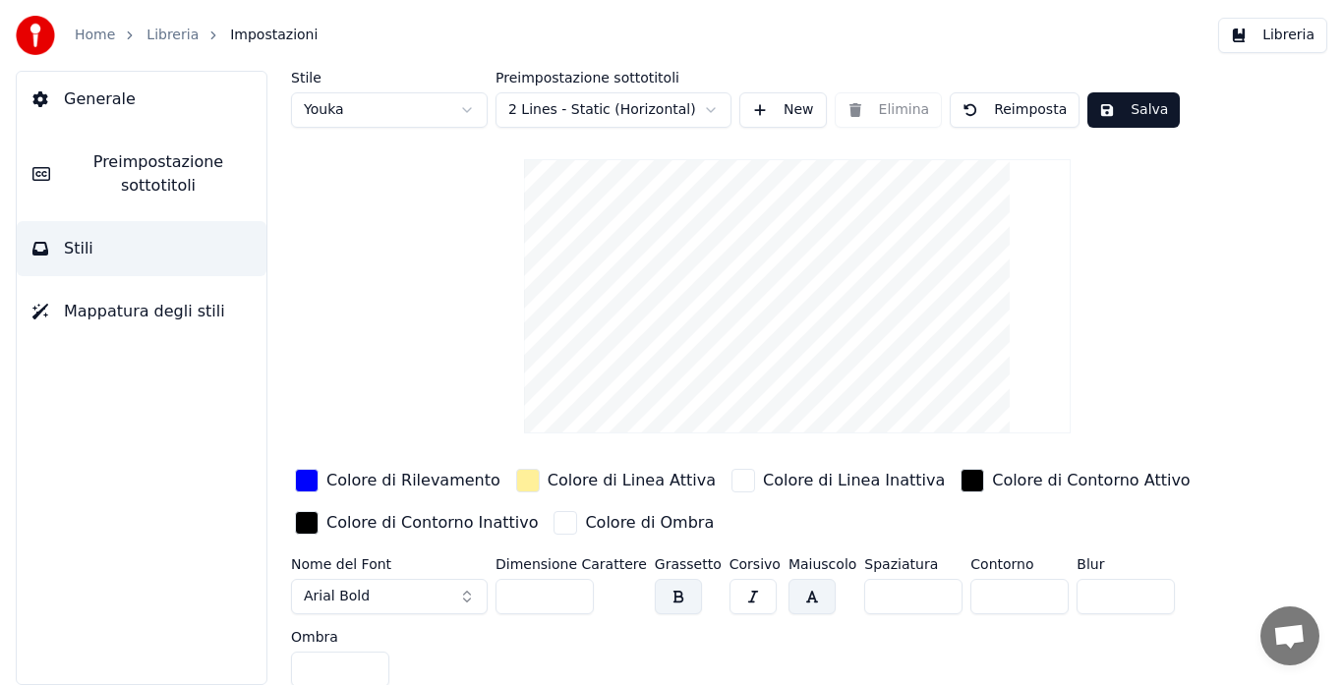
scroll to position [8, 0]
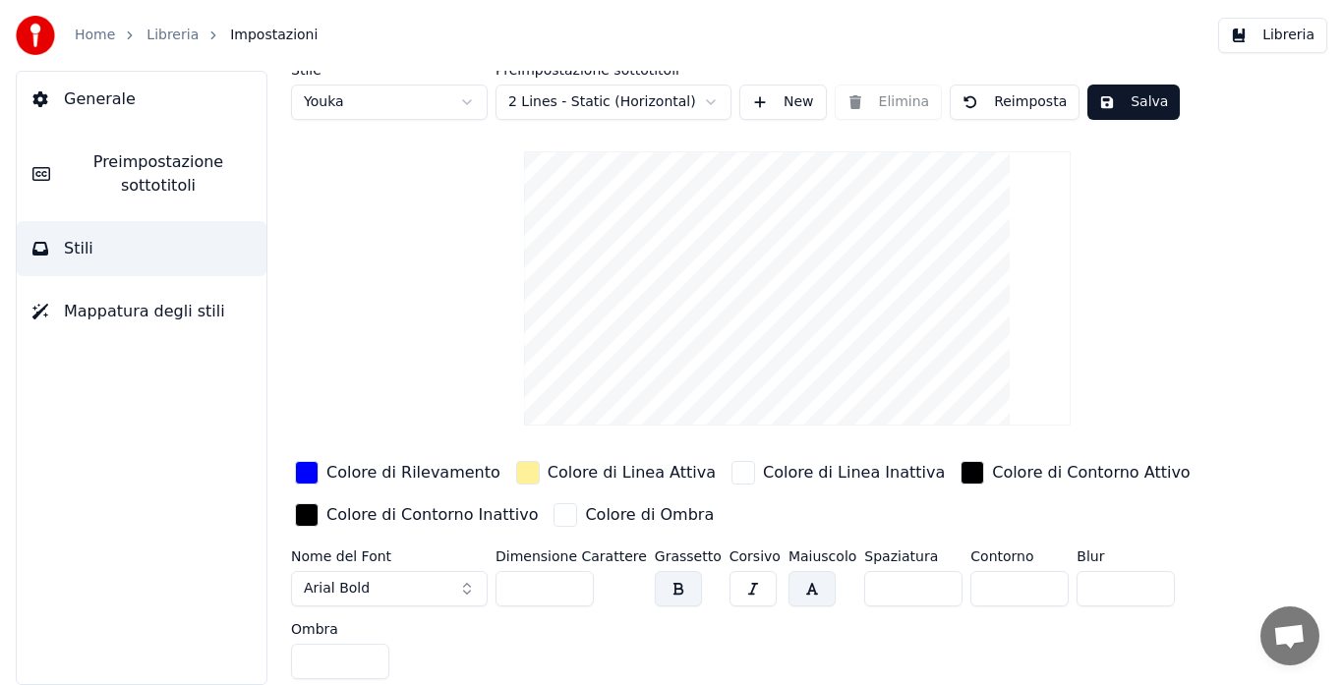
click at [420, 102] on html "Home Libreria Impostazioni Libreria Generale Preimpostazione sottotitoli Stili …" at bounding box center [671, 342] width 1343 height 685
type input "*"
click at [309, 480] on div "button" at bounding box center [307, 473] width 24 height 24
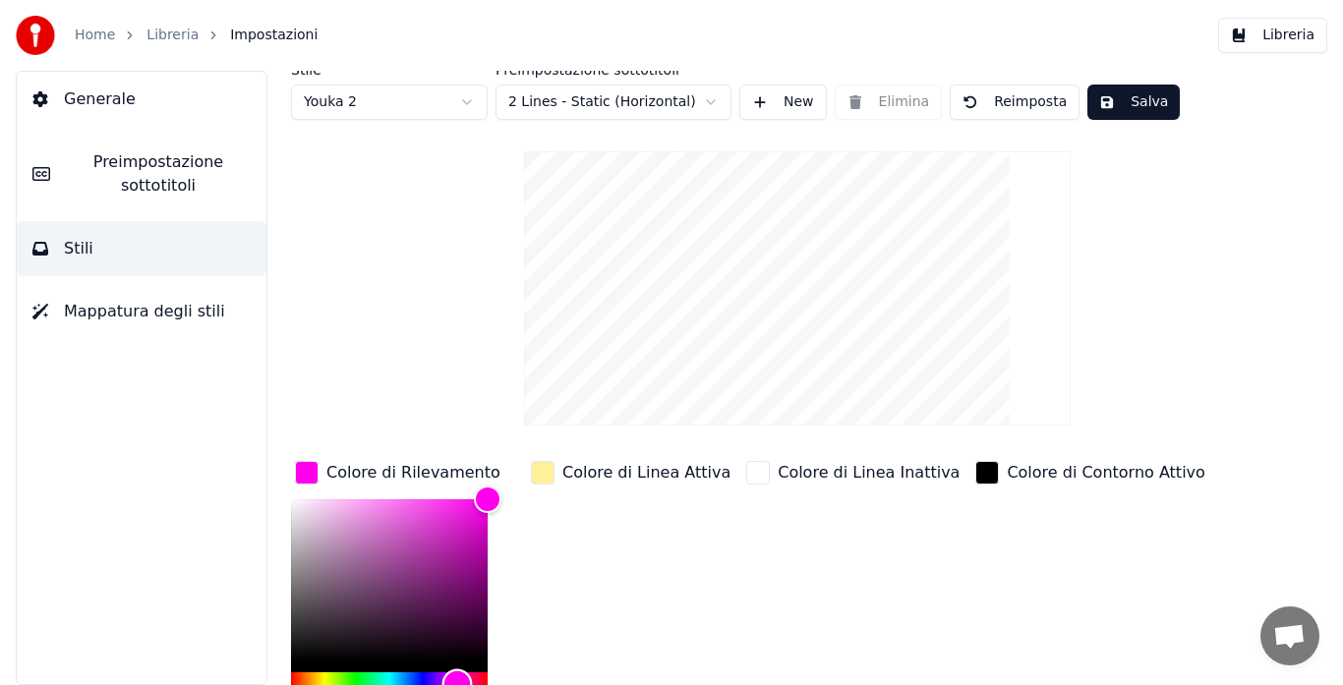
type input "*******"
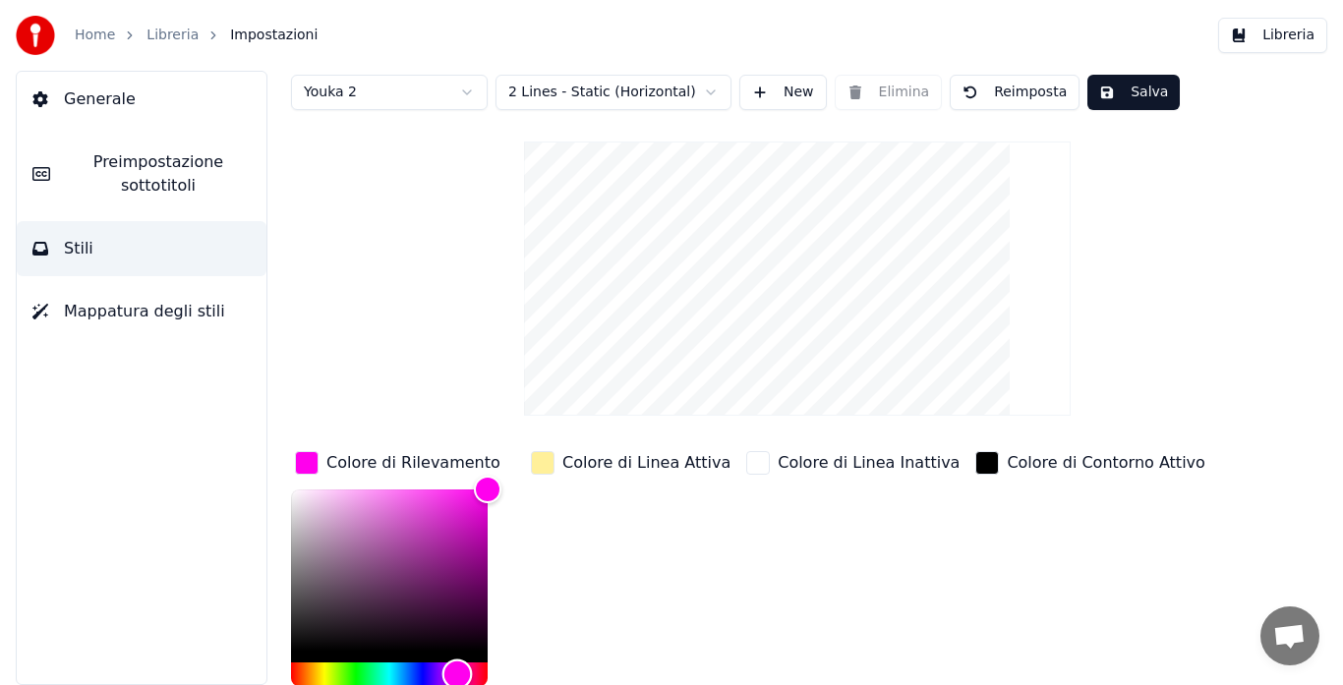
click at [427, 683] on div "Hue" at bounding box center [389, 675] width 197 height 24
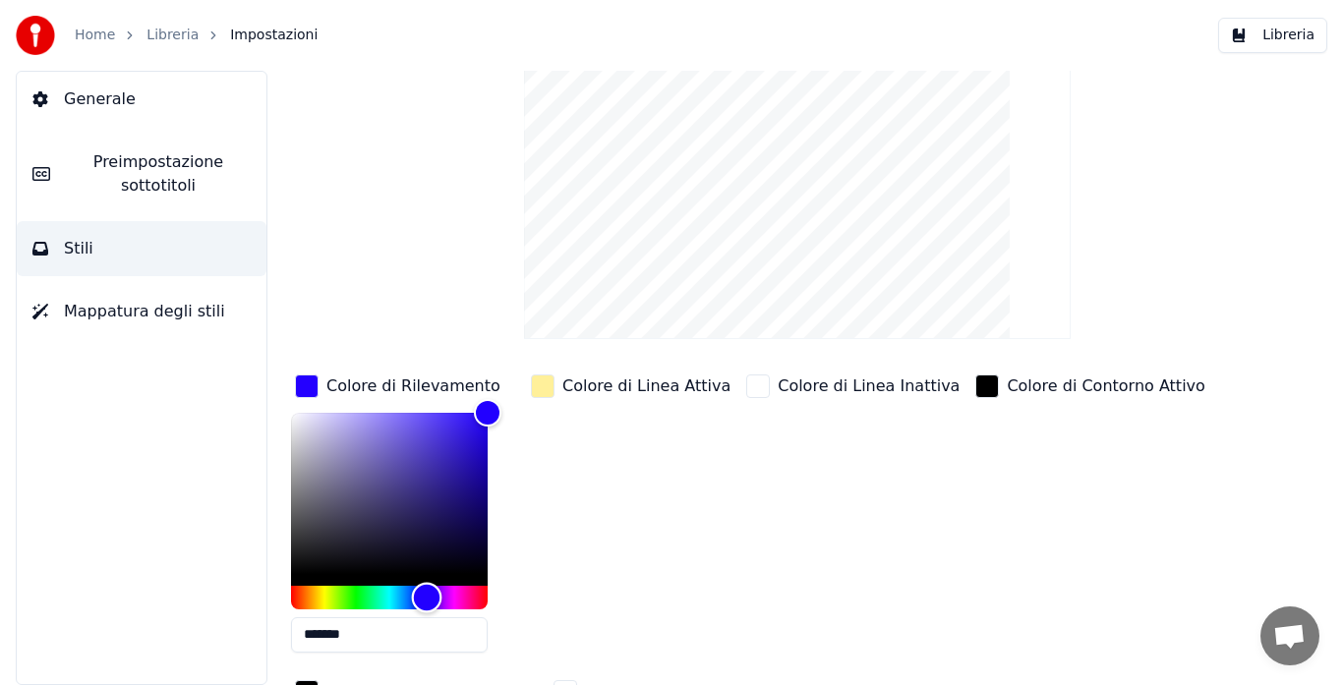
scroll to position [0, 0]
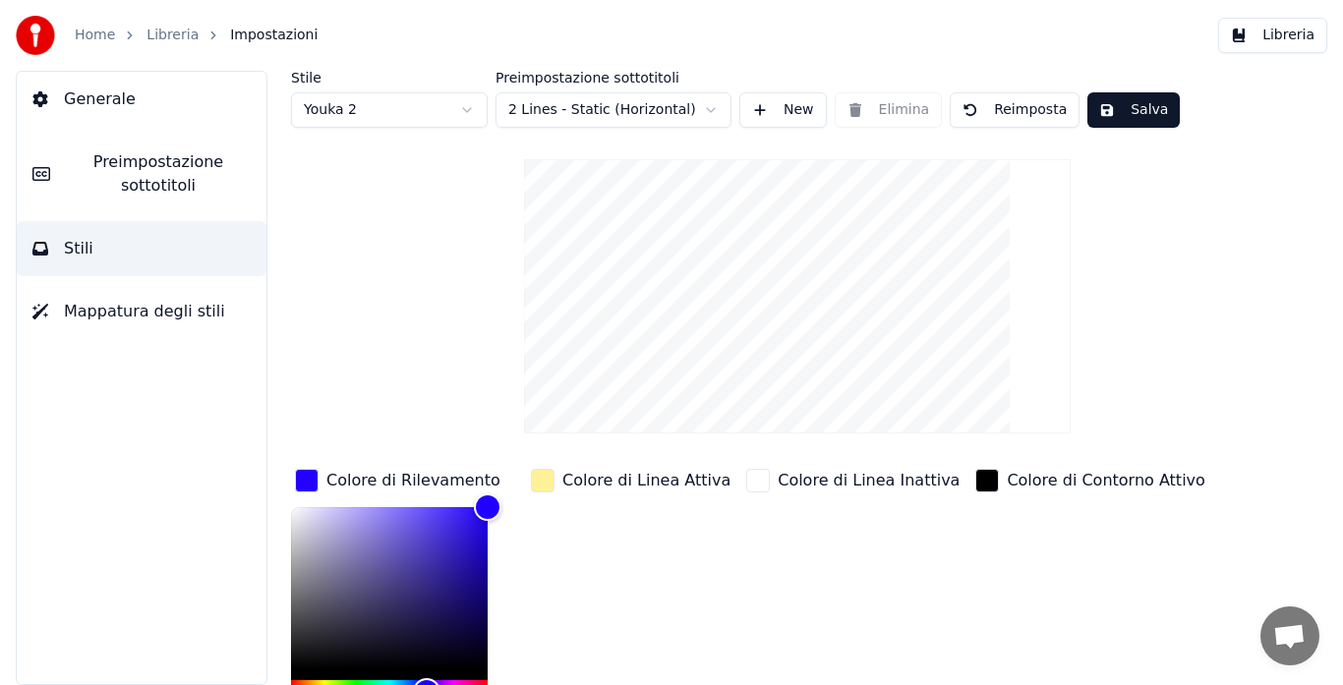
click at [1135, 105] on button "Salva" at bounding box center [1133, 109] width 92 height 35
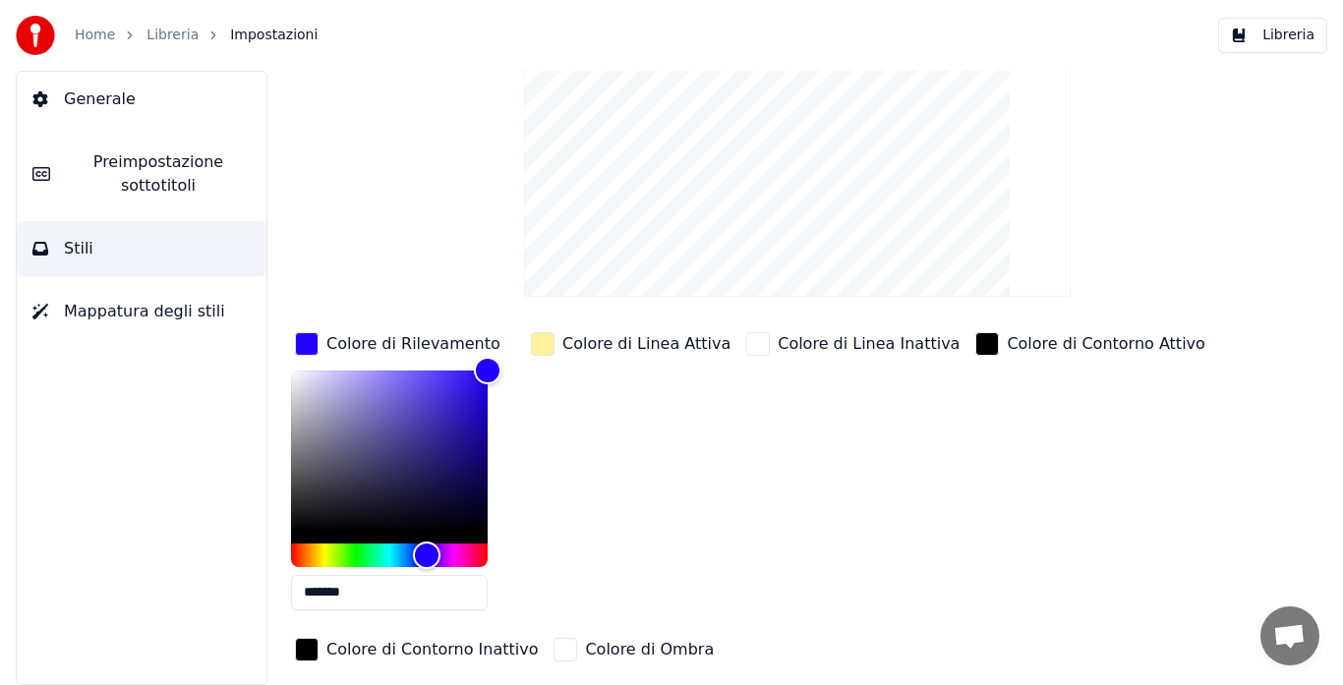
scroll to position [271, 0]
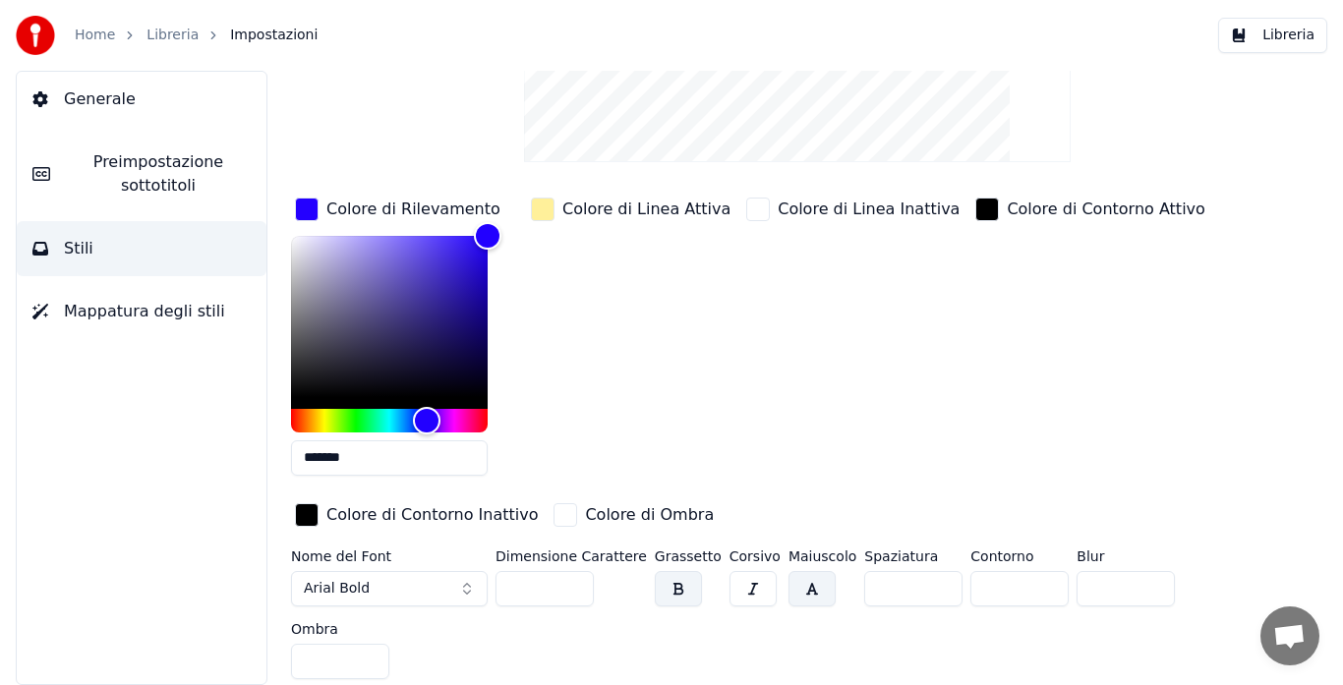
click at [575, 591] on input "***" at bounding box center [544, 588] width 98 height 35
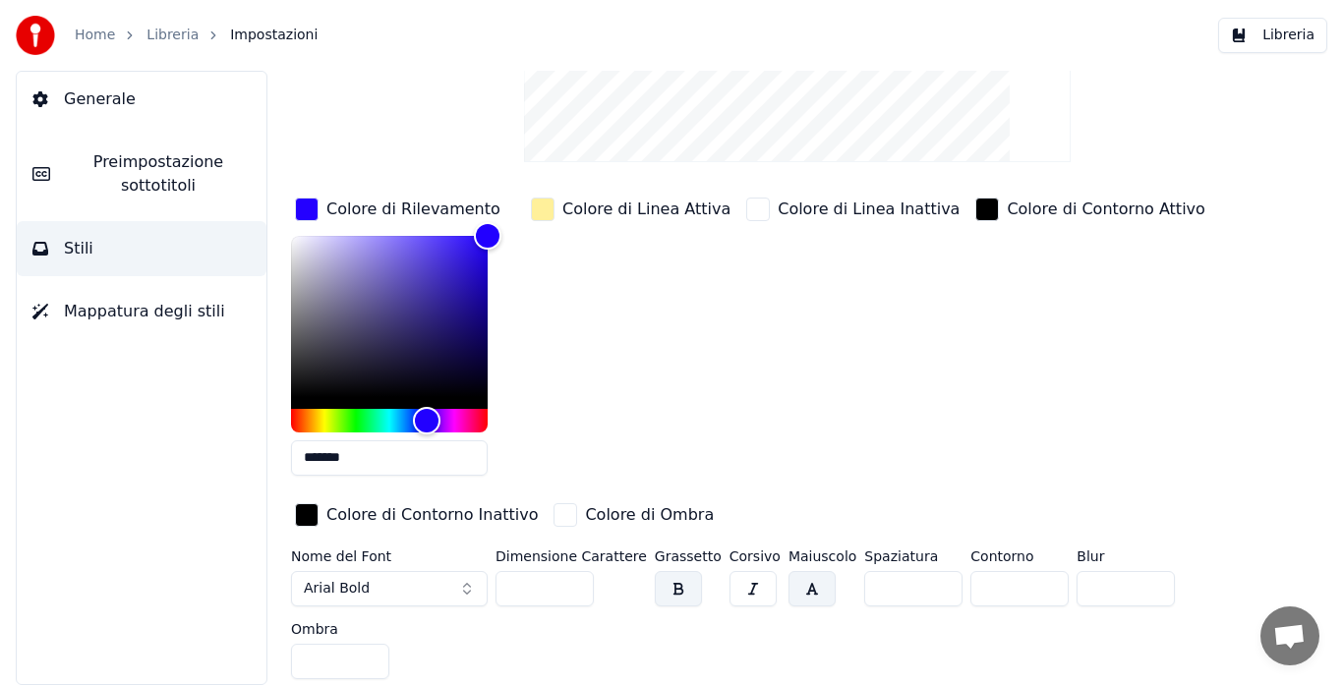
click at [575, 591] on input "***" at bounding box center [544, 588] width 98 height 35
type input "***"
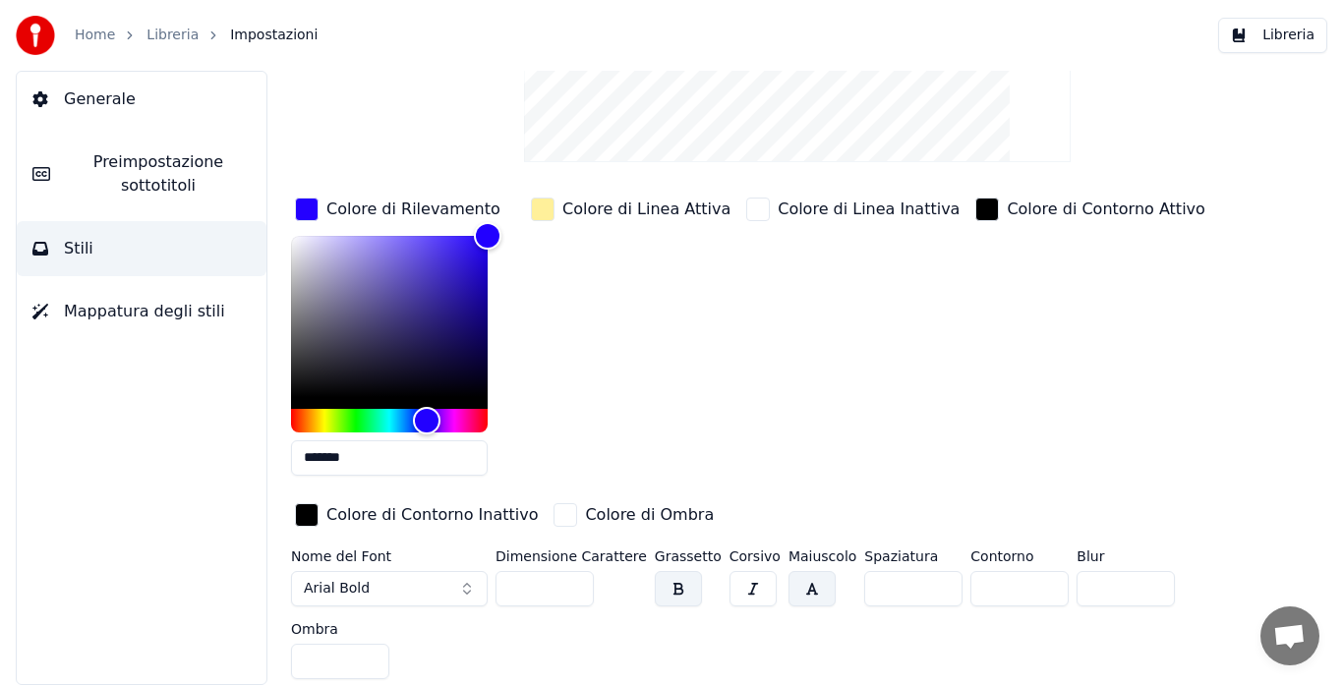
click at [575, 591] on input "***" at bounding box center [544, 588] width 98 height 35
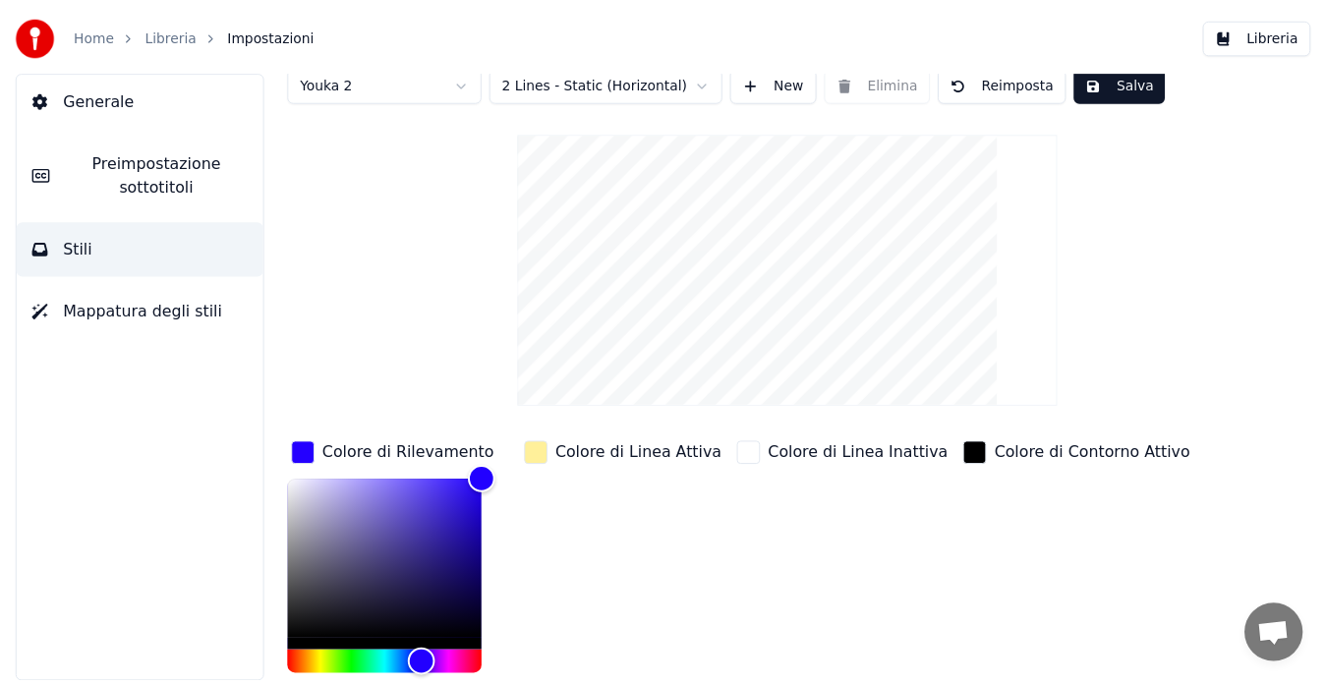
scroll to position [0, 0]
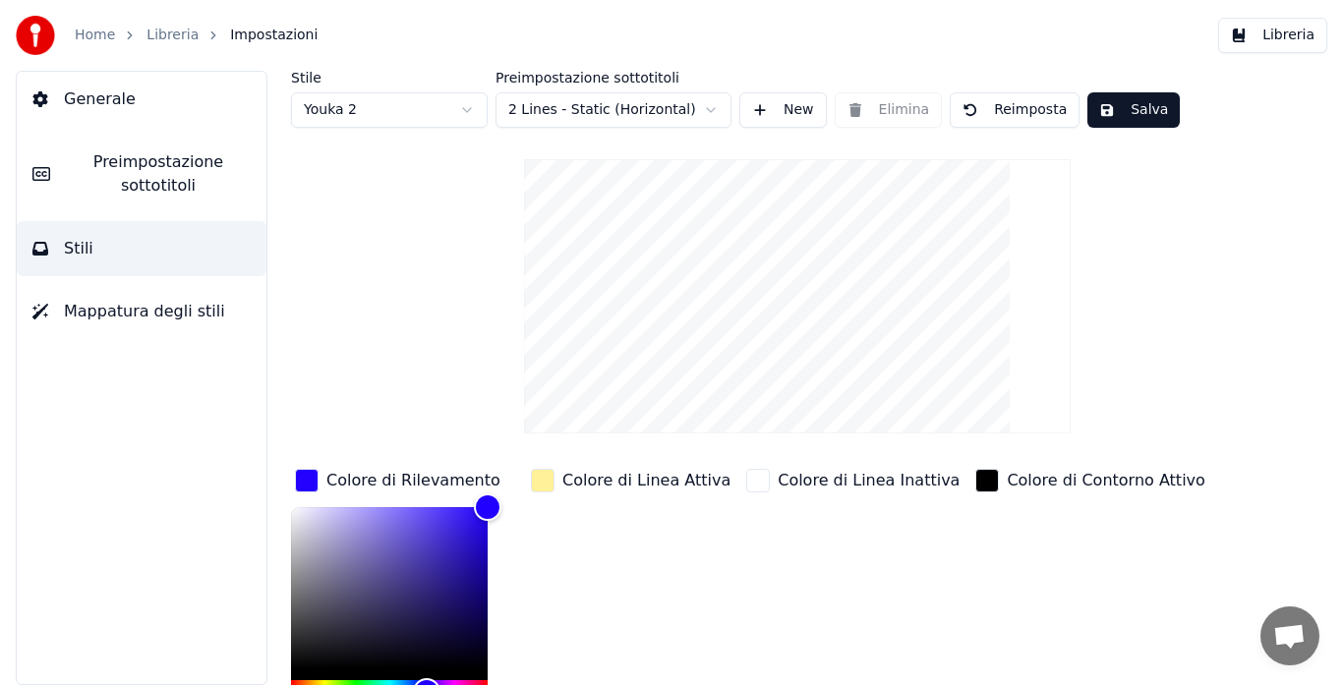
click at [1110, 109] on button "Salva" at bounding box center [1133, 109] width 92 height 35
click at [1290, 28] on button "Libreria" at bounding box center [1272, 35] width 109 height 35
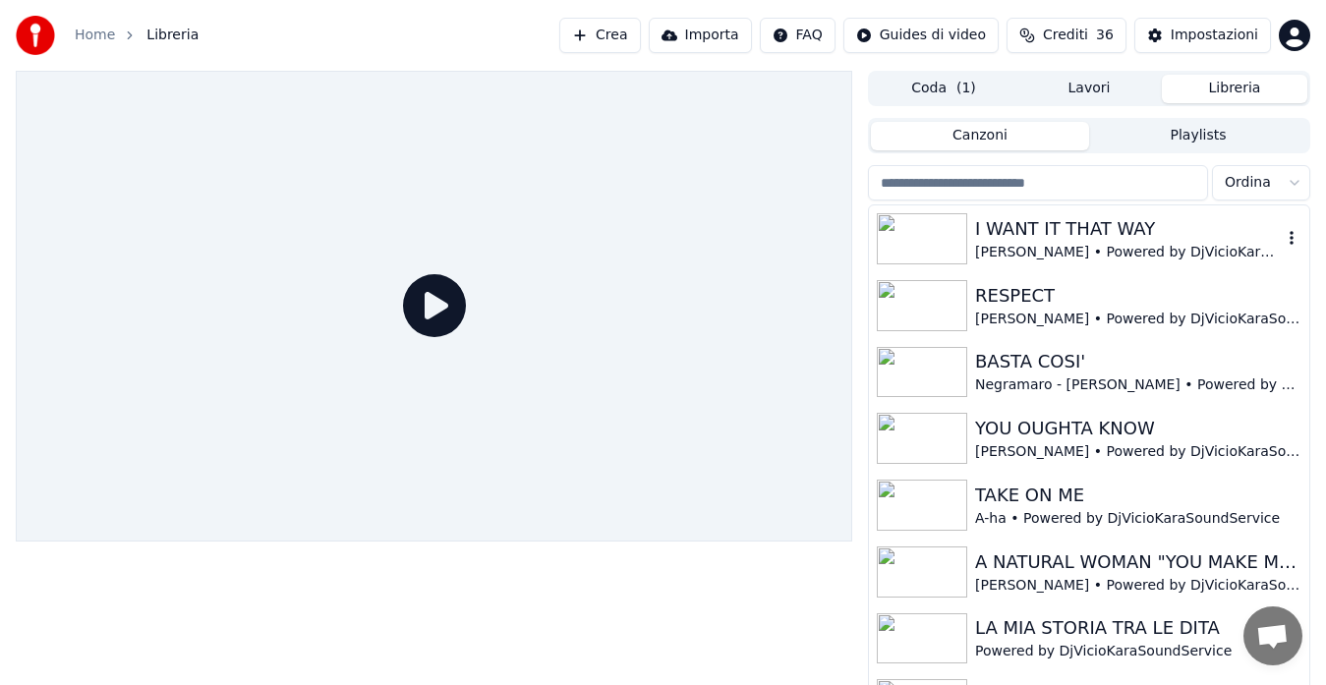
click at [1073, 232] on div "I WANT IT THAT WAY" at bounding box center [1128, 229] width 307 height 28
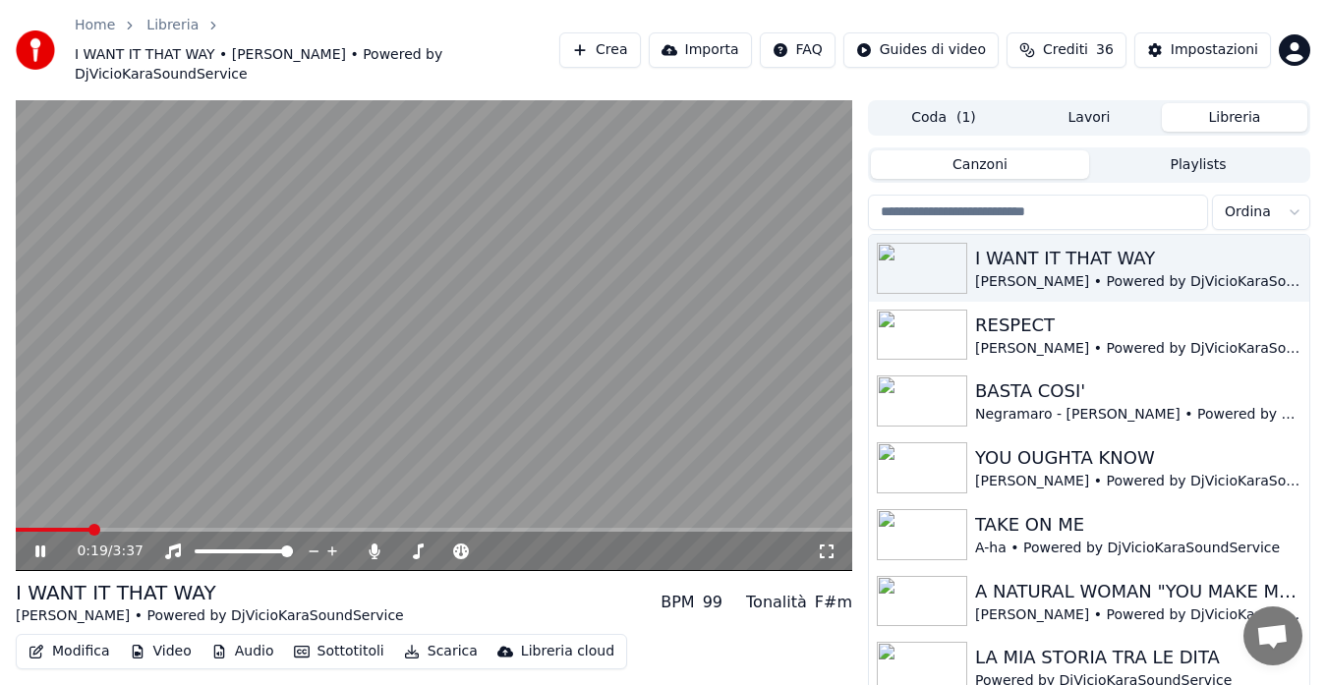
click at [379, 528] on span at bounding box center [434, 530] width 836 height 4
click at [827, 544] on icon at bounding box center [827, 552] width 20 height 16
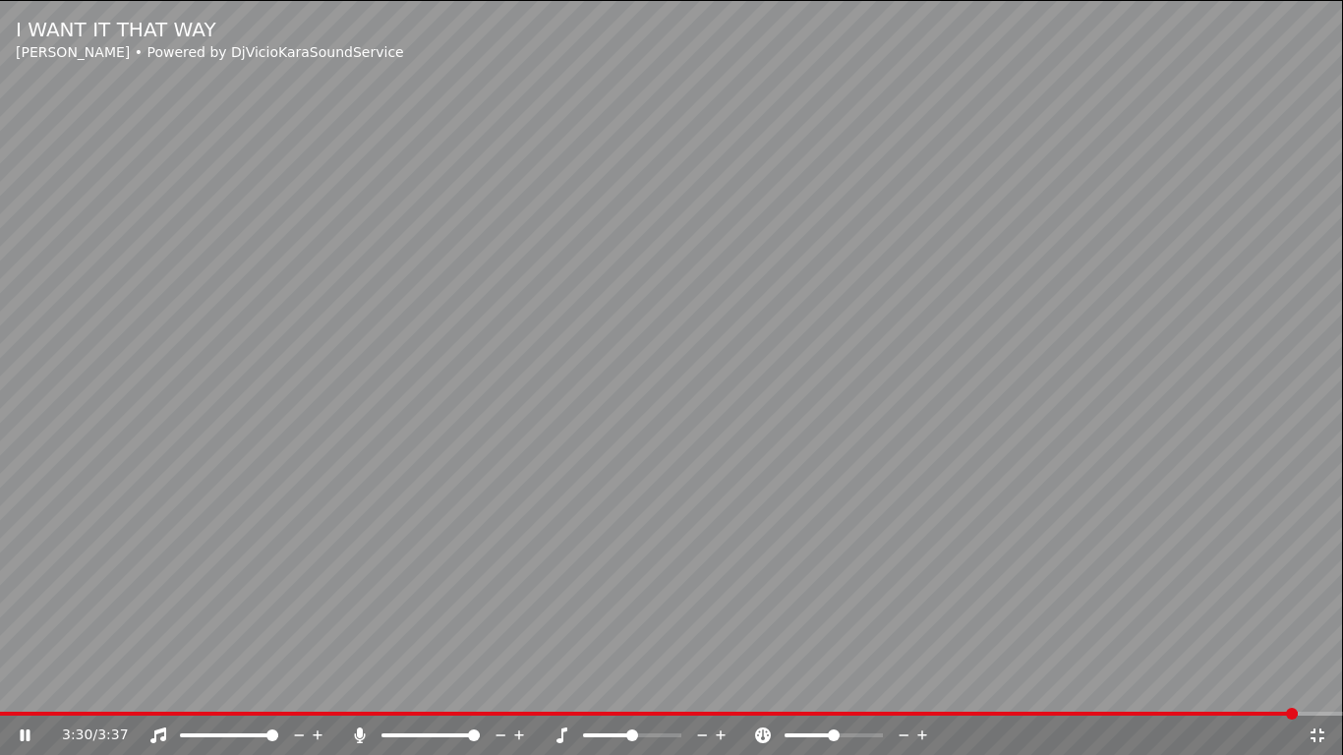
click at [1316, 684] on icon at bounding box center [1317, 735] width 20 height 16
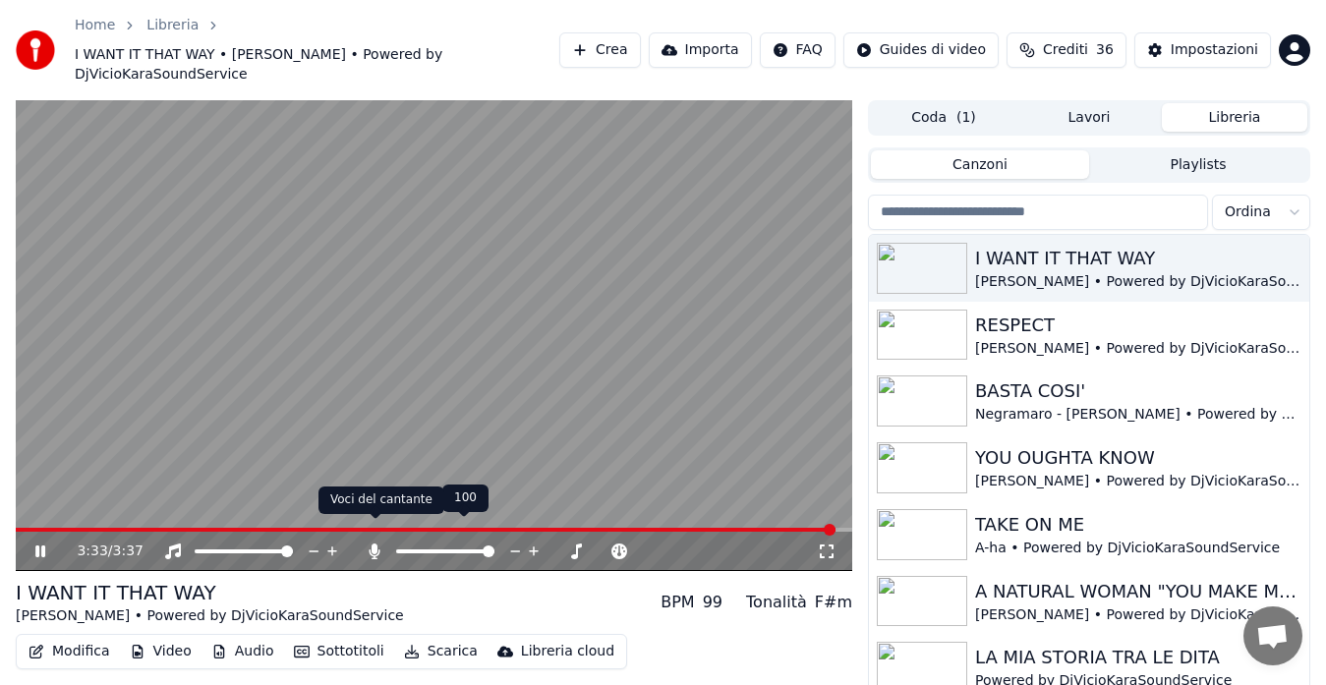
click at [374, 544] on icon at bounding box center [375, 552] width 11 height 16
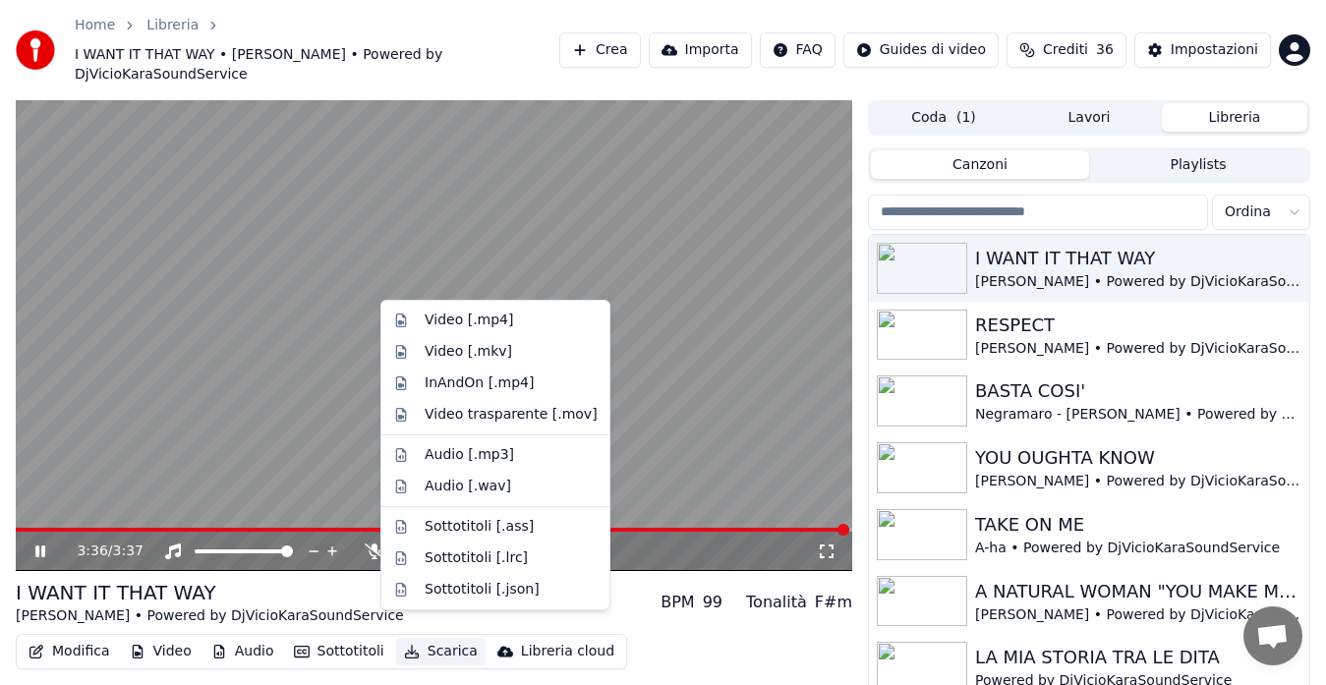
click at [410, 638] on button "Scarica" at bounding box center [440, 652] width 89 height 28
click at [489, 321] on div "Video [.mp4]" at bounding box center [469, 321] width 88 height 20
